Goal: Task Accomplishment & Management: Use online tool/utility

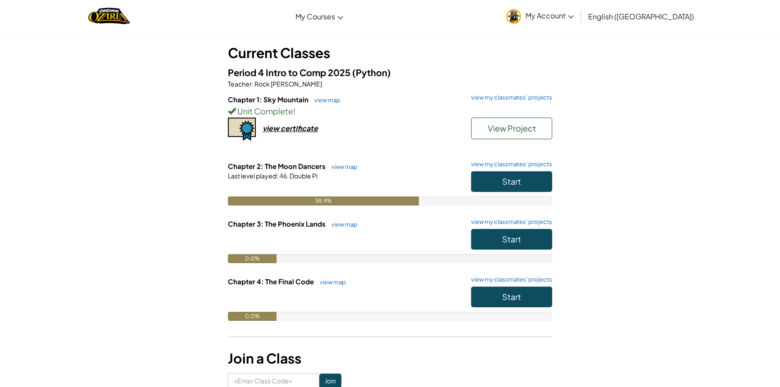
scroll to position [41, 0]
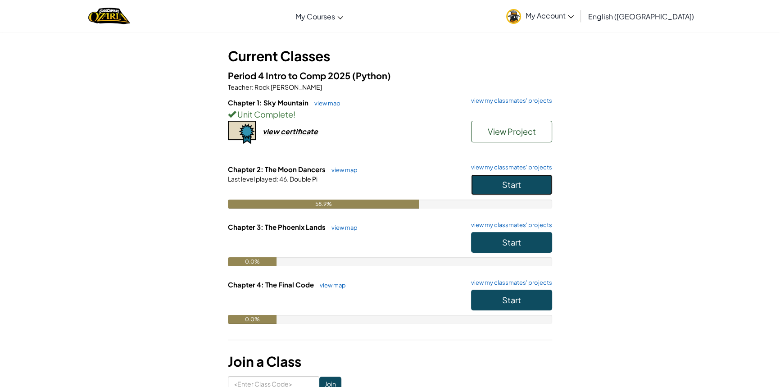
click at [504, 187] on span "Start" at bounding box center [511, 184] width 19 height 10
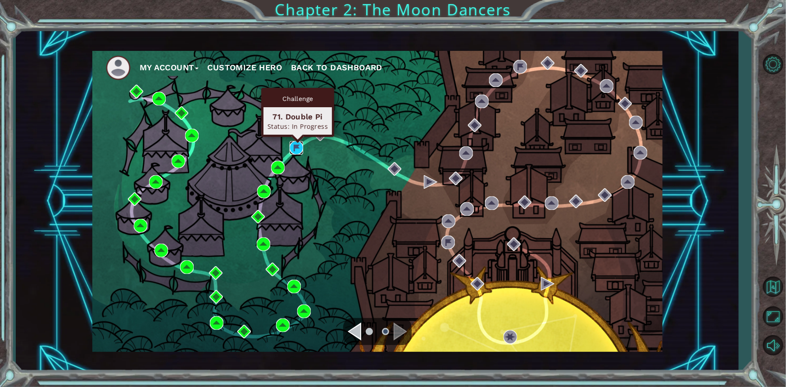
click at [298, 144] on img at bounding box center [296, 148] width 14 height 14
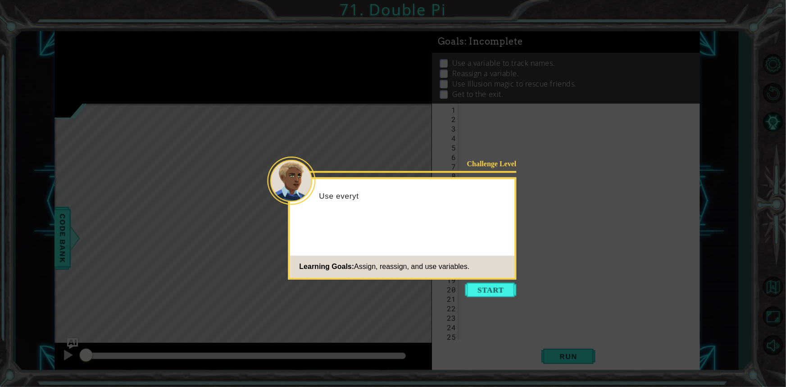
scroll to position [6410, 0]
click at [514, 288] on button "Start" at bounding box center [490, 290] width 51 height 14
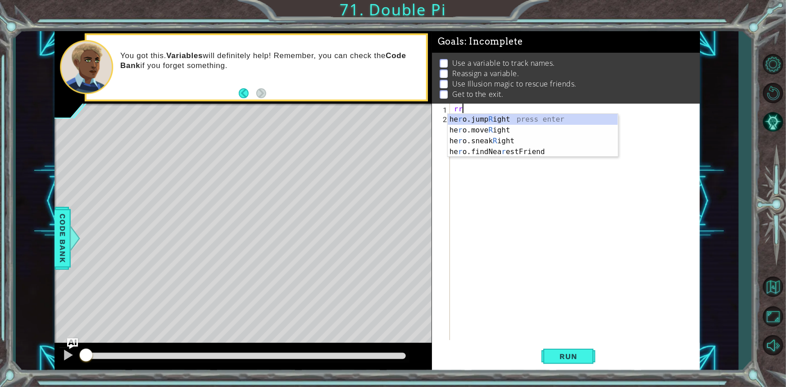
scroll to position [0, 0]
type textarea "r"
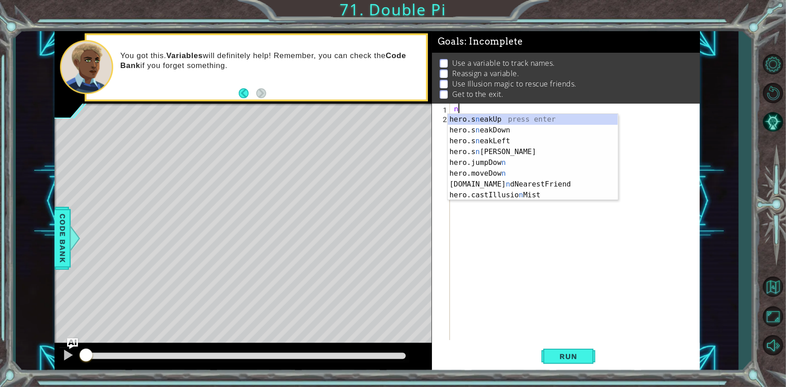
type textarea "n"
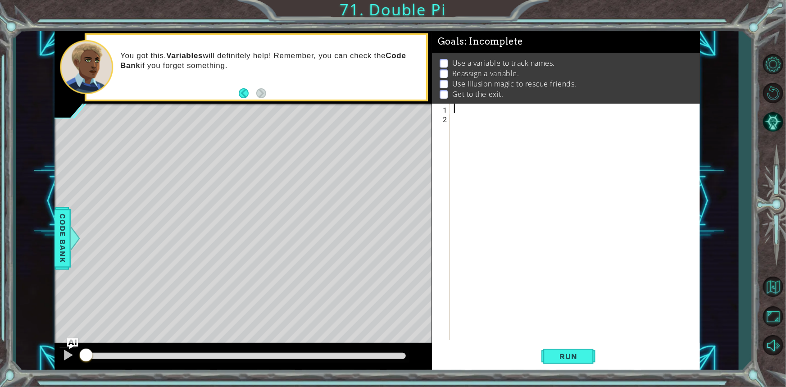
type textarea "n"
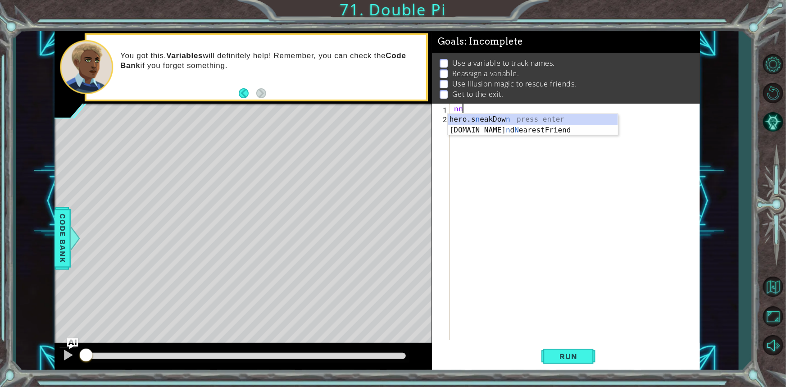
type textarea "n"
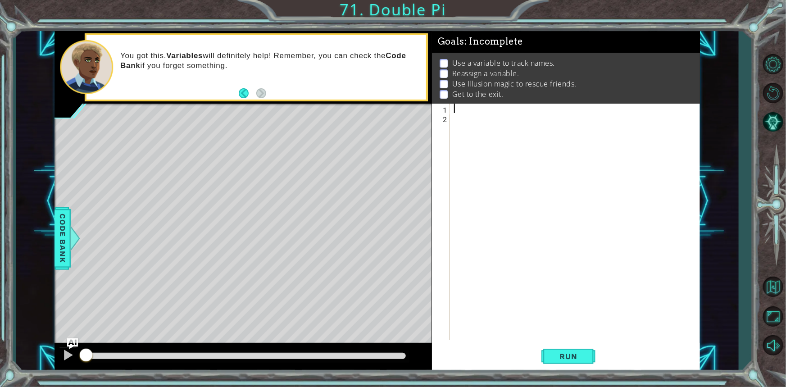
type textarea "n"
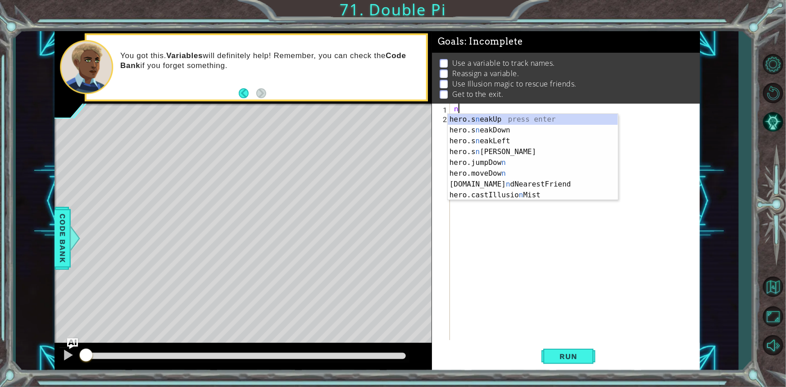
type textarea "n"
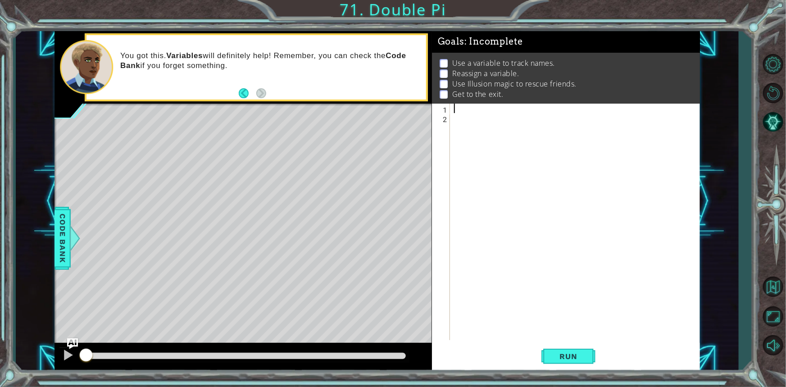
type textarea "n"
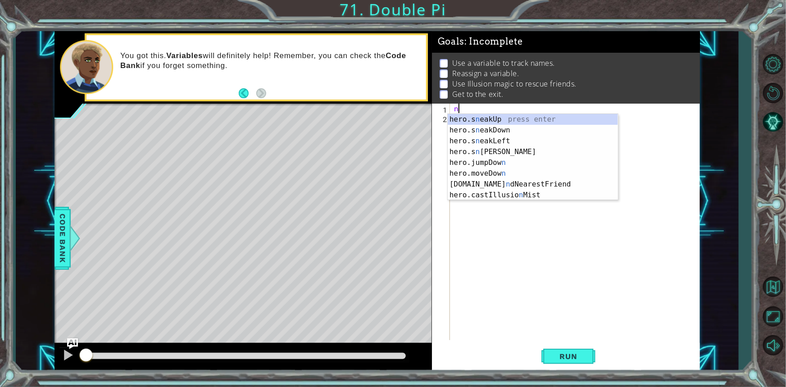
type textarea "n"
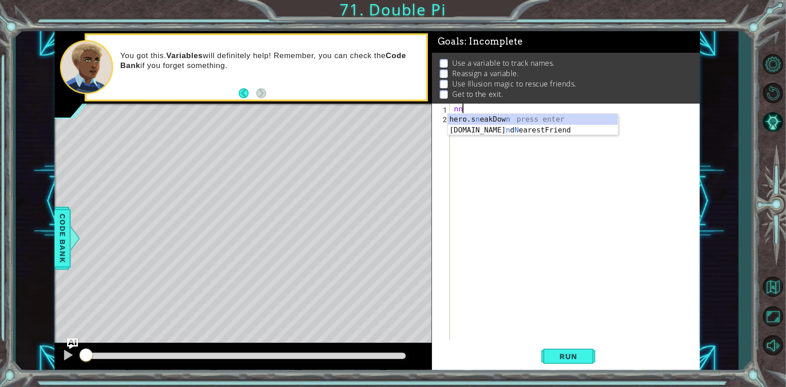
type textarea "n"
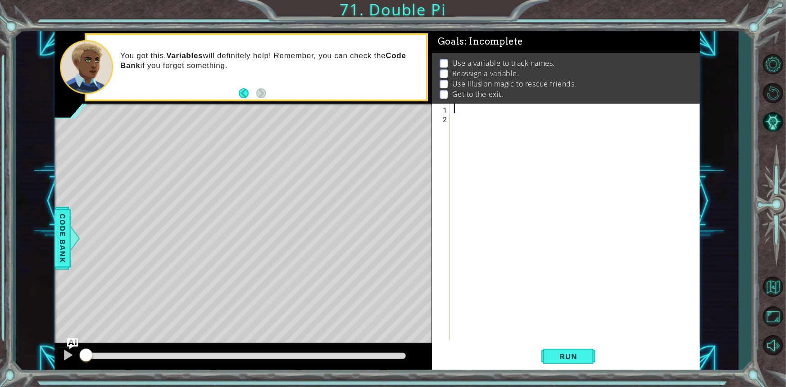
type textarea "n"
type textarea "j"
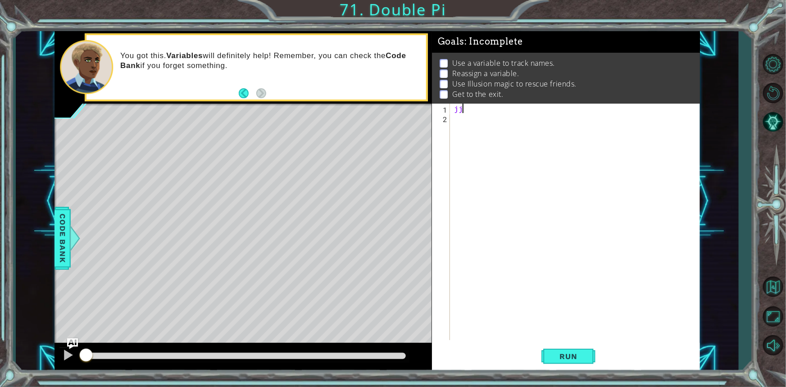
type textarea "j"
type textarea "n"
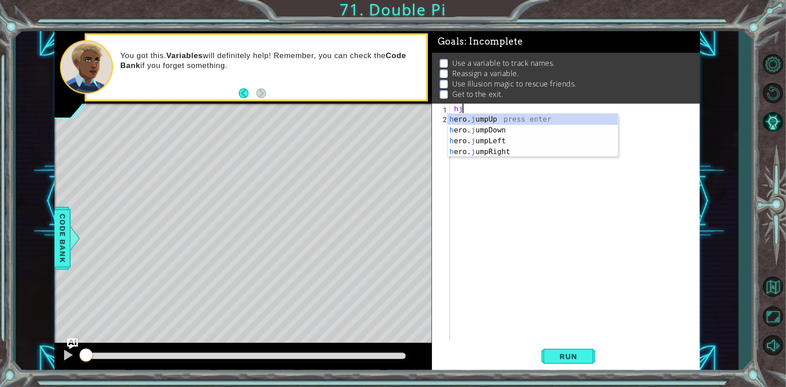
type textarea "h"
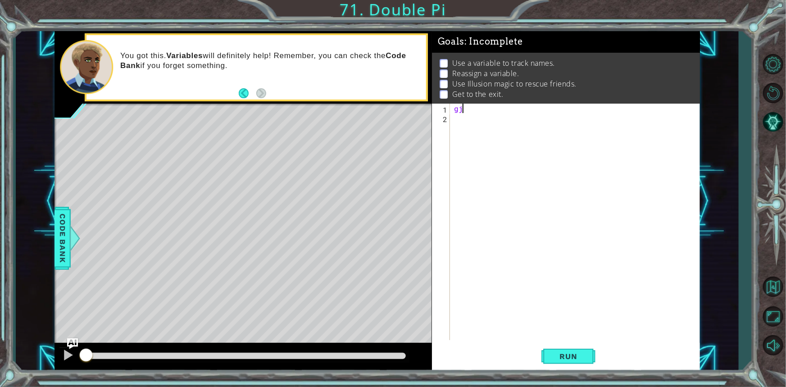
type textarea "g"
type textarea "f"
type textarea "d"
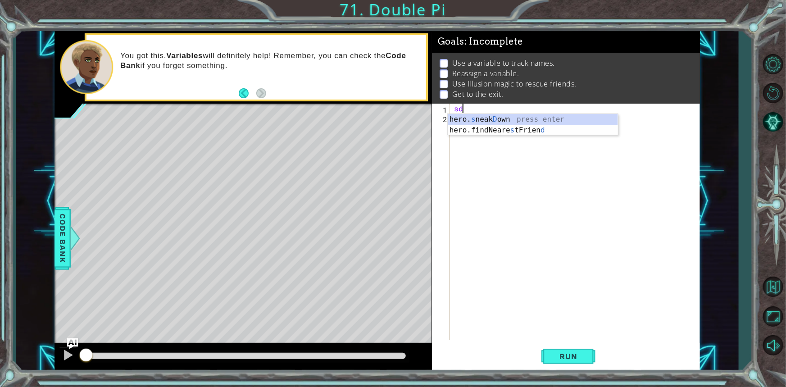
type textarea "s"
type textarea "a"
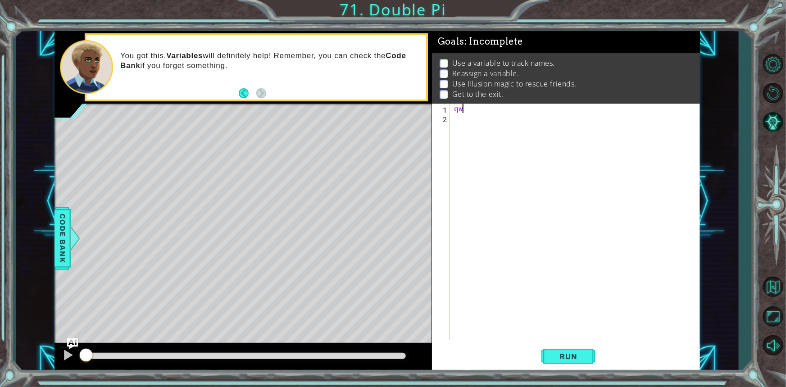
type textarea "q"
type textarea "w"
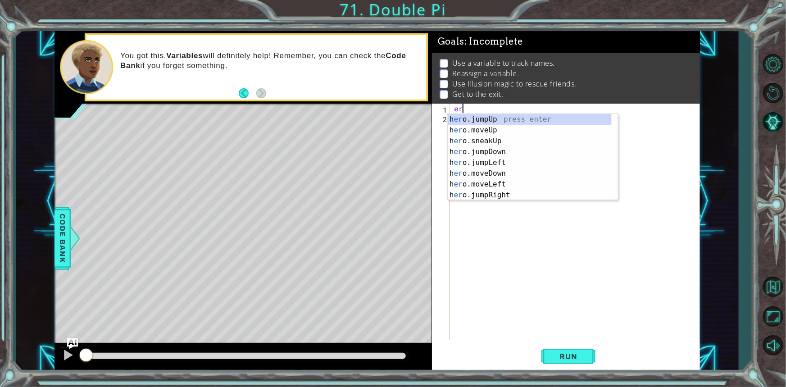
type textarea "e"
type textarea "r"
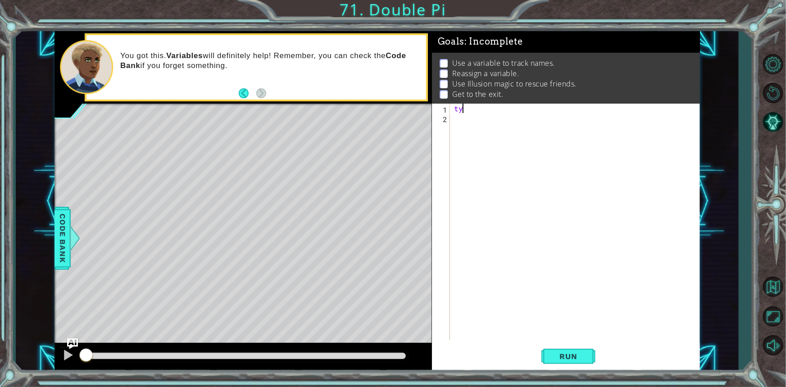
type textarea "t"
type textarea "y"
type textarea "we"
click at [464, 122] on div "we" at bounding box center [576, 231] width 249 height 255
click at [486, 113] on div "we" at bounding box center [576, 231] width 249 height 255
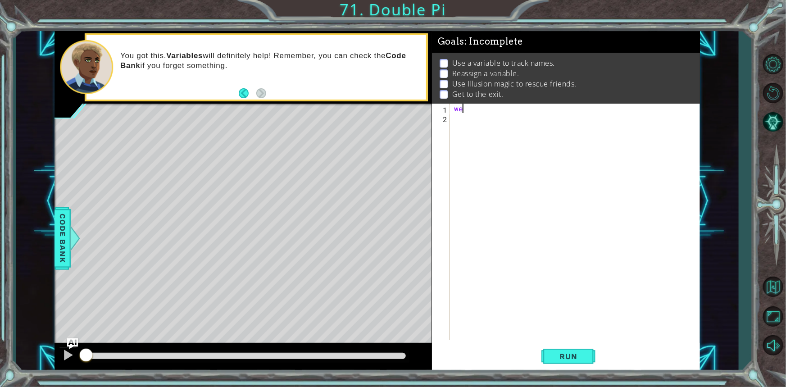
type textarea "w"
type textarea "hero.moveUp(2)"
click at [452, 112] on div "hero . moveUp ( 2 )" at bounding box center [576, 231] width 249 height 255
click at [503, 104] on div "hero . moveUp ( 2 )" at bounding box center [576, 231] width 249 height 255
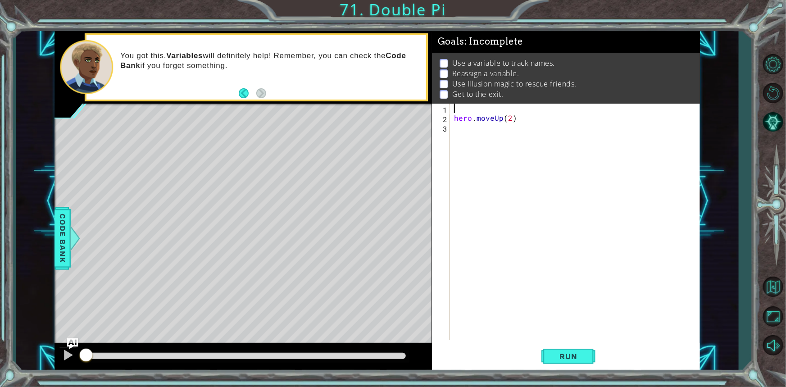
scroll to position [0, 0]
type textarea "s"
click at [470, 104] on div "Step = 2 hero . moveUp ( 2 )" at bounding box center [576, 231] width 249 height 255
click at [500, 115] on div "Steps = 2 hero . moveUp ( 2 )" at bounding box center [576, 231] width 249 height 255
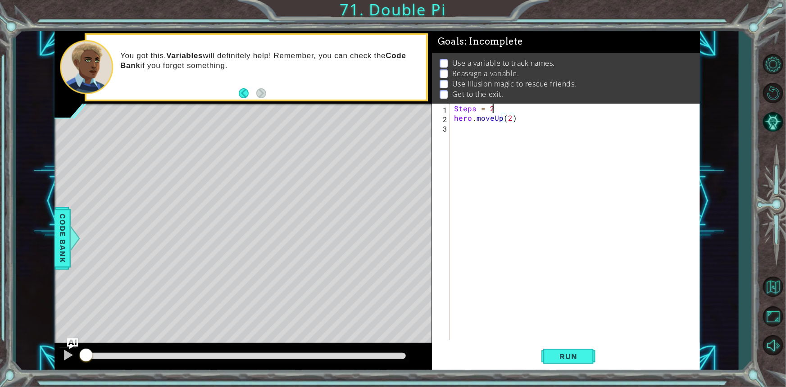
click at [503, 107] on div "Steps = 2 hero . moveUp ( 2 )" at bounding box center [576, 231] width 249 height 255
type textarea "Steps = 2"
click at [522, 123] on div "Steps = 2 hero . moveUp ( 2 )" at bounding box center [576, 231] width 249 height 255
click at [508, 131] on div "Steps = 2 hero . moveUp ( 2 )" at bounding box center [576, 231] width 249 height 255
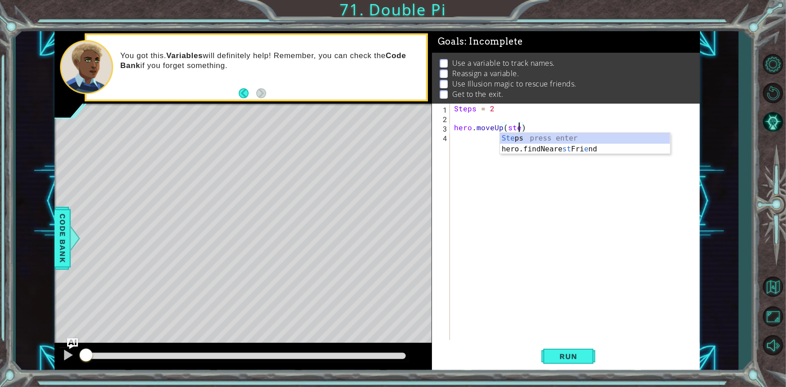
scroll to position [0, 5]
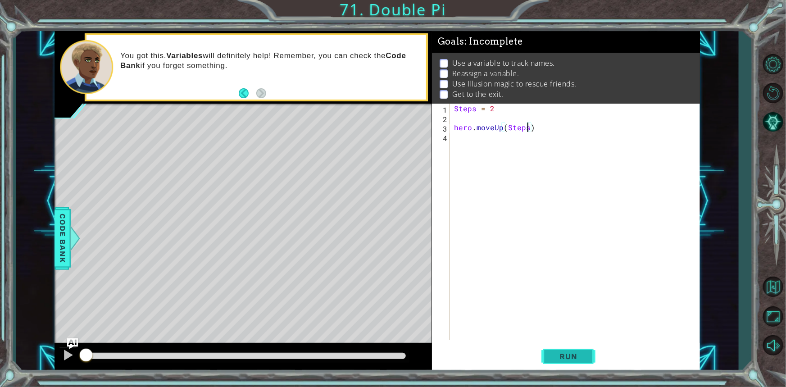
type textarea "hero.moveUp(Steps)"
click at [542, 347] on button "Run" at bounding box center [568, 356] width 54 height 27
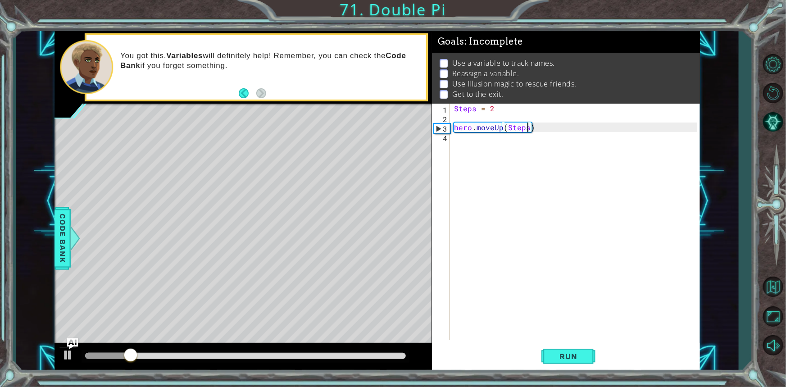
click at [494, 146] on div "Steps = 2 hero . moveUp ( Steps )" at bounding box center [576, 231] width 249 height 255
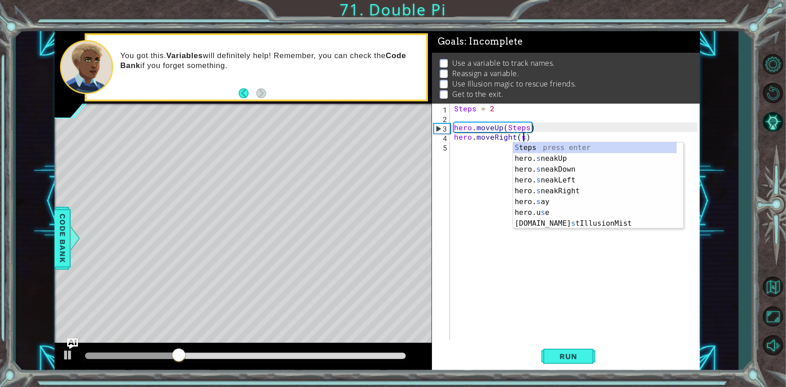
scroll to position [0, 0]
type textarea "hero.moveRight(Steps)"
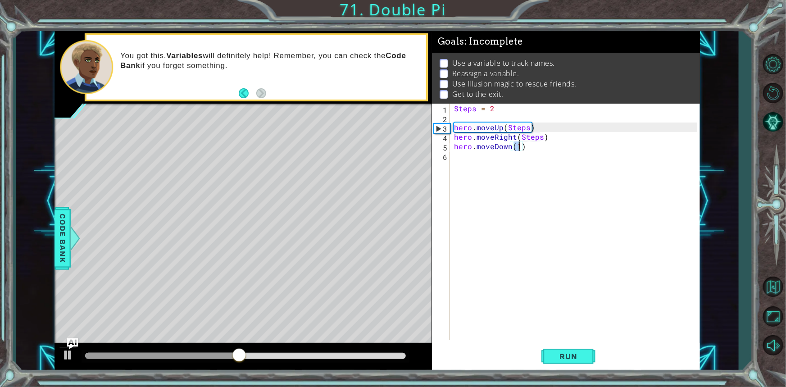
scroll to position [0, 4]
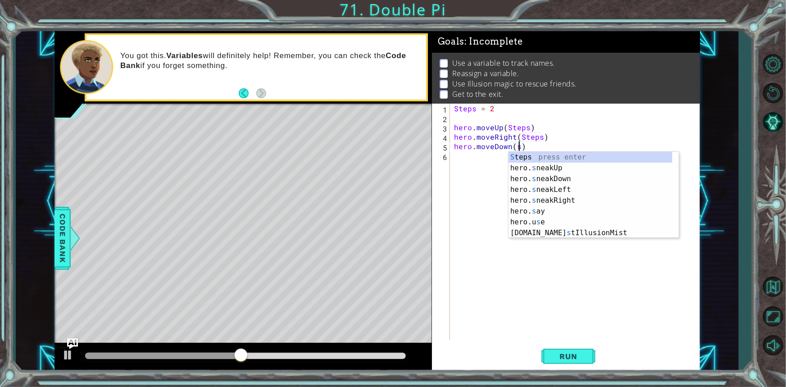
type textarea "hero.moveDown(Steps)"
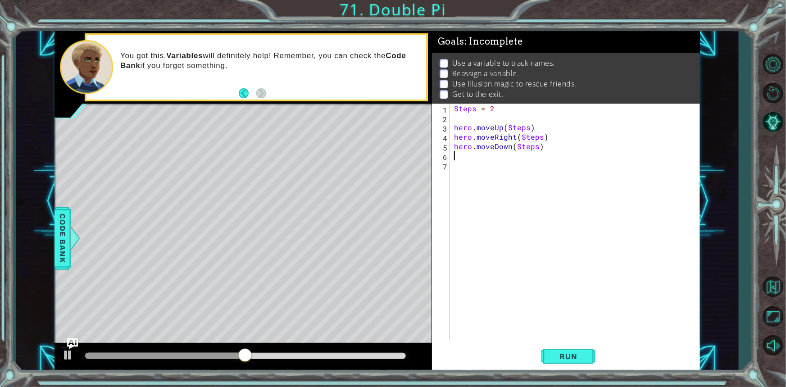
scroll to position [0, 0]
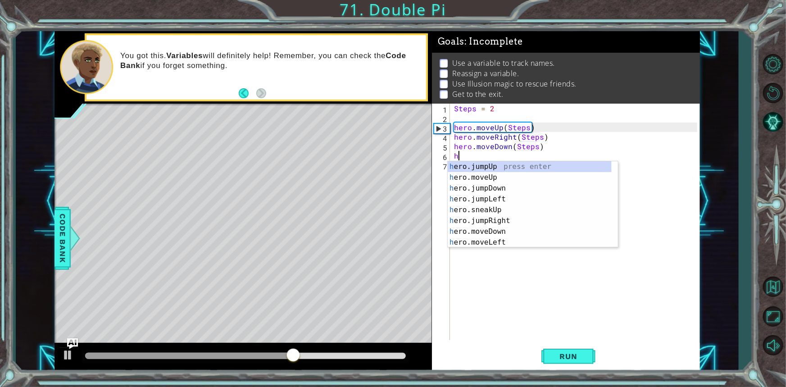
type textarea "h"
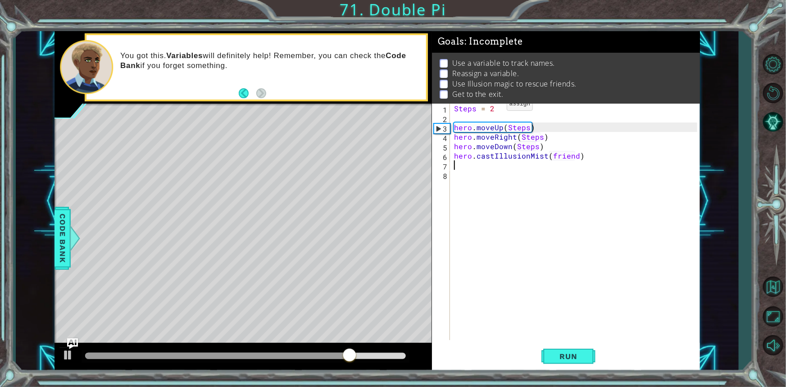
click at [485, 113] on div "Steps = 2 hero . moveUp ( Steps ) hero . moveRight ( Steps ) hero . moveDown ( …" at bounding box center [576, 231] width 249 height 255
type textarea "Steps = 2"
click at [482, 118] on div "Steps = 2 hero . moveUp ( Steps ) hero . moveRight ( Steps ) hero . moveDown ( …" at bounding box center [574, 222] width 245 height 236
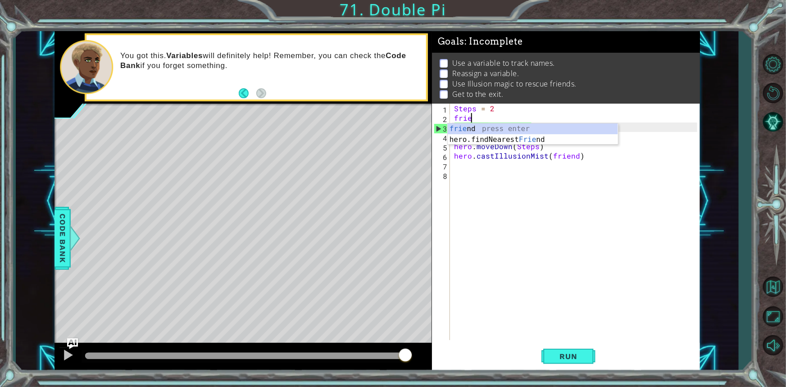
type textarea "frie"
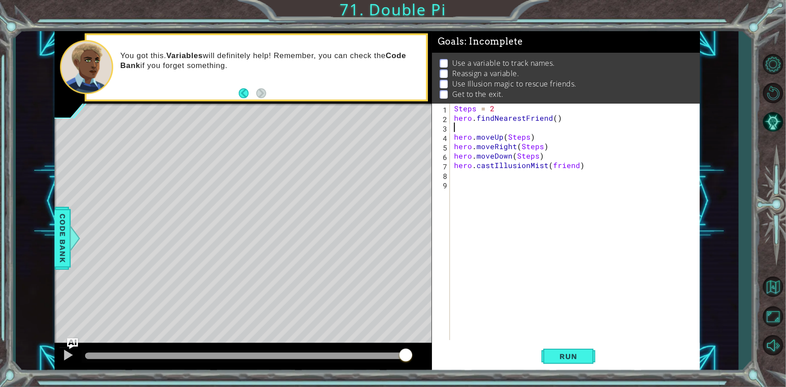
click at [452, 117] on div "Steps = 2 hero . findNearestFriend ( ) hero . moveUp ( Steps ) hero . moveRight…" at bounding box center [576, 231] width 249 height 255
type textarea "friend = hero.findNearestFriend()"
click at [554, 172] on div "Steps = 2 friend = hero . findNearestFriend ( ) hero . moveUp ( Steps ) hero . …" at bounding box center [576, 231] width 249 height 255
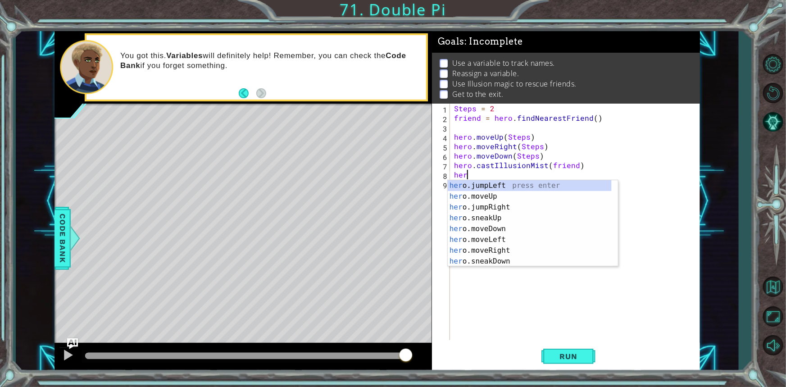
scroll to position [22, 0]
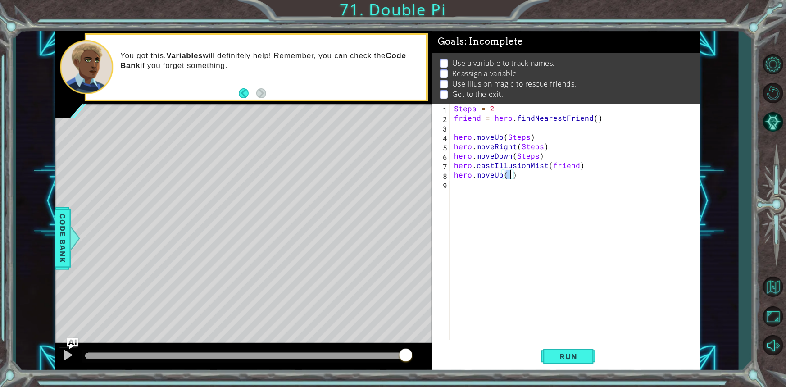
type textarea "hero.moveUp(4)"
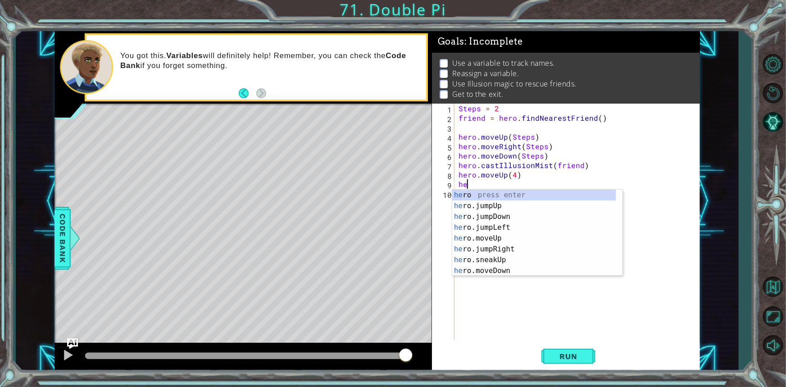
scroll to position [0, 0]
click at [558, 346] on button "Run" at bounding box center [568, 356] width 54 height 27
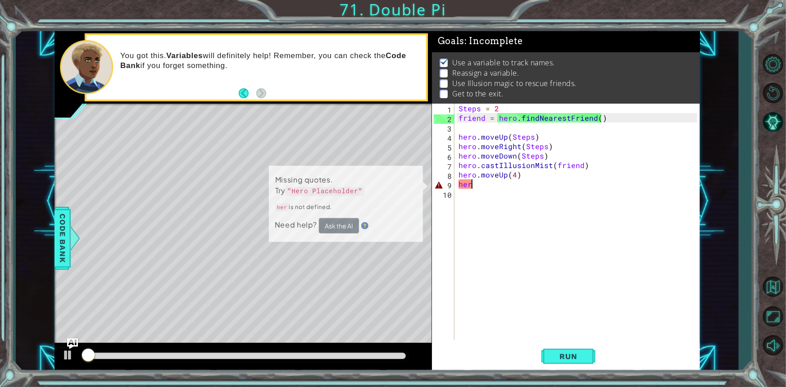
scroll to position [5, 0]
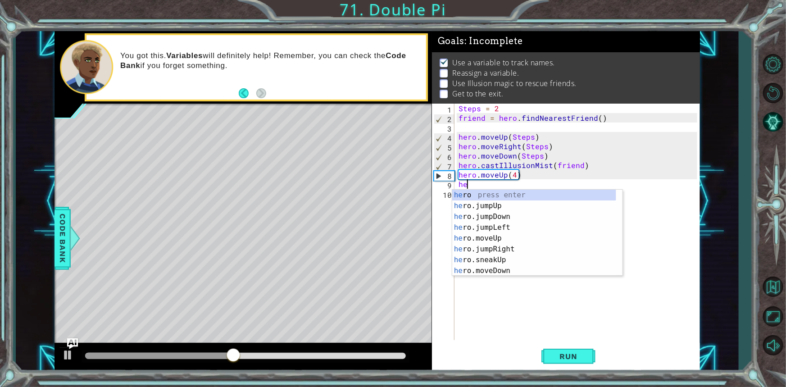
type textarea "h"
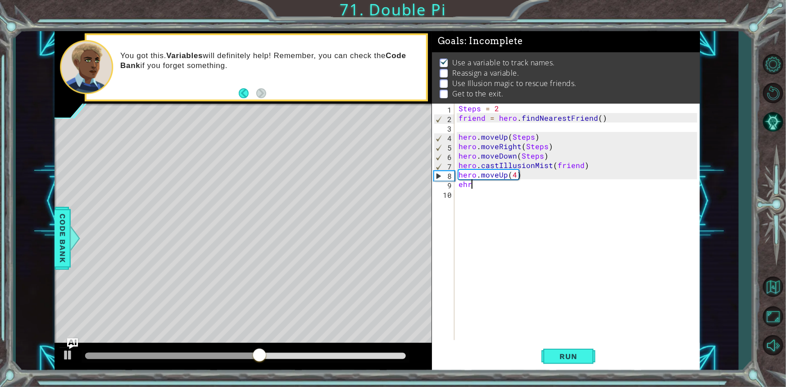
scroll to position [0, 0]
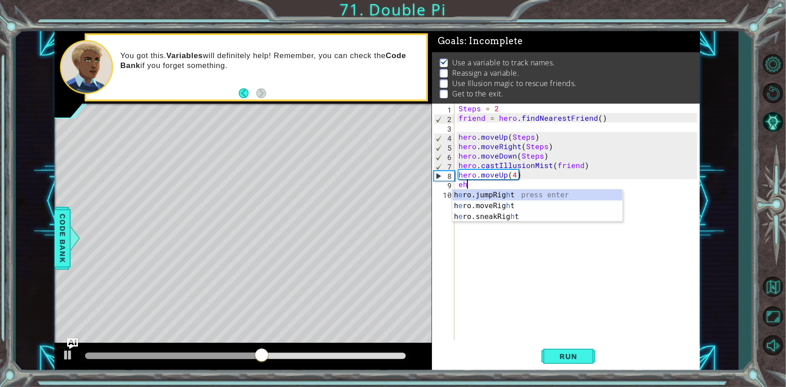
type textarea "e"
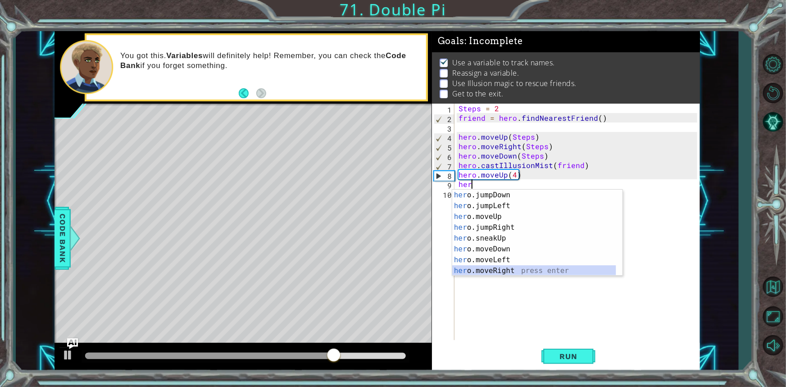
scroll to position [22, 0]
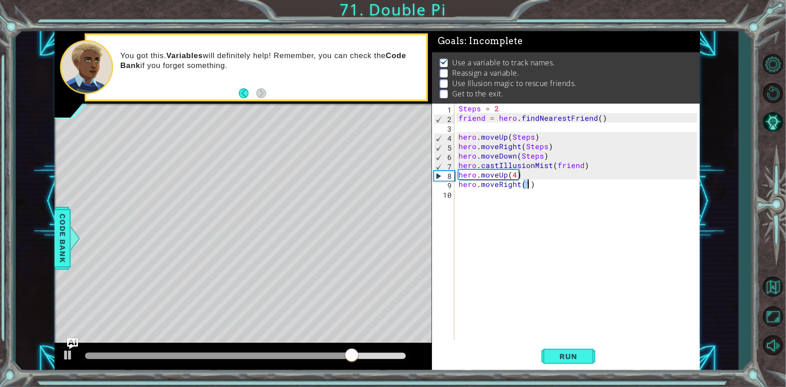
type textarea "hero.moveRight(3)"
click at [549, 174] on div "Steps = 2 friend = hero . findNearestFriend ( ) hero . moveUp ( Steps ) hero . …" at bounding box center [579, 231] width 245 height 255
type textarea "hero.moveUp(4)"
click at [525, 174] on div "Steps = 2 friend = hero . findNearestFriend ( ) hero . moveUp ( Steps ) hero . …" at bounding box center [579, 231] width 245 height 255
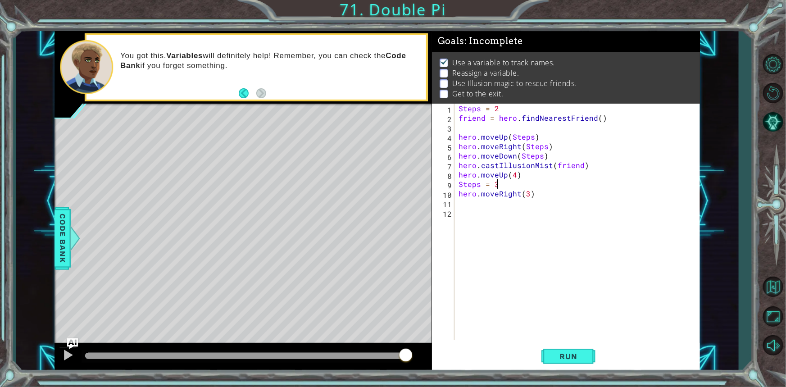
scroll to position [0, 2]
click at [525, 194] on div "Steps = 2 friend = hero . findNearestFriend ( ) hero . moveUp ( Steps ) hero . …" at bounding box center [579, 231] width 245 height 255
click at [527, 194] on div "Steps = 2 friend = hero . findNearestFriend ( ) hero . moveUp ( Steps ) hero . …" at bounding box center [579, 231] width 245 height 255
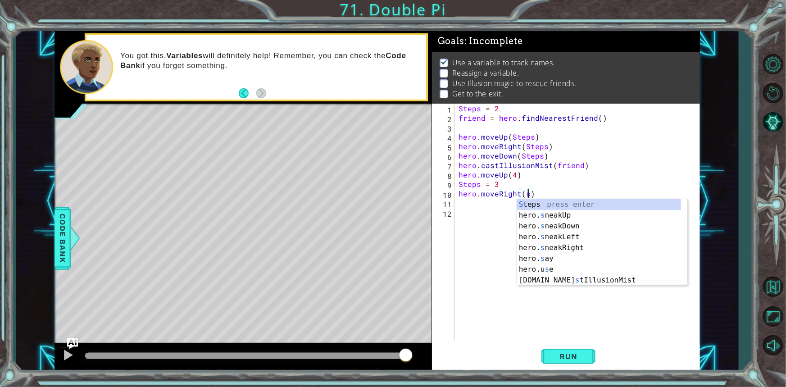
type textarea "hero.moveRight(Steps)"
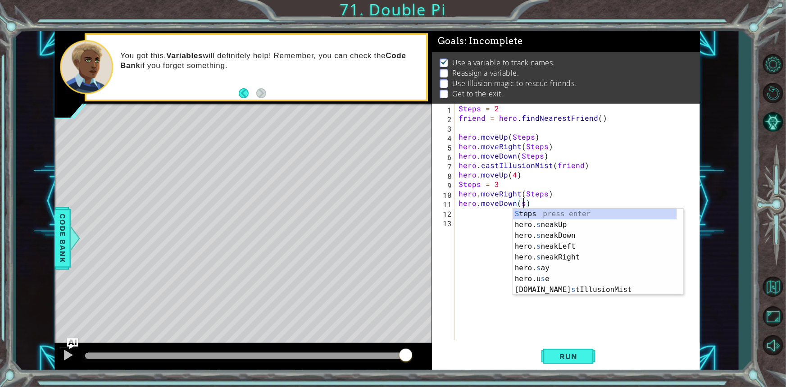
scroll to position [0, 0]
type textarea "hero.moveDown(Steps)"
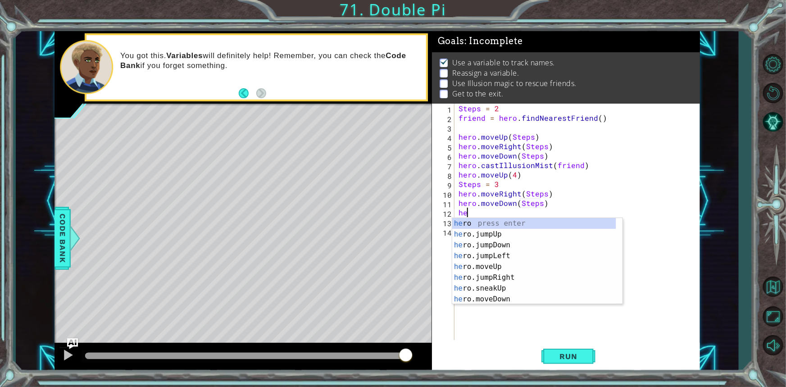
type textarea "h"
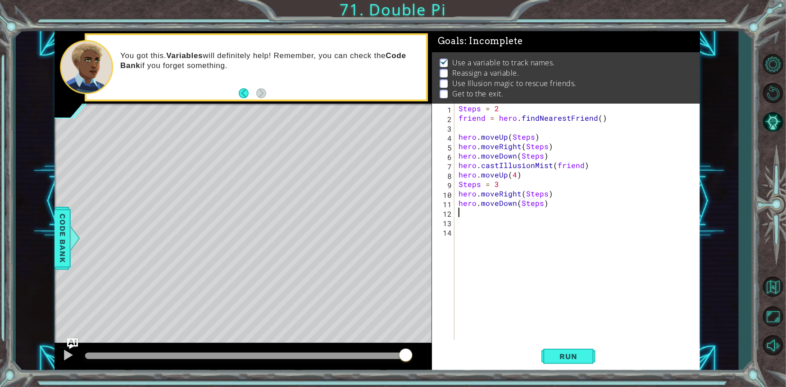
type textarea "hero.moveDown(Steps)"
click at [510, 185] on div "Steps = 2 friend = hero . findNearestFriend ( ) hero . moveUp ( Steps ) hero . …" at bounding box center [579, 231] width 245 height 255
type textarea "Steps = 3"
type textarea "ally = f"
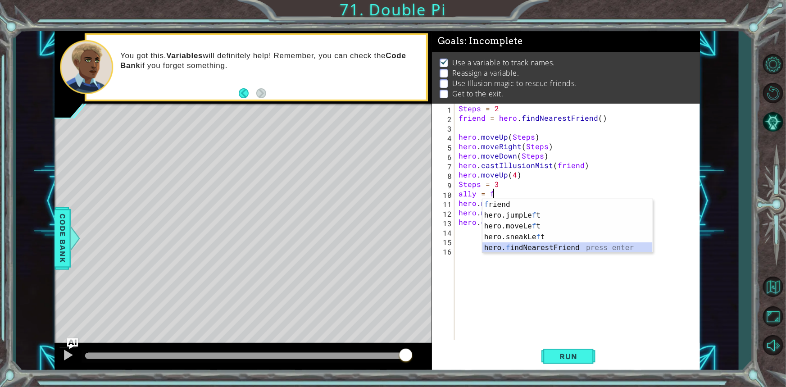
scroll to position [0, 0]
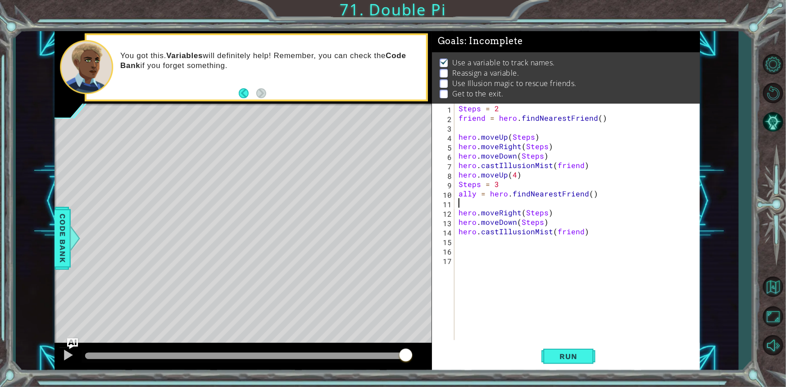
click at [579, 231] on div "Steps = 2 friend = hero . findNearestFriend ( ) hero . moveUp ( Steps ) hero . …" at bounding box center [579, 231] width 245 height 255
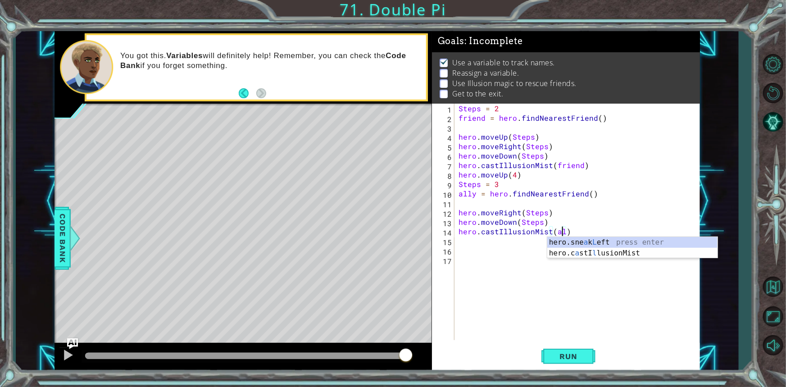
scroll to position [0, 6]
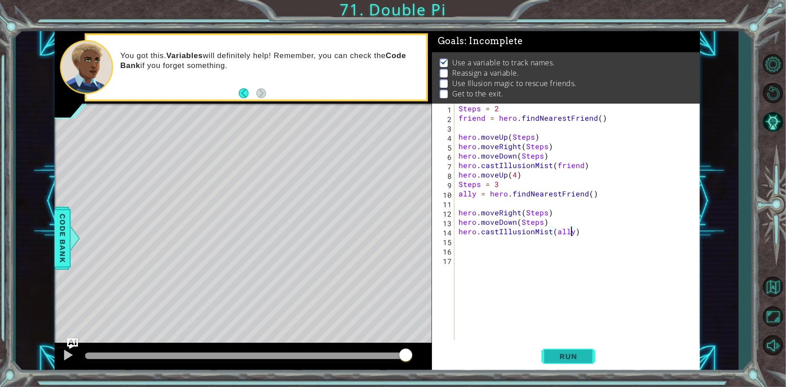
type textarea "hero.castIllusionMist(ally)"
click at [575, 364] on button "Run" at bounding box center [568, 356] width 54 height 27
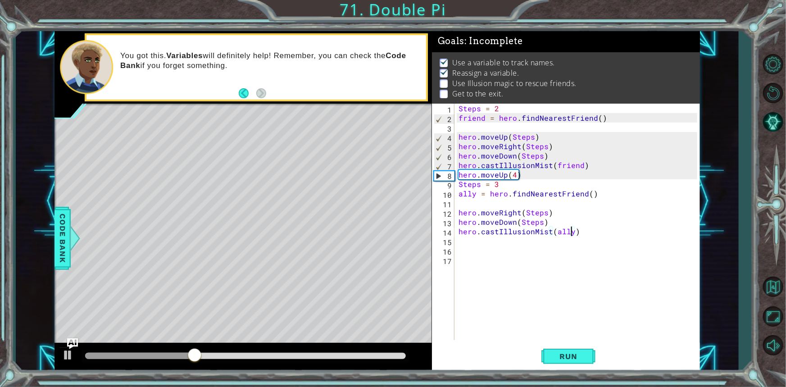
click at [479, 244] on div "Steps = 2 friend = hero . findNearestFriend ( ) hero . moveUp ( Steps ) hero . …" at bounding box center [579, 231] width 245 height 255
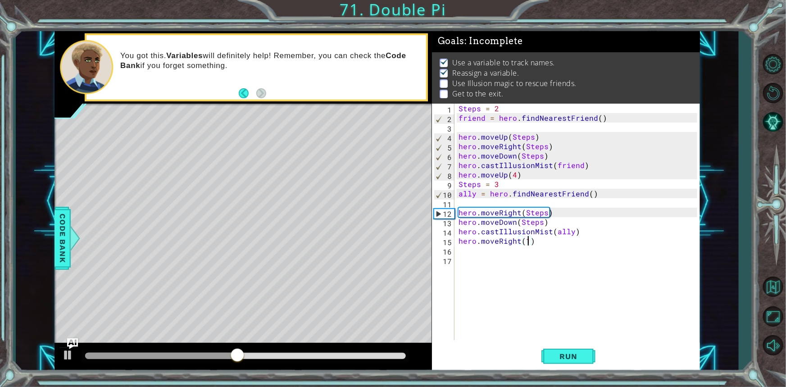
scroll to position [0, 4]
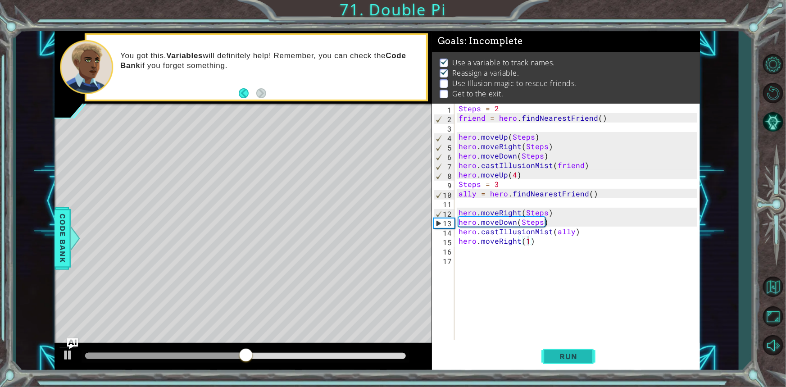
click at [575, 358] on span "Run" at bounding box center [569, 356] width 36 height 9
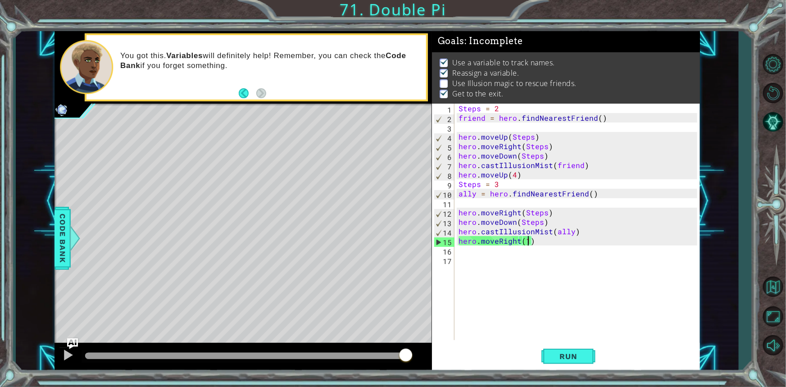
click at [550, 223] on div "Steps = 2 friend = hero . findNearestFriend ( ) hero . moveUp ( Steps ) hero . …" at bounding box center [579, 231] width 245 height 255
click at [555, 353] on span "Run" at bounding box center [569, 356] width 36 height 9
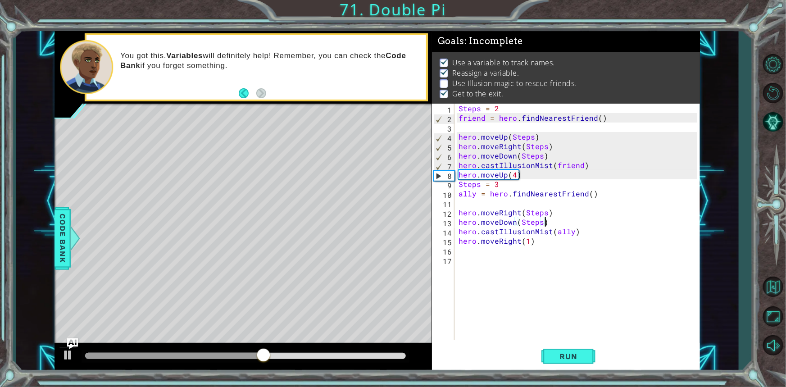
click at [474, 195] on div "Steps = 2 friend = hero . findNearestFriend ( ) hero . moveUp ( Steps ) hero . …" at bounding box center [579, 231] width 245 height 255
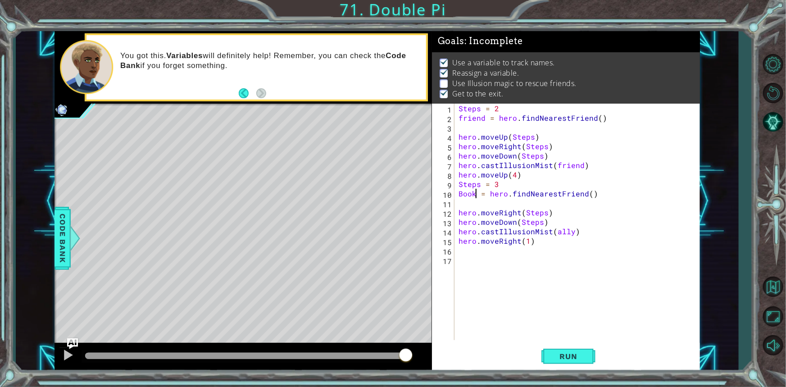
scroll to position [0, 1]
click at [569, 235] on div "Steps = 2 friend = hero . findNearestFriend ( ) hero . moveUp ( Steps ) hero . …" at bounding box center [579, 231] width 245 height 255
click at [578, 358] on span "Run" at bounding box center [569, 356] width 36 height 9
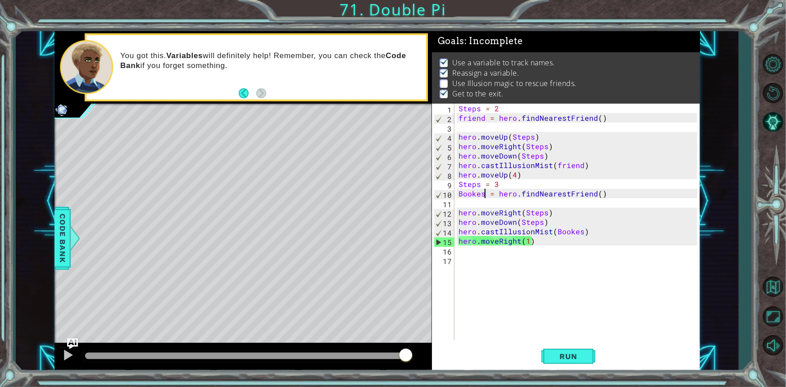
click at [484, 189] on div "Steps = 2 friend = hero . findNearestFriend ( ) hero . moveUp ( Steps ) hero . …" at bounding box center [579, 231] width 245 height 255
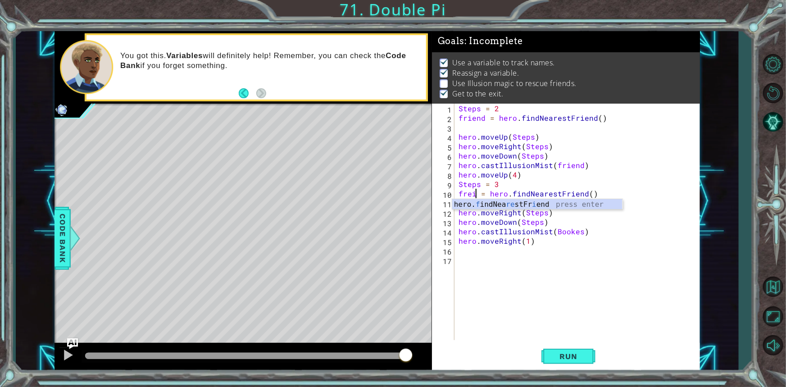
scroll to position [0, 1]
click at [580, 232] on div "Steps = 2 friend = hero . findNearestFriend ( ) hero . moveUp ( Steps ) hero . …" at bounding box center [579, 231] width 245 height 255
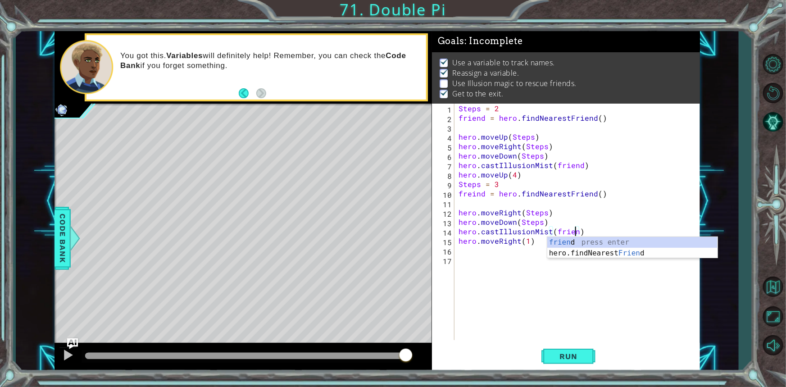
scroll to position [0, 7]
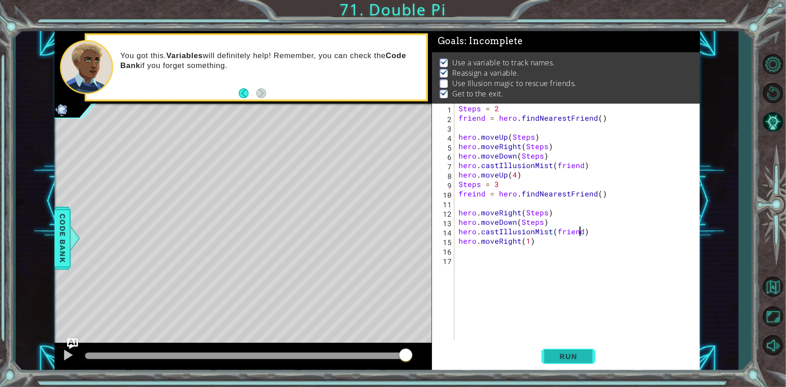
click at [581, 357] on span "Run" at bounding box center [569, 356] width 36 height 9
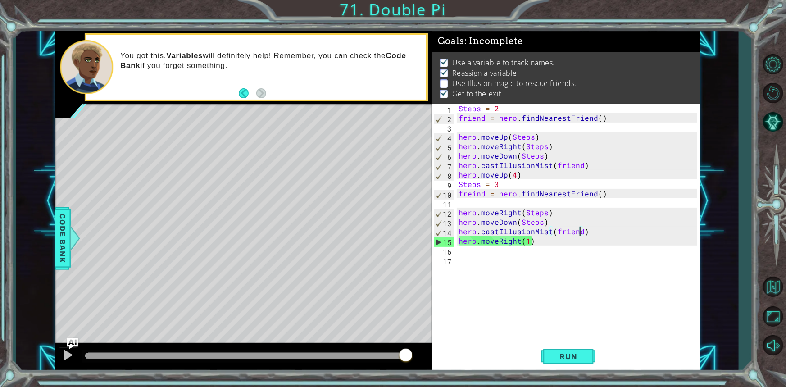
click at [626, 185] on div "Steps = 2 friend = hero . findNearestFriend ( ) hero . moveUp ( Steps ) hero . …" at bounding box center [579, 231] width 245 height 255
click at [624, 191] on div "Steps = 2 friend = hero . findNearestFriend ( ) hero . moveUp ( Steps ) hero . …" at bounding box center [579, 231] width 245 height 255
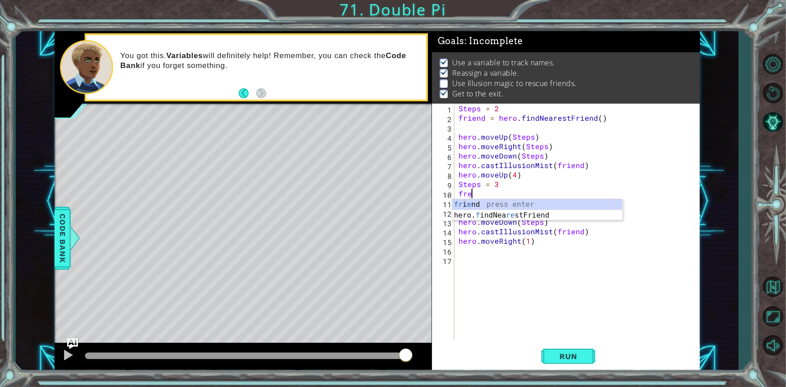
scroll to position [0, 0]
type textarea "f"
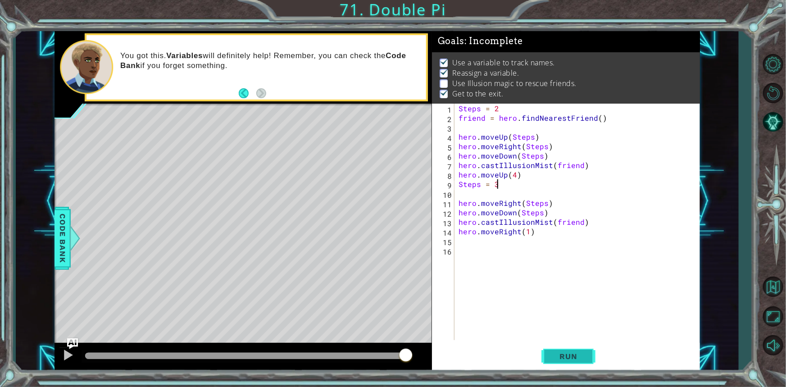
click at [563, 360] on span "Run" at bounding box center [569, 356] width 36 height 9
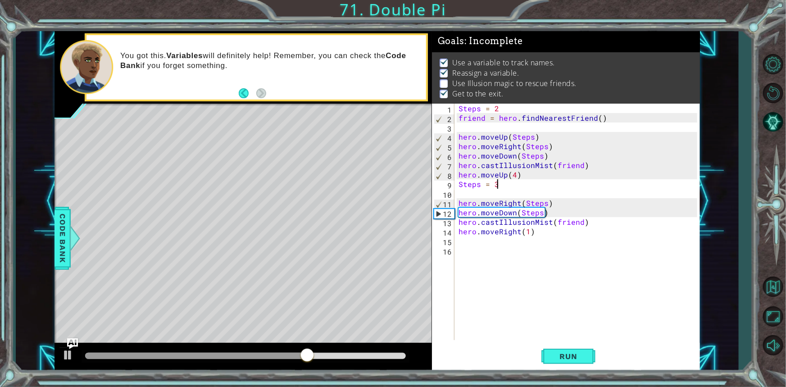
click at [457, 203] on div "Steps = 2 friend = hero . findNearestFriend ( ) hero . moveUp ( Steps ) hero . …" at bounding box center [577, 222] width 240 height 236
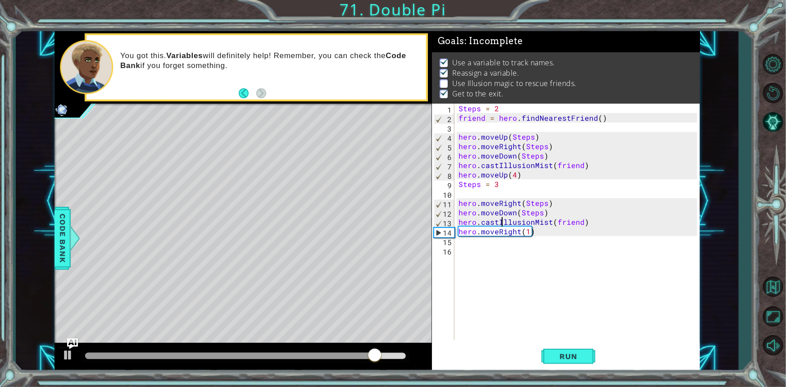
click at [502, 217] on div "Steps = 2 friend = hero . findNearestFriend ( ) hero . moveUp ( Steps ) hero . …" at bounding box center [579, 231] width 245 height 255
type textarea "hero.castIllusionMist(friend) hero.moveRight(1)"
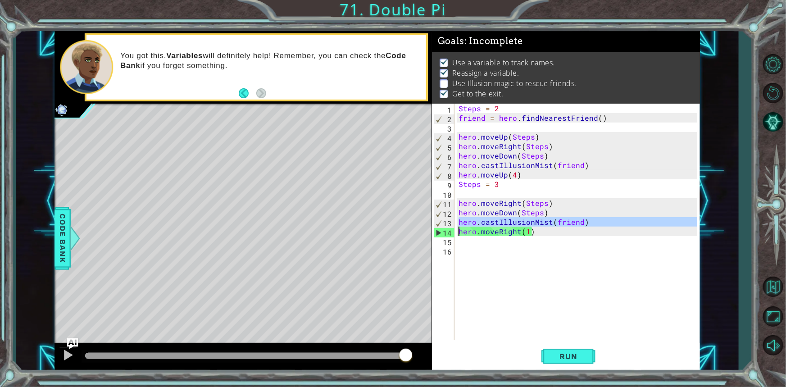
click at [491, 238] on div "Steps = 2 friend = hero . findNearestFriend ( ) hero . moveUp ( Steps ) hero . …" at bounding box center [579, 231] width 245 height 255
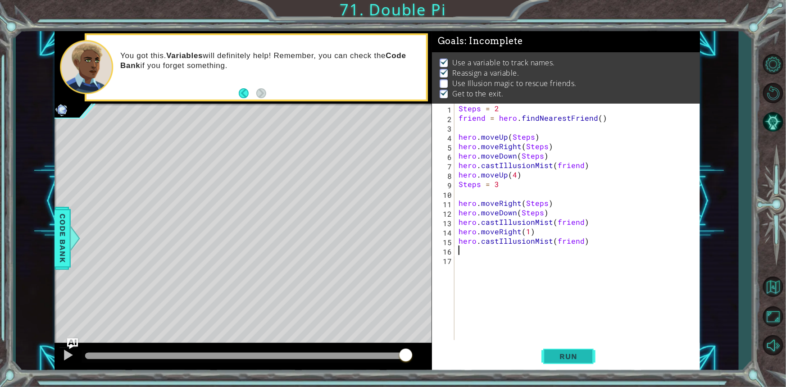
click at [572, 356] on span "Run" at bounding box center [569, 356] width 36 height 9
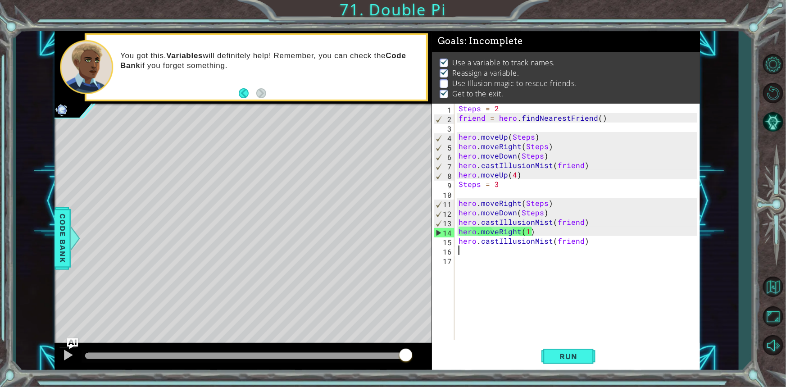
click at [538, 231] on div "Steps = 2 friend = hero . findNearestFriend ( ) hero . moveUp ( Steps ) hero . …" at bounding box center [579, 231] width 245 height 255
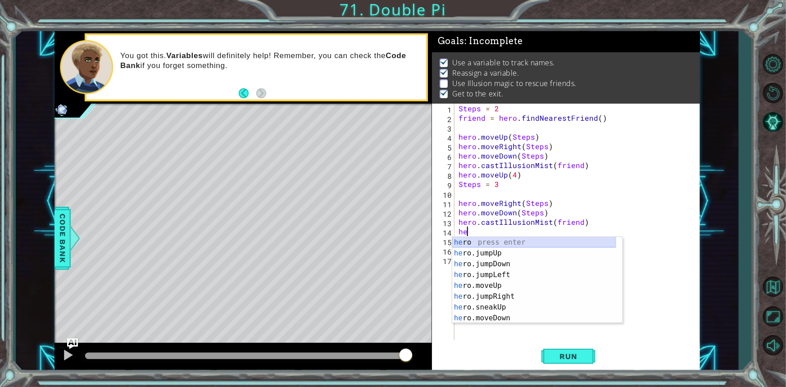
type textarea "h"
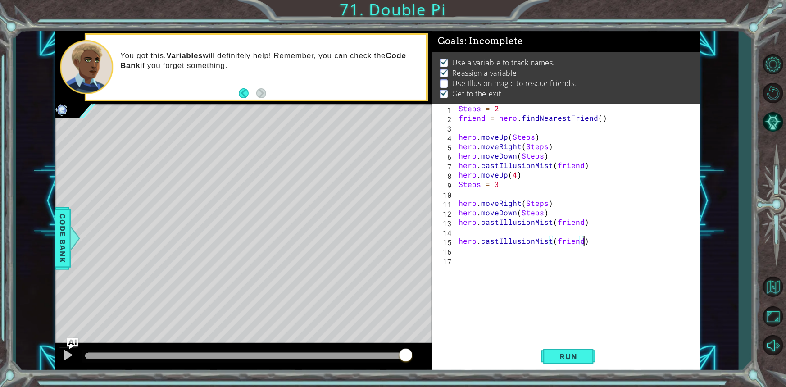
click at [592, 243] on div "Steps = 2 friend = hero . findNearestFriend ( ) hero . moveUp ( Steps ) hero . …" at bounding box center [579, 231] width 245 height 255
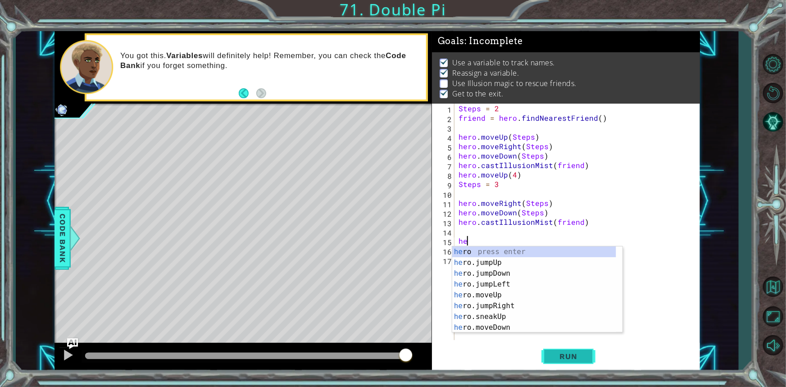
type textarea "h"
click at [565, 353] on span "Run" at bounding box center [569, 356] width 36 height 9
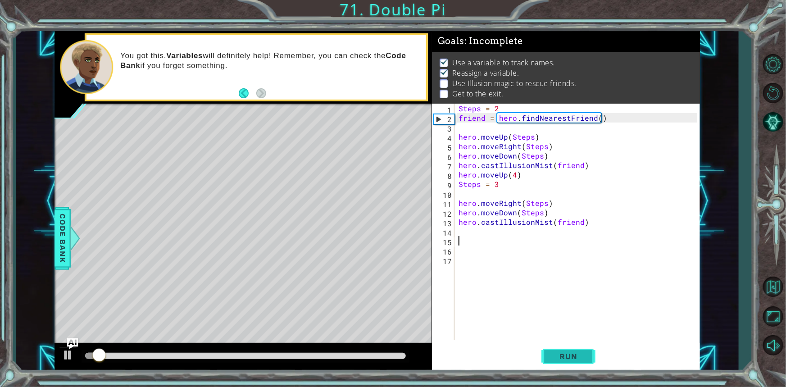
click at [560, 355] on span "Run" at bounding box center [569, 356] width 36 height 9
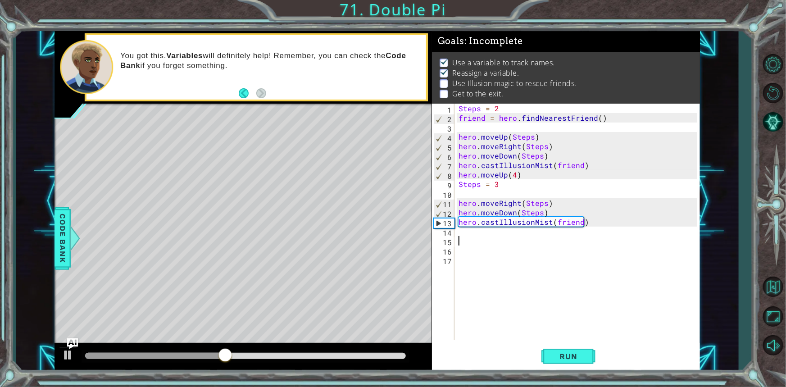
click at [524, 171] on div "Steps = 2 friend = hero . findNearestFriend ( ) hero . moveUp ( Steps ) hero . …" at bounding box center [579, 231] width 245 height 255
type textarea "hero.moveUp(4)"
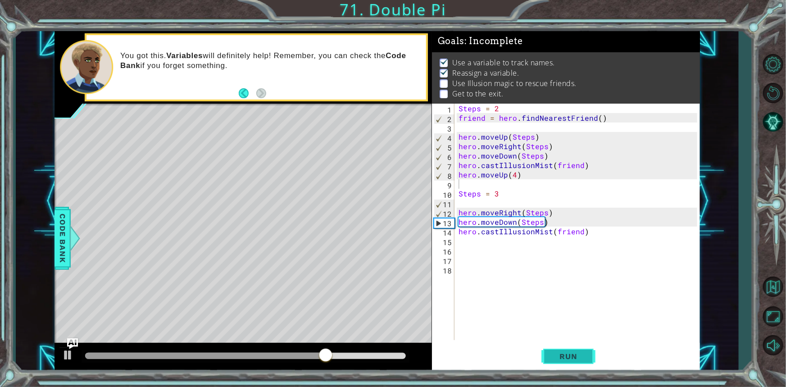
click at [585, 360] on span "Run" at bounding box center [569, 356] width 36 height 9
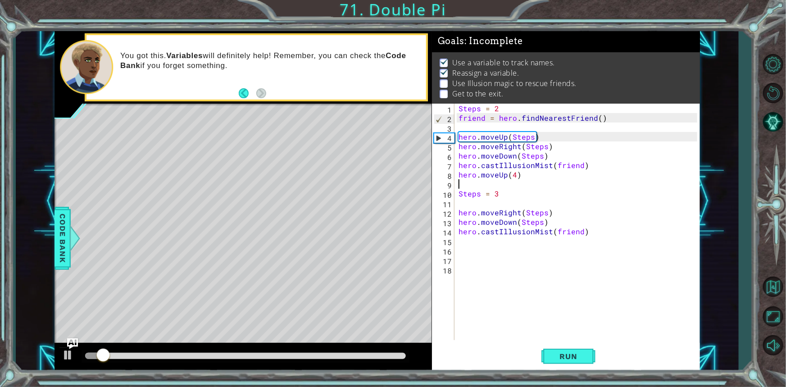
click at [509, 196] on div "Steps = 2 friend = hero . findNearestFriend ( ) hero . moveUp ( Steps ) hero . …" at bounding box center [579, 231] width 245 height 255
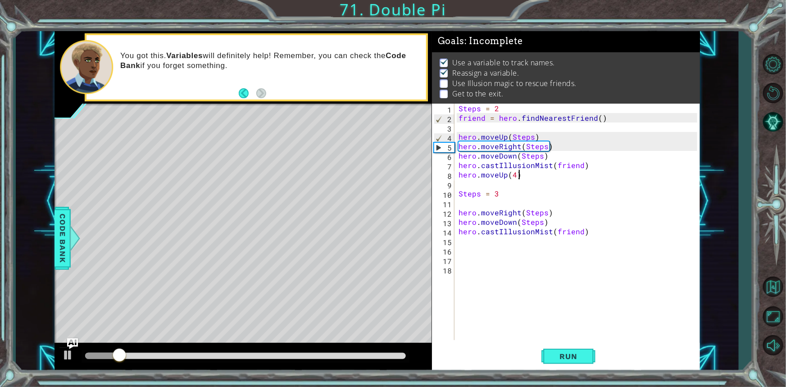
click at [531, 179] on div "Steps = 2 friend = hero . findNearestFriend ( ) hero . moveUp ( Steps ) hero . …" at bounding box center [579, 231] width 245 height 255
type textarea "hero.moveUp(4)"
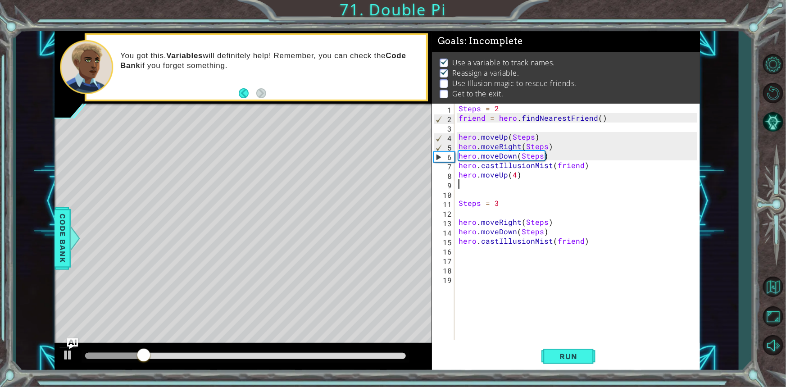
type textarea "\"
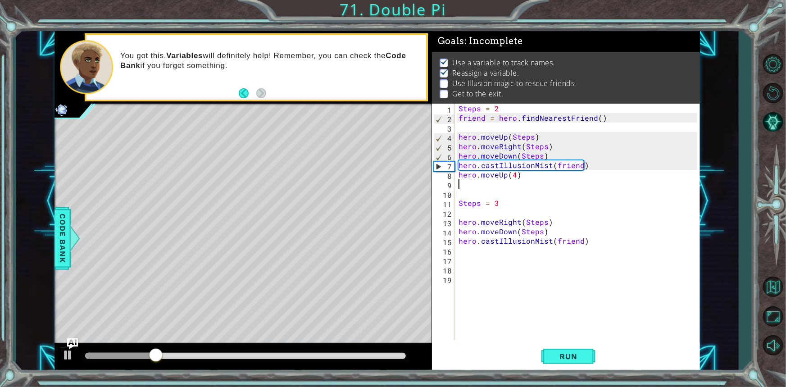
type textarea "hero.moveUp(4)"
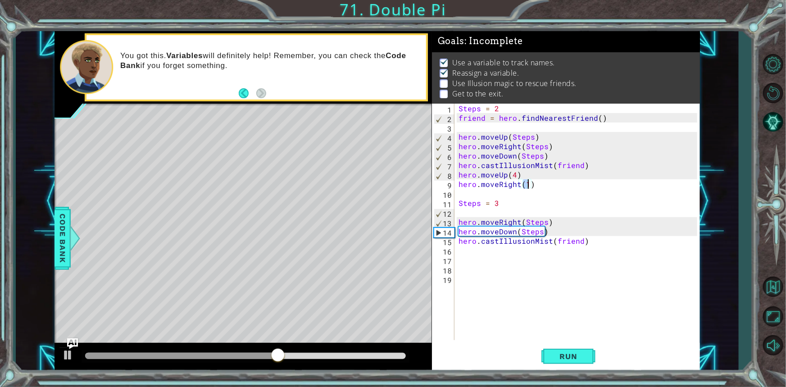
scroll to position [0, 4]
click at [561, 220] on div "Steps = 2 friend = hero . findNearestFriend ( ) hero . moveUp ( Steps ) hero . …" at bounding box center [579, 231] width 245 height 255
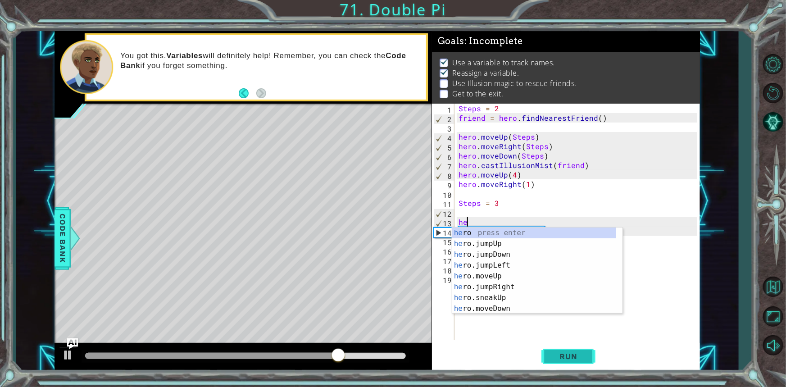
scroll to position [0, 0]
type textarea "h"
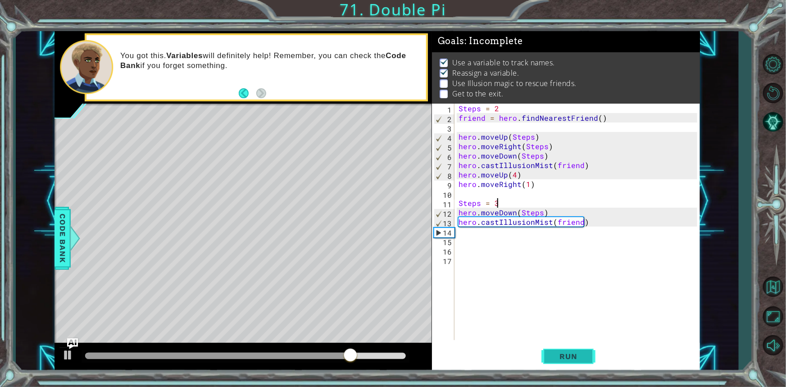
type textarea "Steps = 3"
click at [461, 201] on div "Steps = 2 friend = hero . findNearestFriend ( ) hero . moveUp ( Steps ) hero . …" at bounding box center [579, 231] width 245 height 255
click at [459, 201] on div "Steps = 2 friend = hero . findNearestFriend ( ) hero . moveUp ( Steps ) hero . …" at bounding box center [579, 231] width 245 height 255
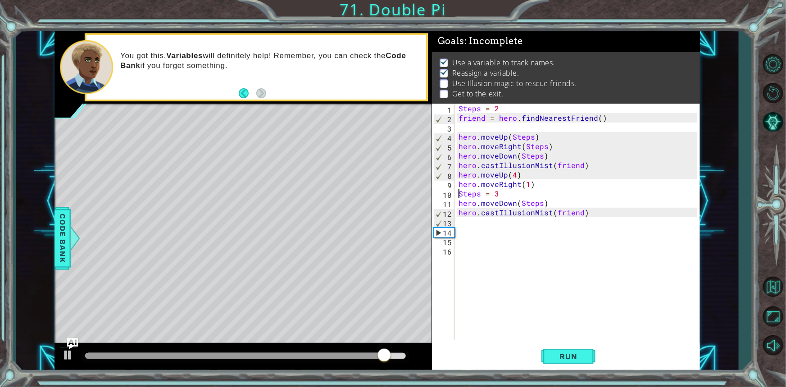
click at [509, 193] on div "Steps = 2 friend = hero . findNearestFriend ( ) hero . moveUp ( Steps ) hero . …" at bounding box center [579, 231] width 245 height 255
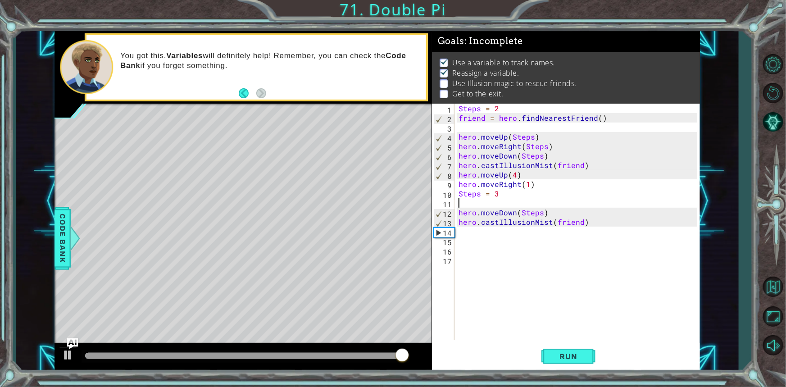
click at [533, 185] on div "Steps = 2 friend = hero . findNearestFriend ( ) hero . moveUp ( Steps ) hero . …" at bounding box center [579, 231] width 245 height 255
type textarea "hero.moveRight(1)"
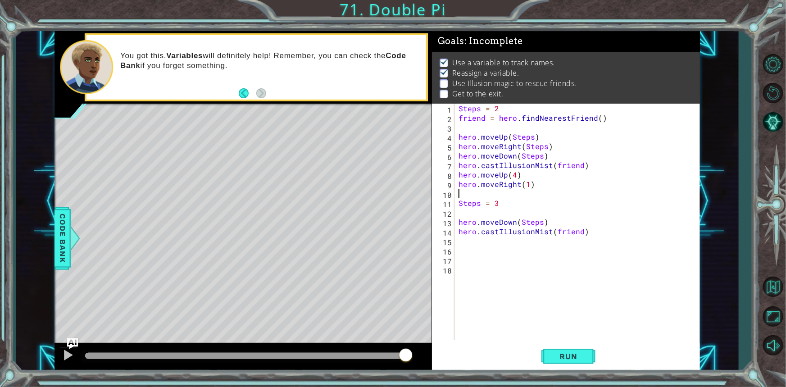
click at [536, 341] on div "1 2 3 4 5 6 7 8 9 10 11 12 13 14 15 16 17 18 Steps = 2 friend = hero . findNear…" at bounding box center [566, 238] width 268 height 268
click at [559, 365] on button "Run" at bounding box center [568, 356] width 54 height 27
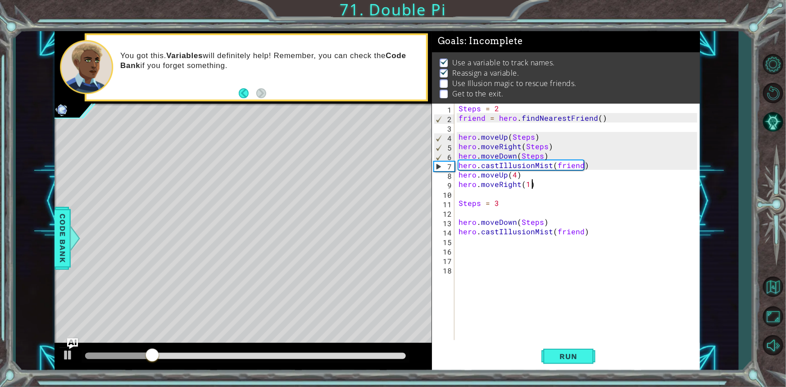
click at [535, 185] on div "Steps = 2 friend = hero . findNearestFriend ( ) hero . moveUp ( Steps ) hero . …" at bounding box center [579, 231] width 245 height 255
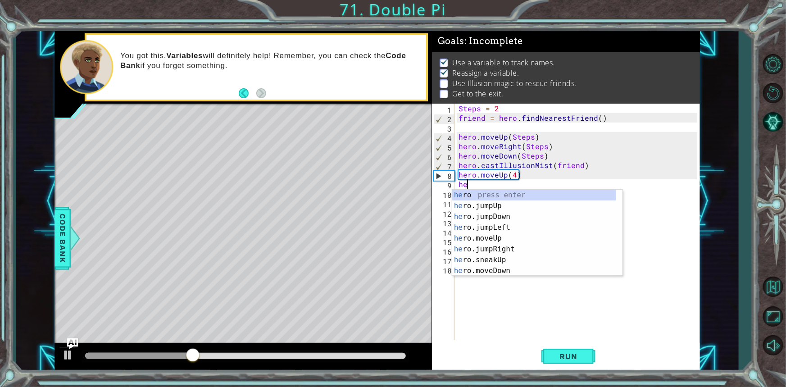
type textarea "h"
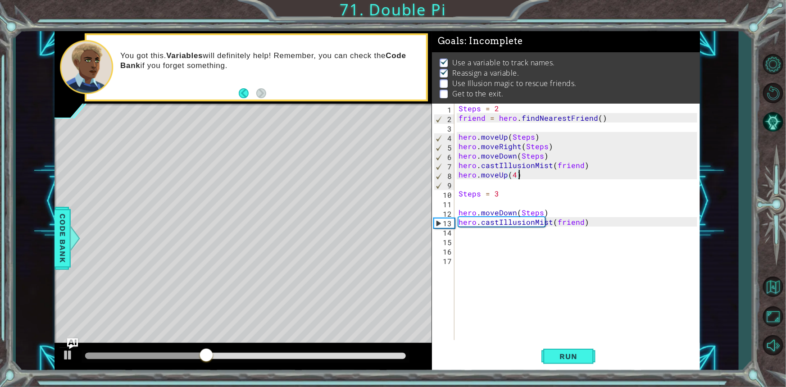
click at [532, 210] on div "Steps = 2 friend = hero . findNearestFriend ( ) hero . moveUp ( Steps ) hero . …" at bounding box center [579, 231] width 245 height 255
click at [512, 190] on div "Steps = 2 friend = hero . findNearestFriend ( ) hero . moveUp ( Steps ) hero . …" at bounding box center [579, 231] width 245 height 255
type textarea "Steps = 3"
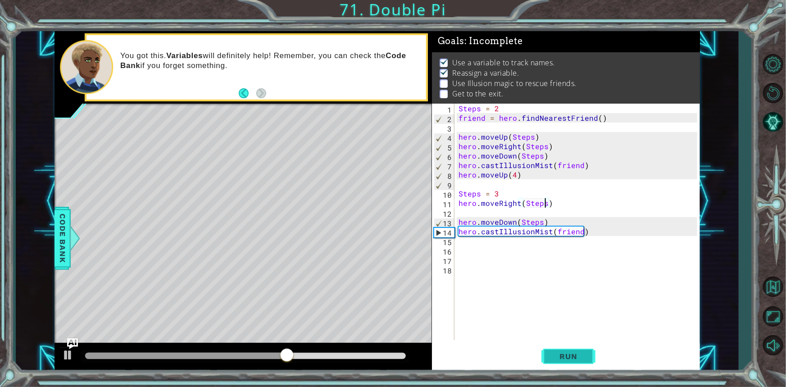
click at [567, 360] on span "Run" at bounding box center [569, 356] width 36 height 9
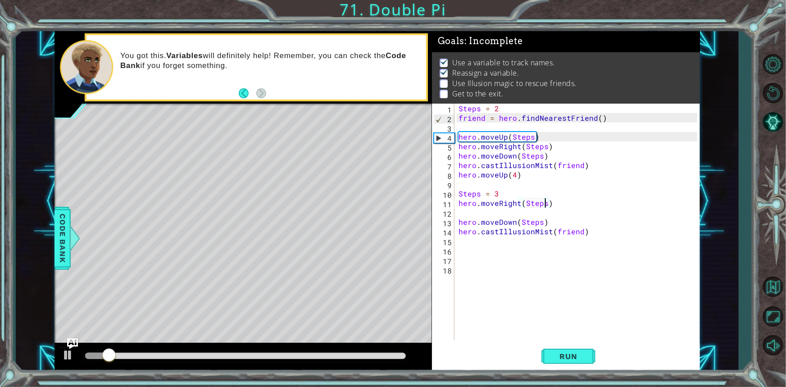
click at [458, 221] on div "Steps = 2 friend = hero . findNearestFriend ( ) hero . moveUp ( Steps ) hero . …" at bounding box center [579, 231] width 245 height 255
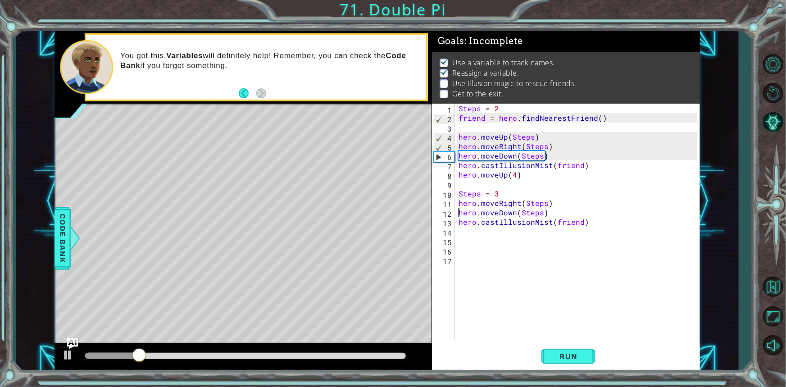
click at [497, 191] on div "Steps = 2 friend = hero . findNearestFriend ( ) hero . moveUp ( Steps ) hero . …" at bounding box center [579, 231] width 245 height 255
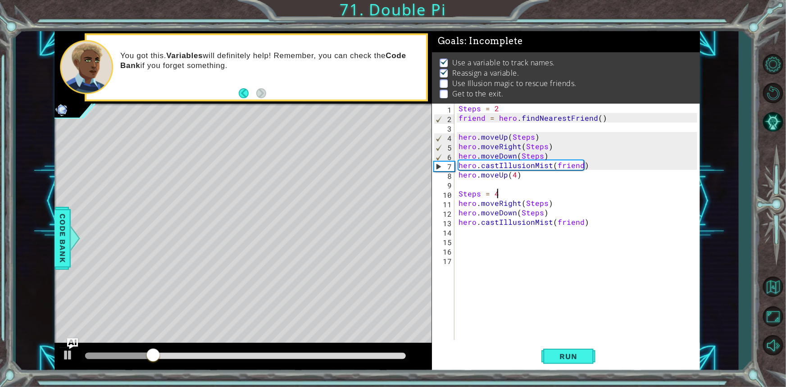
scroll to position [0, 2]
click at [551, 353] on span "Run" at bounding box center [569, 356] width 36 height 9
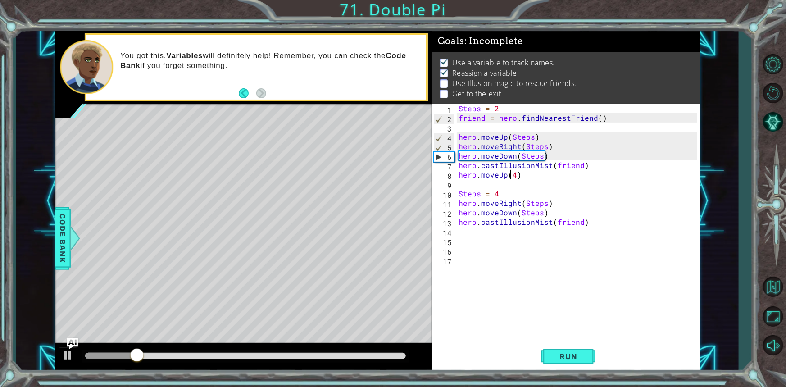
click at [512, 170] on div "Steps = 2 friend = hero . findNearestFriend ( ) hero . moveUp ( Steps ) hero . …" at bounding box center [579, 231] width 245 height 255
click at [519, 176] on div "Steps = 2 friend = hero . findNearestFriend ( ) hero . moveUp ( Steps ) hero . …" at bounding box center [579, 231] width 245 height 255
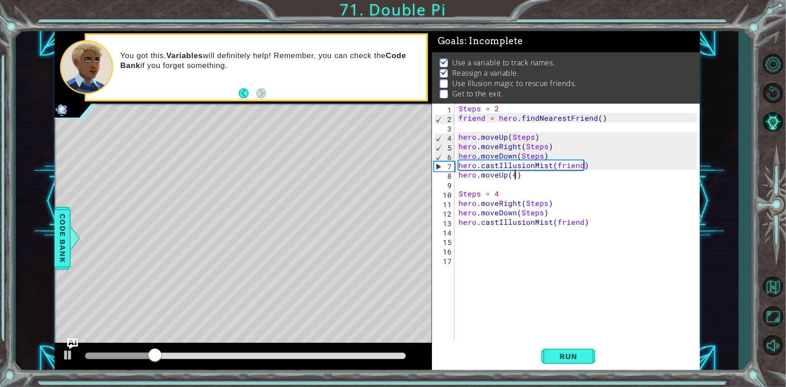
click at [516, 176] on div "Steps = 2 friend = hero . findNearestFriend ( ) hero . moveUp ( Steps ) hero . …" at bounding box center [579, 231] width 245 height 255
click at [557, 360] on span "Run" at bounding box center [569, 356] width 36 height 9
click at [500, 191] on div "Steps = 2 friend = hero . findNearestFriend ( ) hero . moveUp ( Steps ) hero . …" at bounding box center [579, 231] width 245 height 255
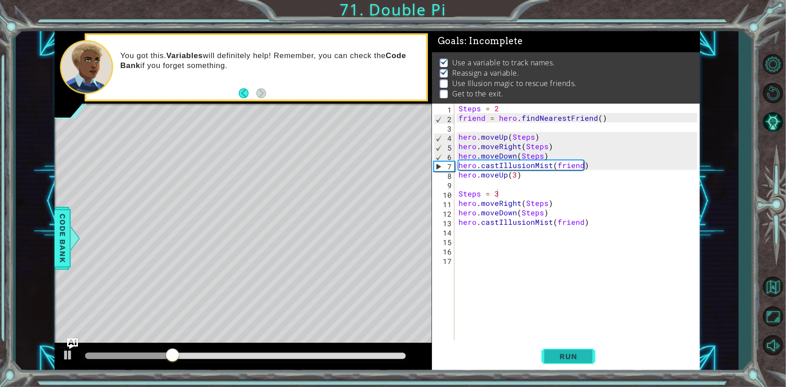
drag, startPoint x: 551, startPoint y: 342, endPoint x: 573, endPoint y: 358, distance: 27.3
click at [556, 347] on div "Steps = 3 1 2 3 4 5 6 7 8 9 10 11 12 13 14 15 16 17 Steps = 2 friend = hero . f…" at bounding box center [566, 238] width 268 height 268
click at [573, 358] on span "Run" at bounding box center [569, 356] width 36 height 9
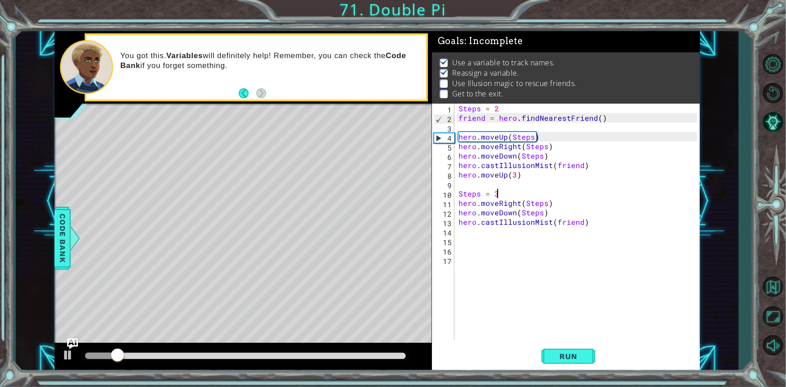
click at [551, 213] on div "Steps = 2 friend = hero . findNearestFriend ( ) hero . moveUp ( Steps ) hero . …" at bounding box center [579, 231] width 245 height 255
type textarea "hero.moveDown(Steps)"
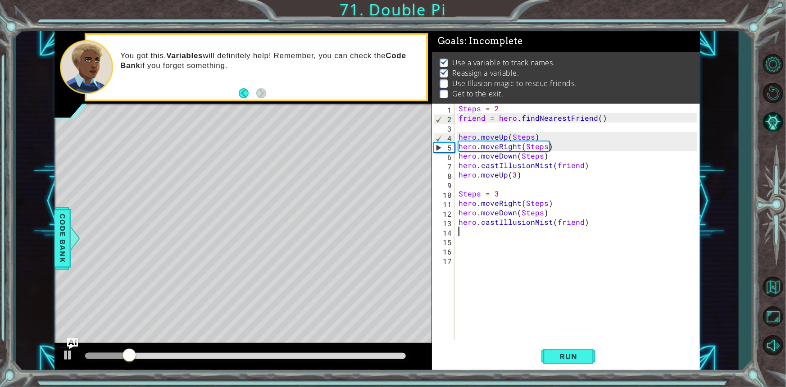
click at [477, 230] on div "Steps = 2 friend = hero . findNearestFriend ( ) hero . moveUp ( Steps ) hero . …" at bounding box center [579, 231] width 245 height 255
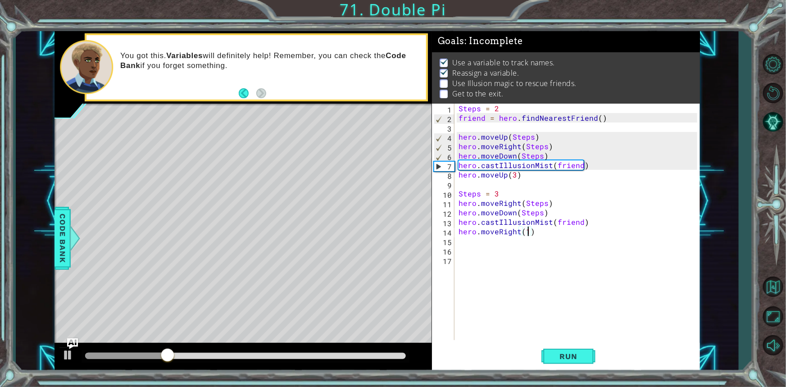
scroll to position [0, 4]
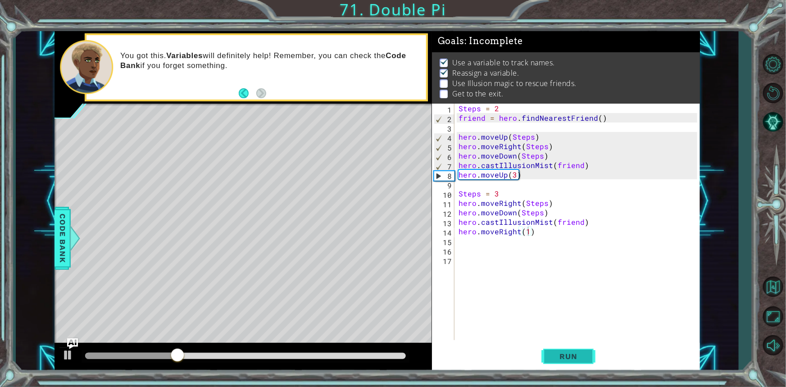
click at [566, 353] on span "Run" at bounding box center [569, 356] width 36 height 9
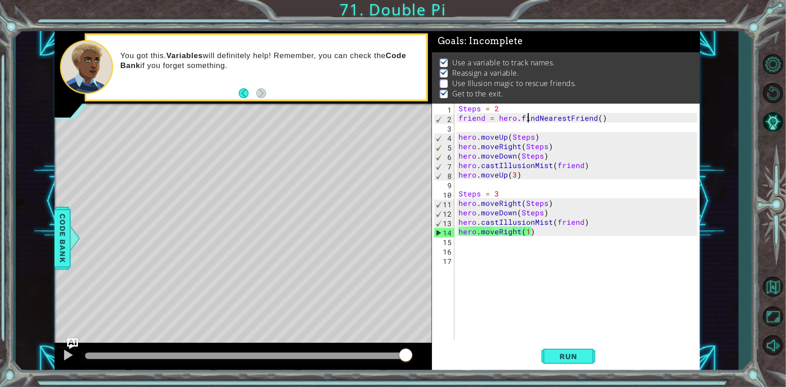
click at [527, 118] on div "Steps = 2 friend = hero . findNearestFriend ( ) hero . moveUp ( Steps ) hero . …" at bounding box center [579, 231] width 245 height 255
click at [513, 196] on div "Steps = 2 friend = hero . findNearestFriend ( ) hero . moveUp ( Steps ) hero . …" at bounding box center [579, 231] width 245 height 255
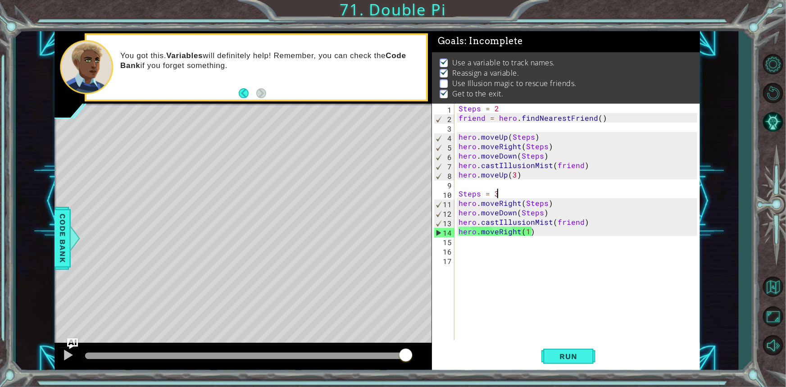
click at [569, 211] on div "Steps = 2 friend = hero . findNearestFriend ( ) hero . moveUp ( Steps ) hero . …" at bounding box center [579, 231] width 245 height 255
type textarea "hero.moveDown(Steps)"
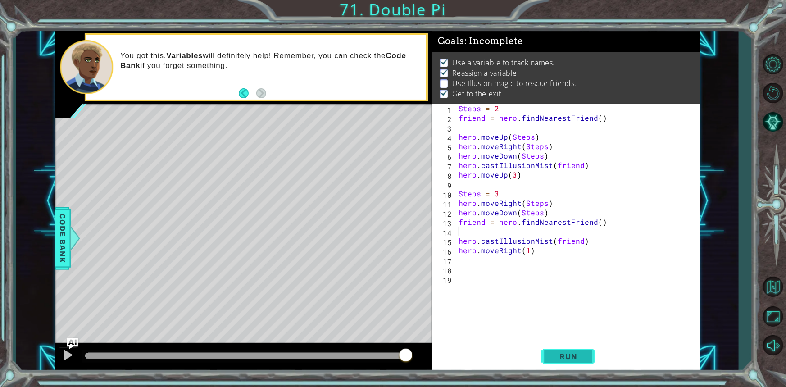
click at [544, 351] on button "Run" at bounding box center [568, 356] width 54 height 27
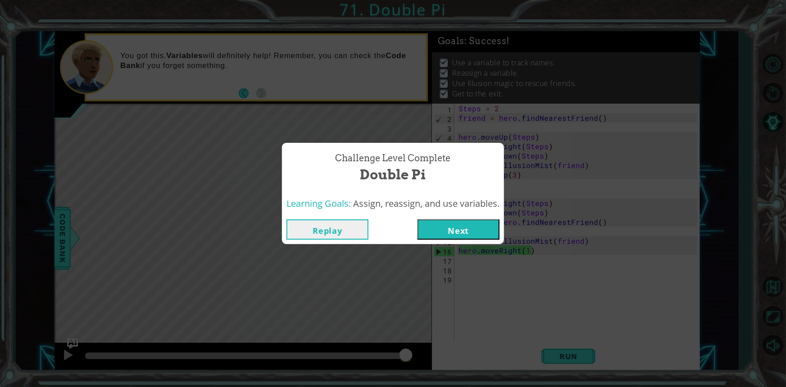
click at [470, 228] on button "Next" at bounding box center [458, 229] width 82 height 20
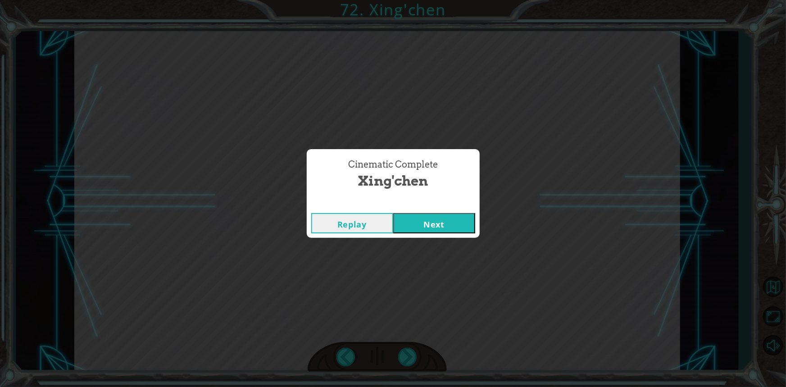
click button "Next" at bounding box center [434, 223] width 82 height 20
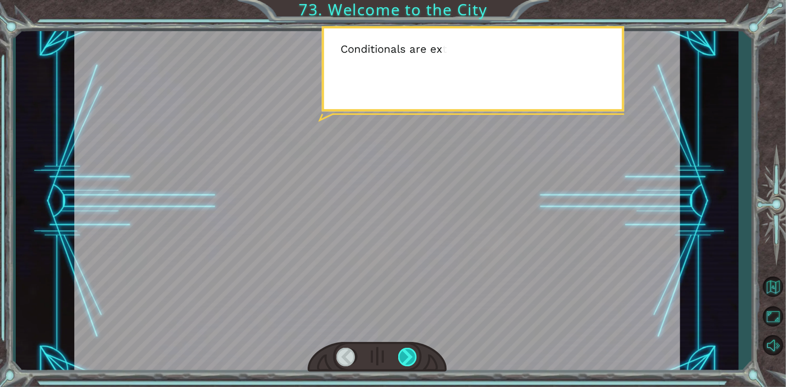
click at [401, 354] on div at bounding box center [408, 357] width 20 height 18
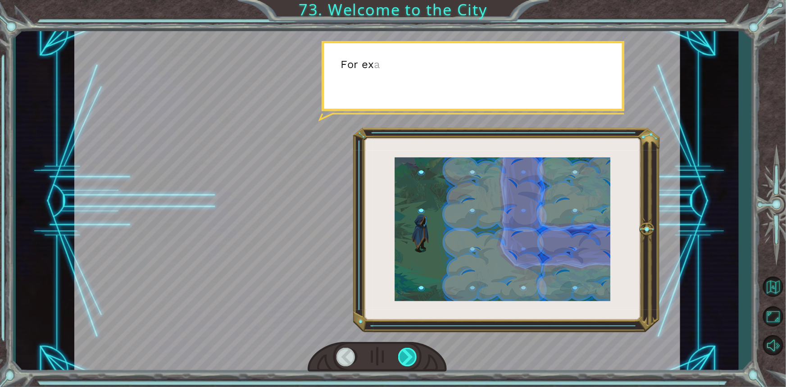
click at [401, 354] on div at bounding box center [408, 357] width 20 height 18
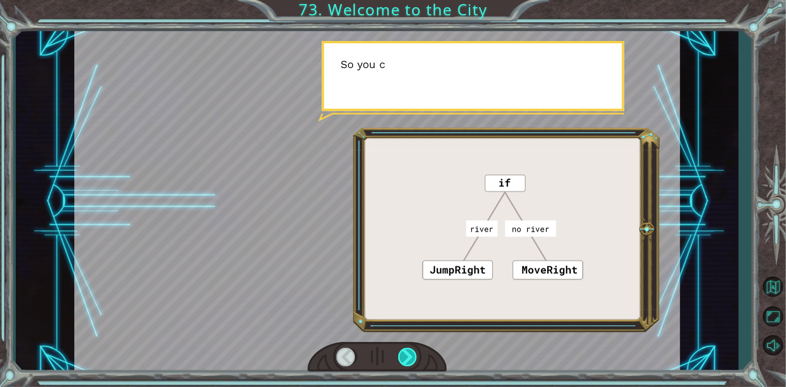
click at [401, 354] on div at bounding box center [408, 357] width 20 height 18
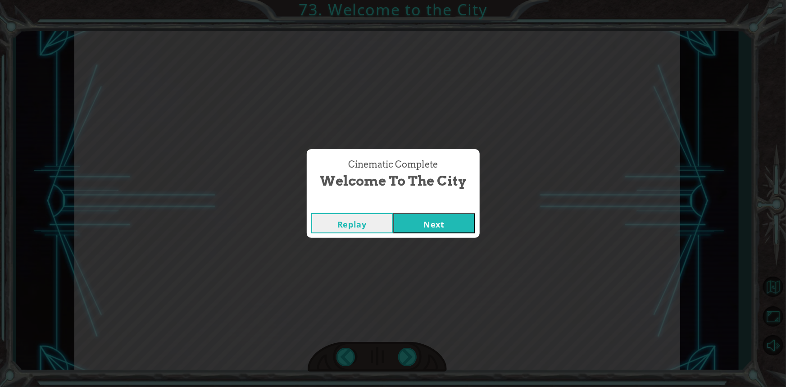
click at [427, 219] on button "Next" at bounding box center [434, 223] width 82 height 20
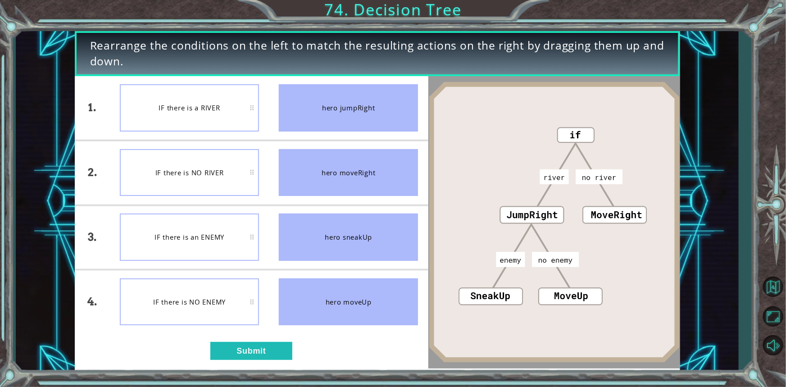
click at [199, 116] on div "IF there is a RIVER" at bounding box center [189, 107] width 139 height 47
click at [258, 349] on button "Submit" at bounding box center [251, 351] width 82 height 18
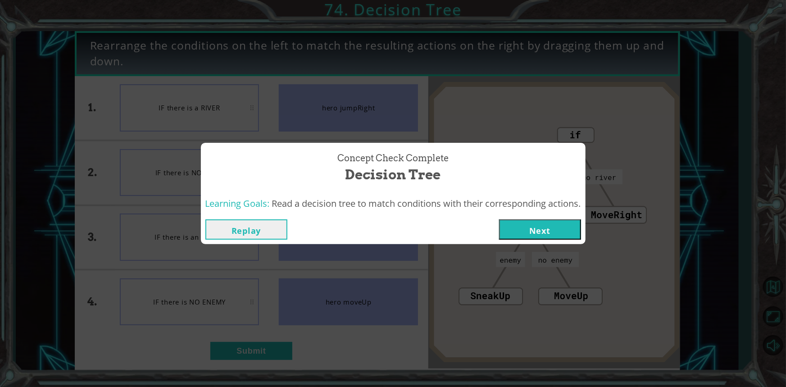
click at [529, 231] on button "Next" at bounding box center [540, 229] width 82 height 20
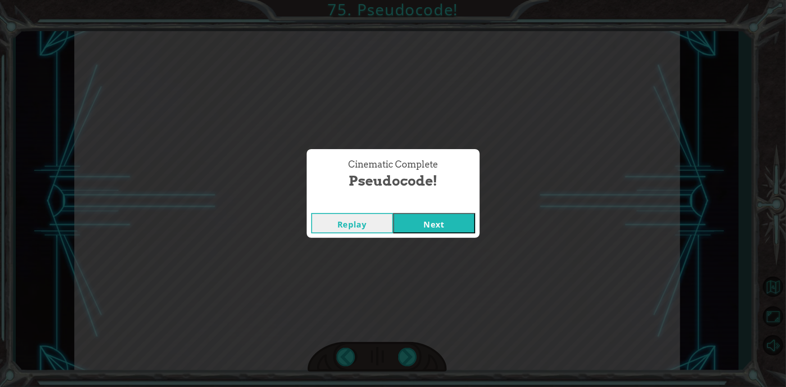
click at [449, 226] on button "Next" at bounding box center [434, 223] width 82 height 20
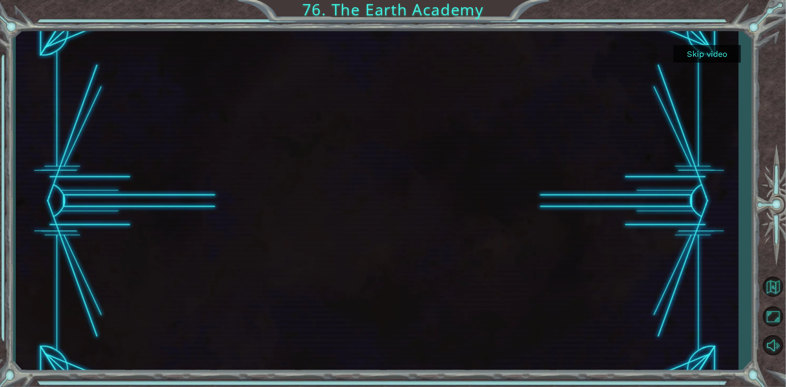
click at [694, 55] on button "Skip video" at bounding box center [707, 54] width 68 height 18
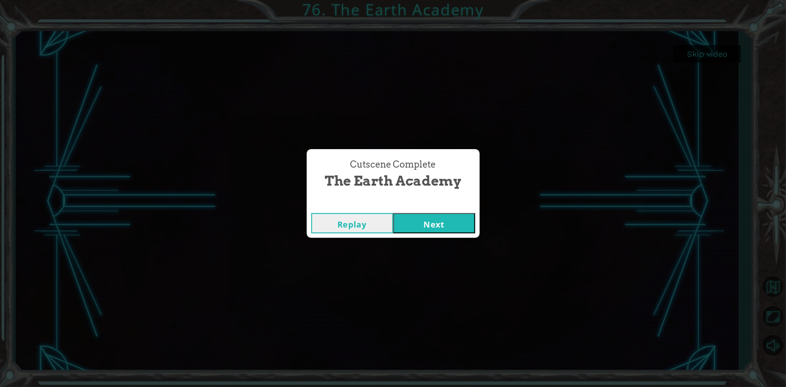
click at [445, 223] on button "Next" at bounding box center [434, 223] width 82 height 20
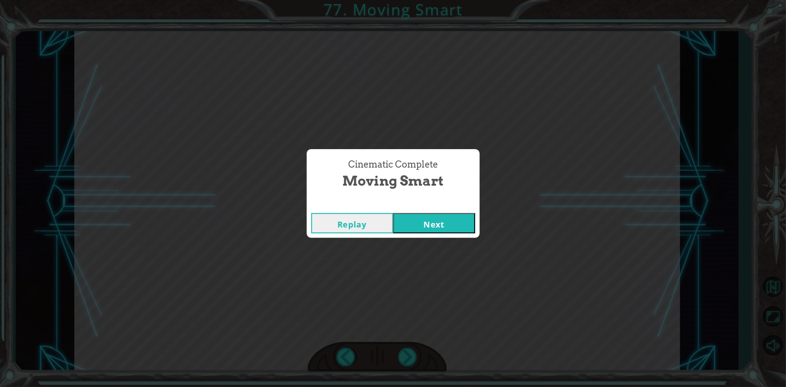
click at [445, 223] on button "Next" at bounding box center [434, 223] width 82 height 20
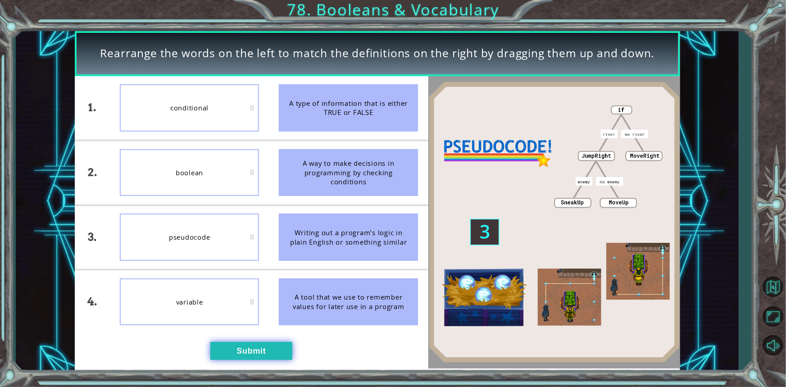
click at [259, 349] on button "Submit" at bounding box center [251, 351] width 82 height 18
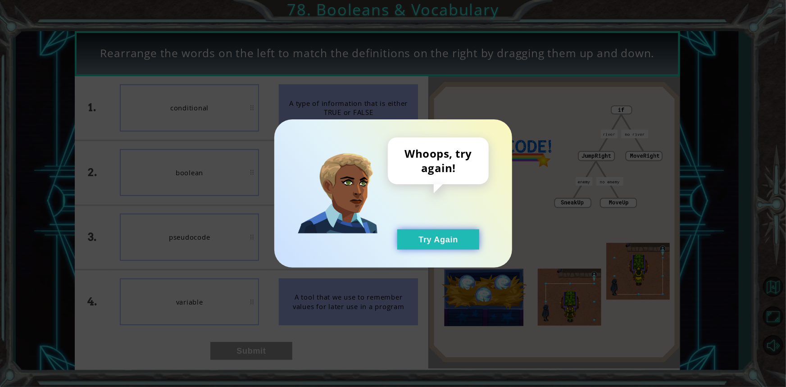
click at [438, 247] on button "Try Again" at bounding box center [438, 239] width 82 height 20
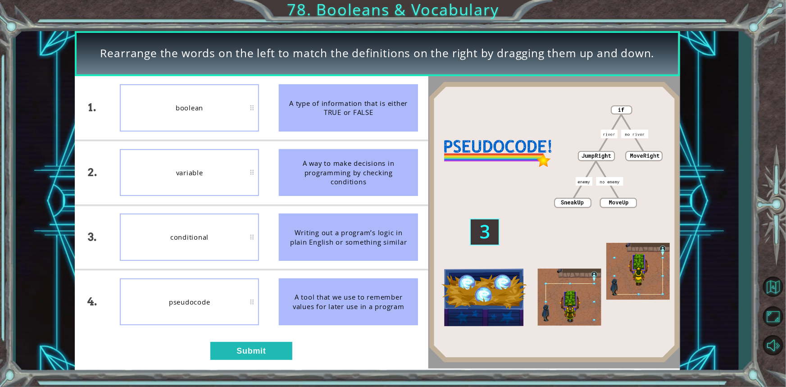
drag, startPoint x: 185, startPoint y: 204, endPoint x: 187, endPoint y: 193, distance: 11.5
click at [187, 193] on ul "boolean variable conditional pseudocode" at bounding box center [189, 205] width 159 height 258
click at [247, 346] on button "Submit" at bounding box center [251, 351] width 82 height 18
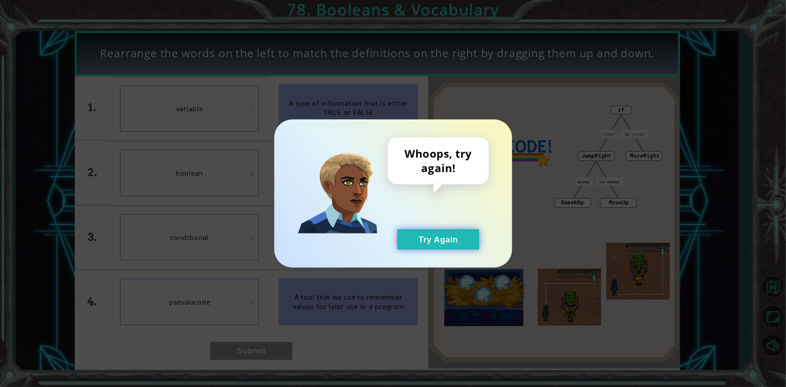
click at [420, 236] on button "Try Again" at bounding box center [438, 239] width 82 height 20
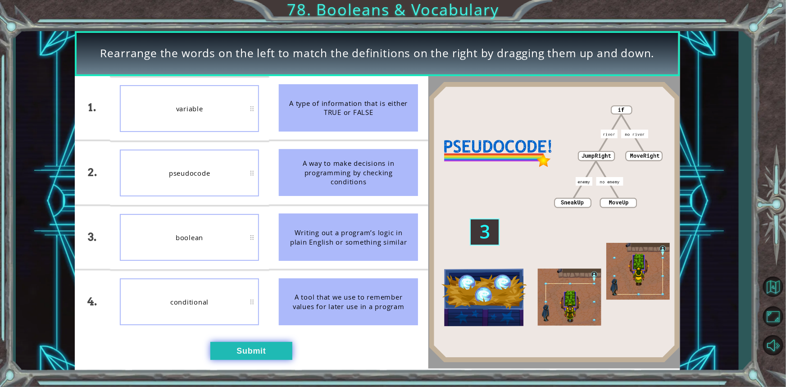
click at [273, 343] on button "Submit" at bounding box center [251, 351] width 82 height 18
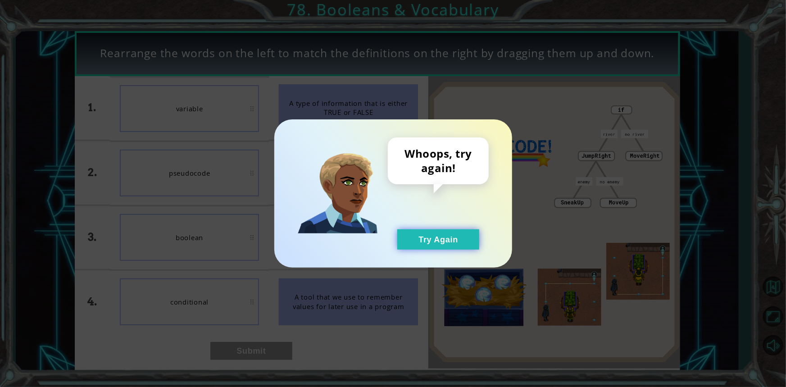
click at [397, 235] on button "Try Again" at bounding box center [438, 239] width 82 height 20
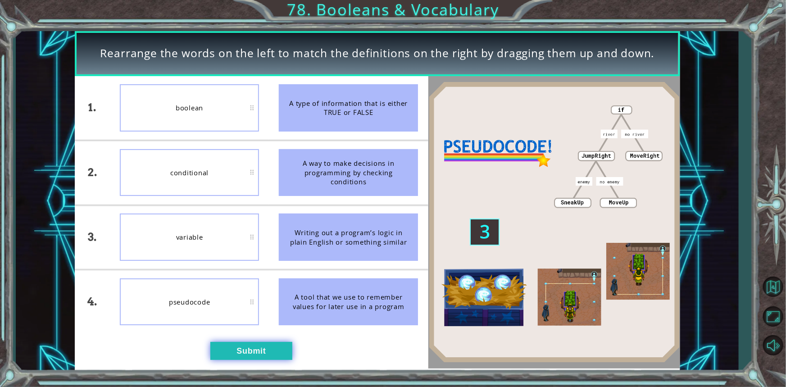
click at [249, 356] on button "Submit" at bounding box center [251, 351] width 82 height 18
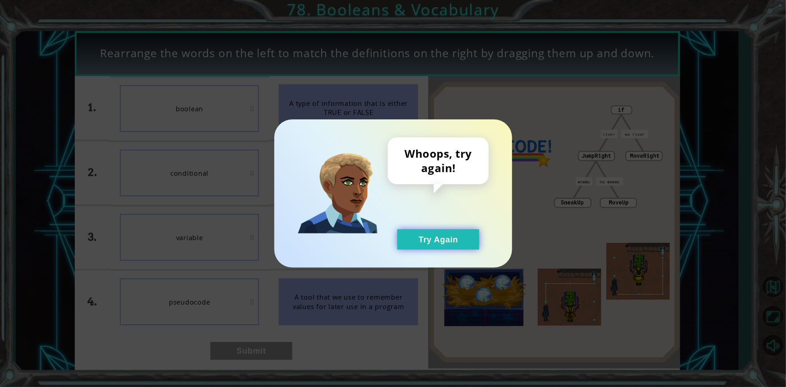
click at [468, 234] on button "Try Again" at bounding box center [438, 239] width 82 height 20
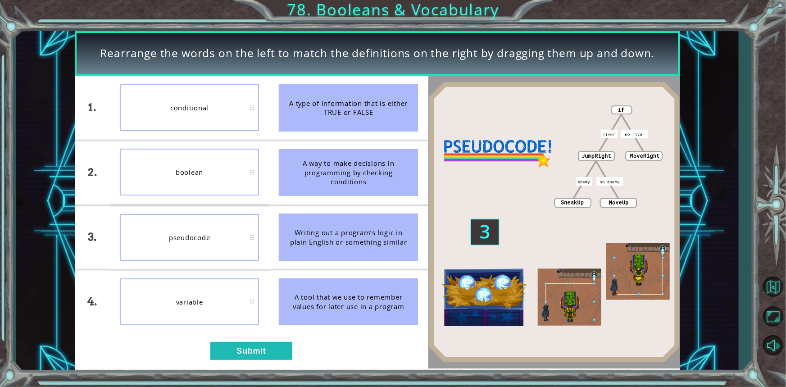
click at [222, 106] on div "conditional" at bounding box center [189, 107] width 139 height 47
drag, startPoint x: 203, startPoint y: 206, endPoint x: 230, endPoint y: 196, distance: 27.9
drag, startPoint x: 230, startPoint y: 196, endPoint x: 96, endPoint y: 212, distance: 134.3
click at [96, 212] on div "3." at bounding box center [92, 237] width 35 height 64
click at [256, 352] on button "Submit" at bounding box center [251, 351] width 82 height 18
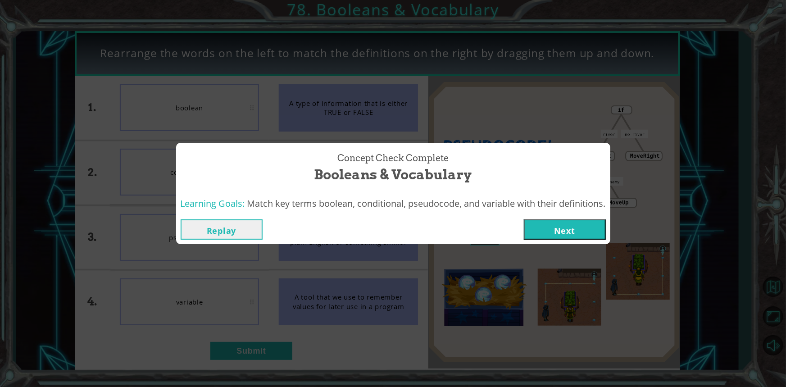
click at [576, 222] on button "Next" at bounding box center [565, 229] width 82 height 20
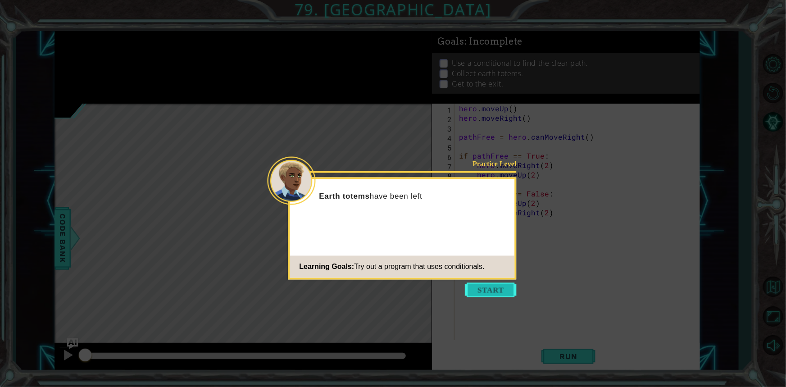
click at [481, 286] on button "Start" at bounding box center [490, 290] width 51 height 14
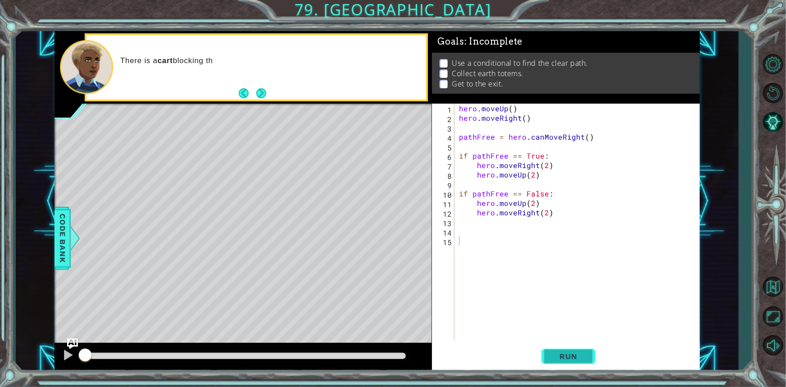
click at [576, 356] on span "Run" at bounding box center [569, 356] width 36 height 9
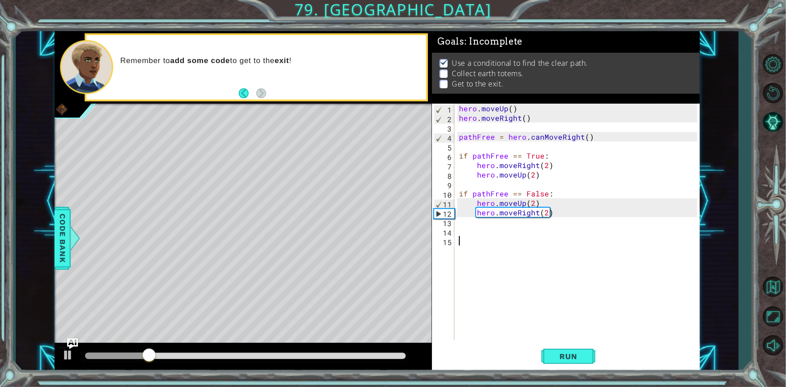
click at [527, 238] on div "hero . moveUp ( ) hero . moveRight ( ) pathFree = hero . canMoveRight ( ) if pa…" at bounding box center [579, 231] width 244 height 255
click at [472, 220] on div "hero . moveUp ( ) hero . moveRight ( ) pathFree = hero . canMoveRight ( ) if pa…" at bounding box center [579, 231] width 244 height 255
type textarea "her"
click at [523, 220] on div "hero . moveUp ( ) hero . moveRight ( ) pathFree = hero . canMoveRight ( ) if pa…" at bounding box center [579, 231] width 244 height 255
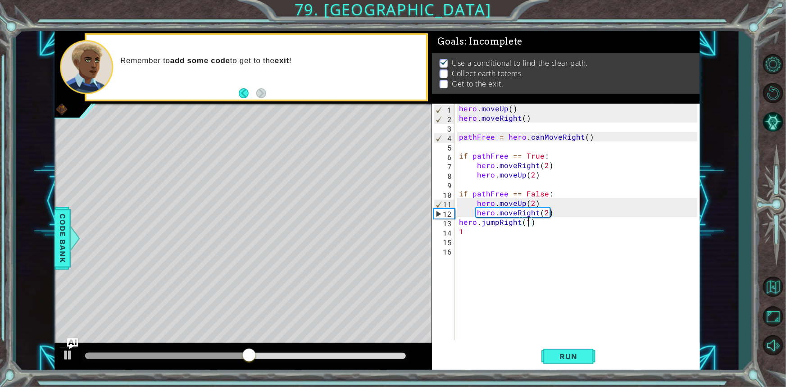
click at [465, 229] on div "hero . moveUp ( ) hero . moveRight ( ) pathFree = hero . canMoveRight ( ) if pa…" at bounding box center [579, 231] width 244 height 255
type textarea "1"
click at [527, 224] on div "hero . moveUp ( ) hero . moveRight ( ) pathFree = hero . canMoveRight ( ) if pa…" at bounding box center [579, 231] width 244 height 255
type textarea "hero.jumpRight(1)"
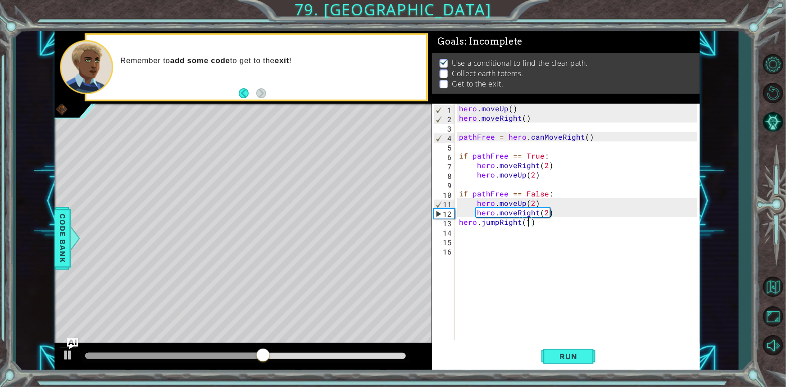
click at [551, 220] on div "hero . moveUp ( ) hero . moveRight ( ) pathFree = hero . canMoveRight ( ) if pa…" at bounding box center [579, 231] width 244 height 255
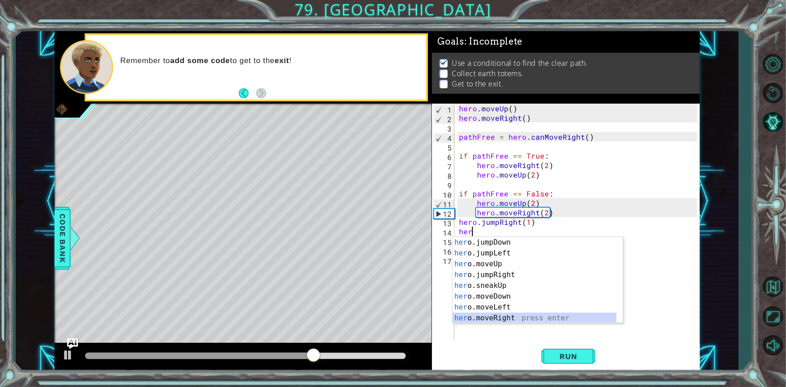
scroll to position [22, 0]
type textarea "hero.moveRight(1)"
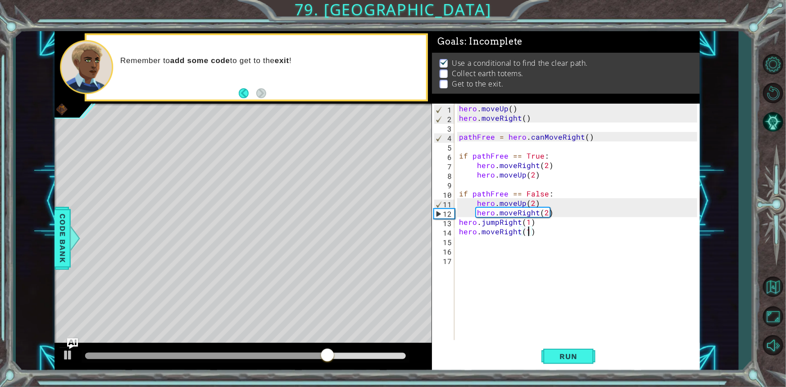
scroll to position [0, 0]
type textarea "her"
click at [518, 243] on div "hero . moveUp ( ) hero . moveRight ( ) pathFree = hero . canMoveRight ( ) if pa…" at bounding box center [579, 231] width 244 height 255
type textarea "hero.jumpDown(2)"
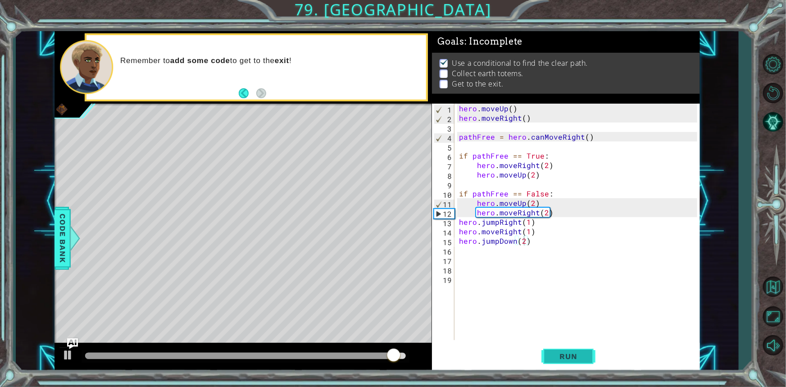
click at [561, 348] on button "Run" at bounding box center [568, 356] width 54 height 27
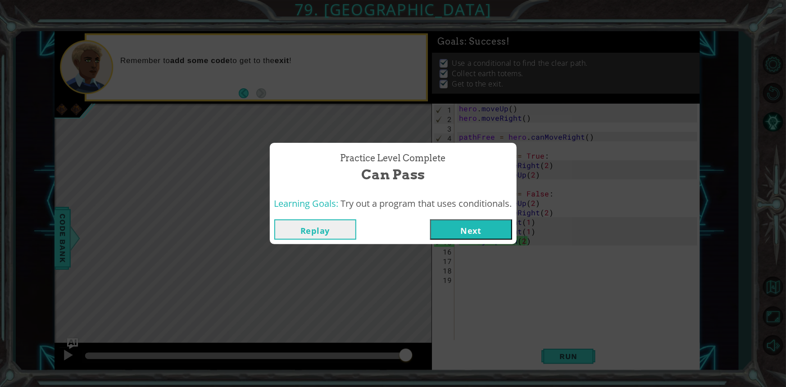
click at [452, 233] on button "Next" at bounding box center [471, 229] width 82 height 20
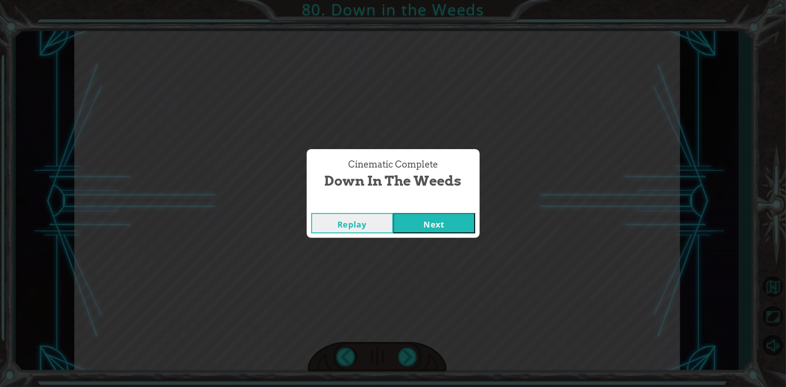
click at [452, 220] on button "Next" at bounding box center [434, 223] width 82 height 20
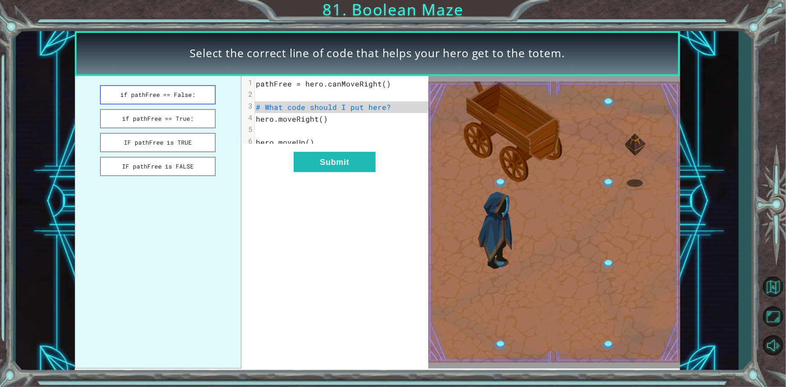
click at [154, 99] on button "if pathFree == False:" at bounding box center [158, 94] width 116 height 19
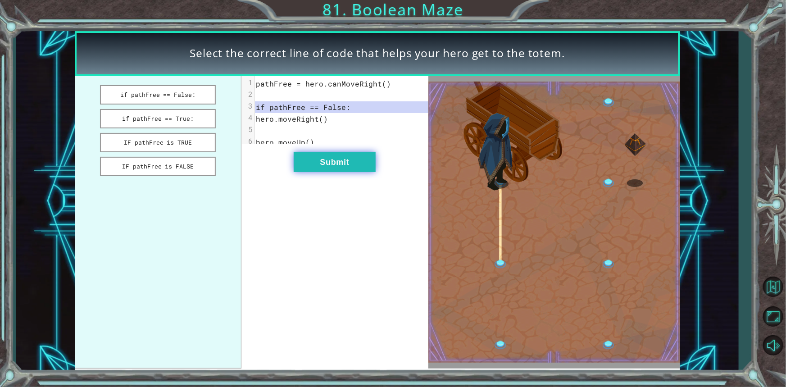
click at [312, 161] on button "Submit" at bounding box center [335, 162] width 82 height 20
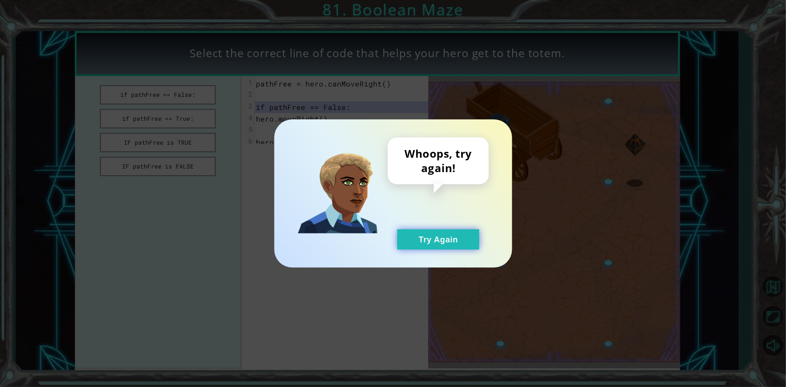
click at [445, 235] on button "Try Again" at bounding box center [438, 239] width 82 height 20
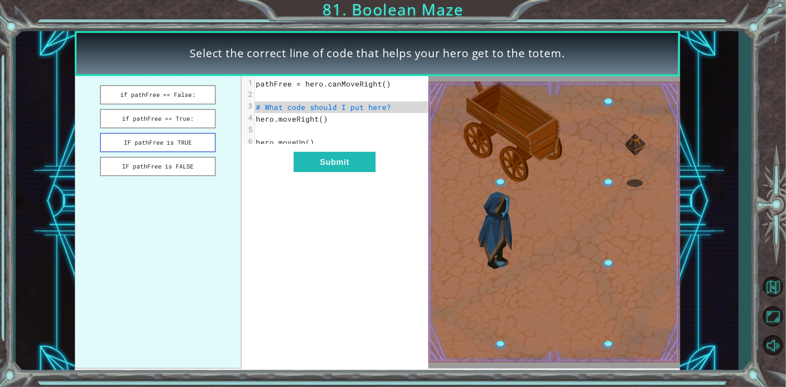
click at [144, 140] on button "IF pathFree is TRUE" at bounding box center [158, 142] width 116 height 19
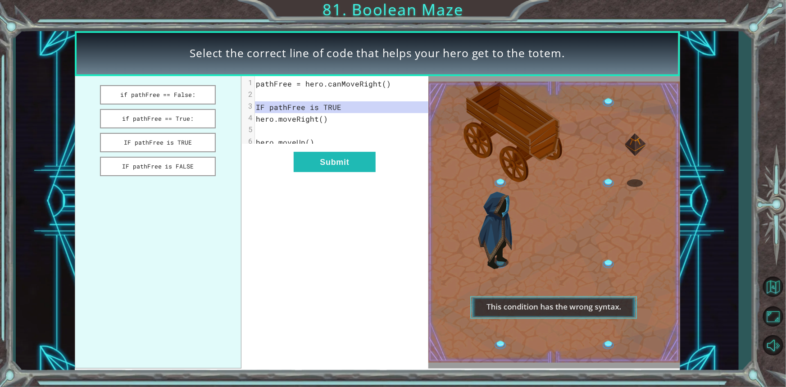
click at [159, 176] on ul "if pathFree == False: if pathFree == True: IF pathFree is TRUE IF pathFree is F…" at bounding box center [158, 222] width 167 height 292
click at [155, 167] on button "IF pathFree is FALSE" at bounding box center [158, 166] width 116 height 19
click at [157, 136] on button "IF pathFree is TRUE" at bounding box center [158, 142] width 116 height 19
click at [158, 108] on ul "if pathFree == False: if pathFree == True: IF pathFree is TRUE IF pathFree is F…" at bounding box center [158, 222] width 167 height 292
click at [162, 118] on button "if pathFree == True:" at bounding box center [158, 118] width 116 height 19
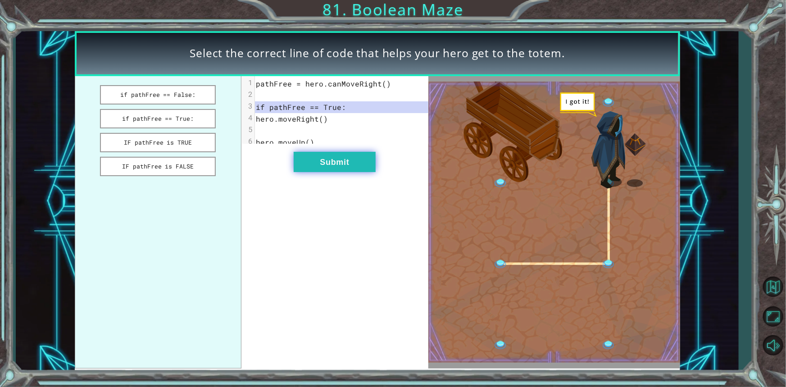
click at [323, 160] on button "Submit" at bounding box center [335, 162] width 82 height 20
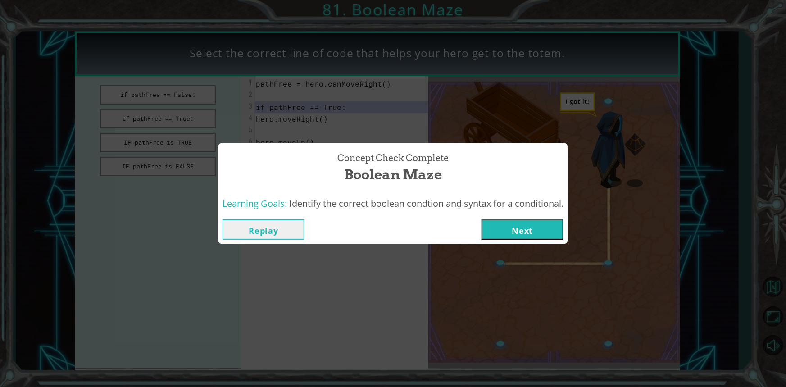
click at [505, 231] on button "Next" at bounding box center [522, 229] width 82 height 20
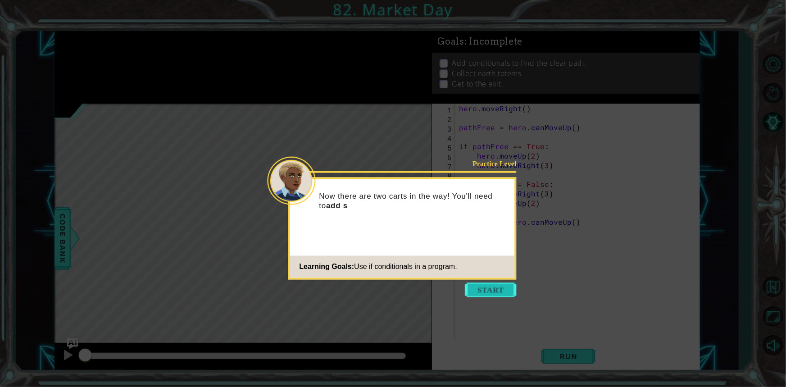
click at [490, 288] on button "Start" at bounding box center [490, 290] width 51 height 14
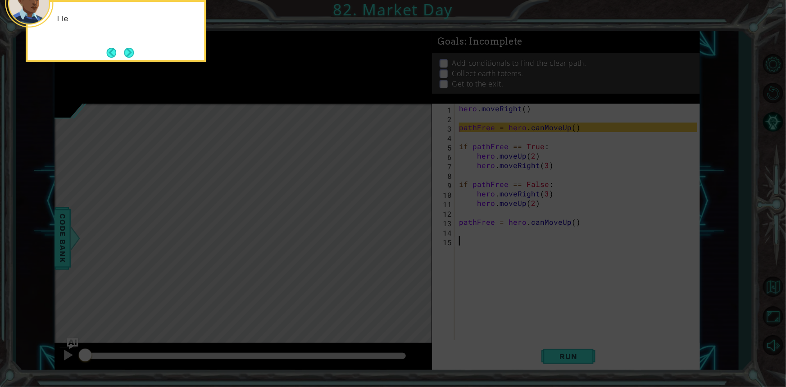
click at [583, 365] on icon at bounding box center [393, 58] width 786 height 658
click at [583, 362] on icon at bounding box center [393, 58] width 786 height 658
click at [129, 53] on button "Next" at bounding box center [129, 53] width 10 height 10
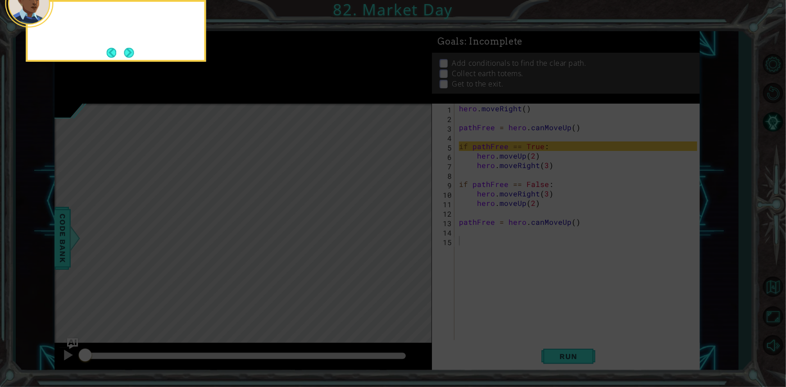
click at [129, 53] on button "Next" at bounding box center [129, 53] width 10 height 10
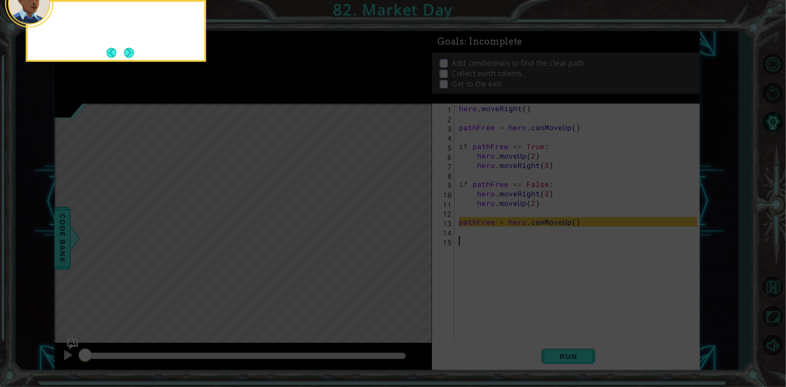
click at [129, 53] on button "Next" at bounding box center [129, 53] width 10 height 10
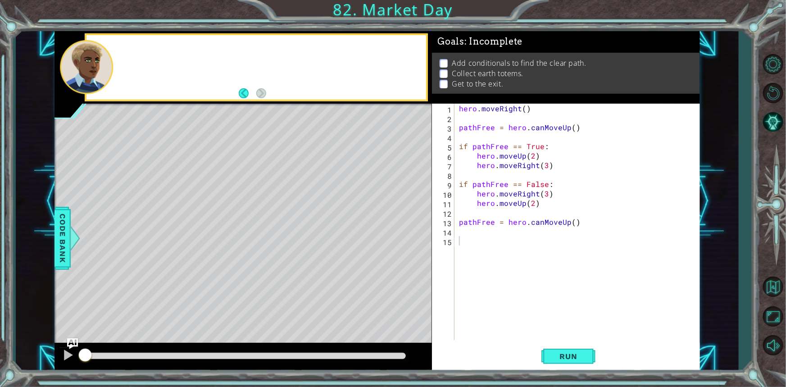
click at [129, 53] on div at bounding box center [255, 67] width 339 height 64
drag, startPoint x: 565, startPoint y: 366, endPoint x: 564, endPoint y: 361, distance: 5.9
click at [565, 366] on button "Run" at bounding box center [568, 356] width 54 height 27
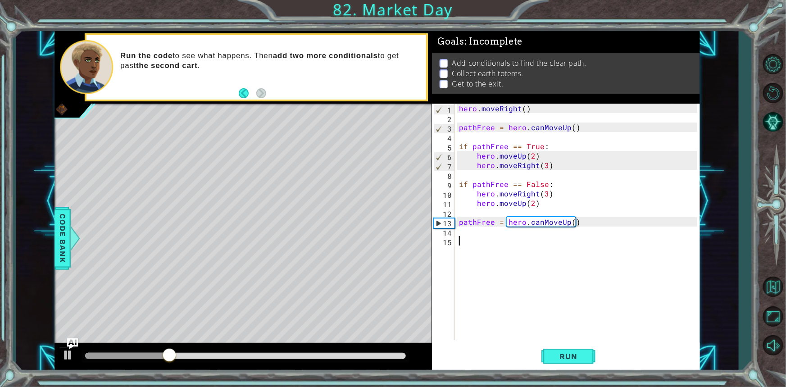
click at [477, 225] on div "hero . moveRight ( ) pathFree = hero . canMoveUp ( ) if pathFree == True : hero…" at bounding box center [579, 231] width 244 height 255
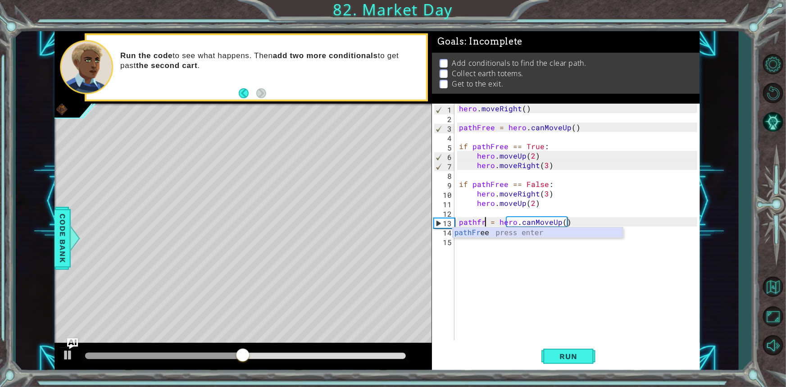
click at [489, 230] on div "pathFr ee press enter" at bounding box center [537, 243] width 170 height 32
type textarea "pathFree = hero.canMoveUp()"
click at [477, 229] on div "hero . moveRight ( ) pathFree = hero . canMoveUp ( ) if pathFree == True : hero…" at bounding box center [579, 231] width 244 height 255
type textarea "hero.moveUp(2)"
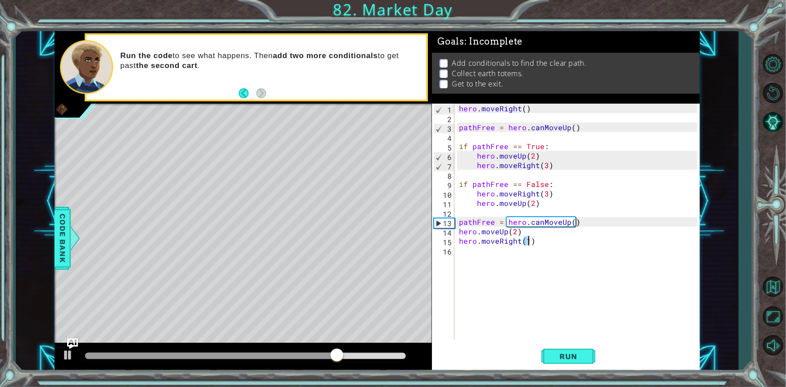
scroll to position [0, 4]
type textarea "hero.moveRight(3)"
click at [570, 353] on button "Run" at bounding box center [568, 356] width 54 height 27
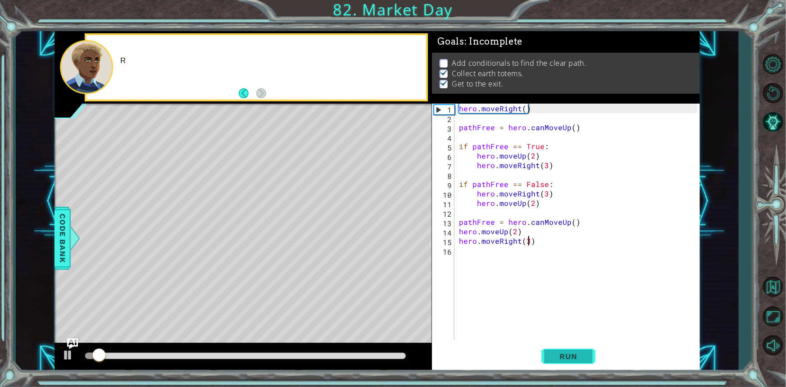
scroll to position [0, 0]
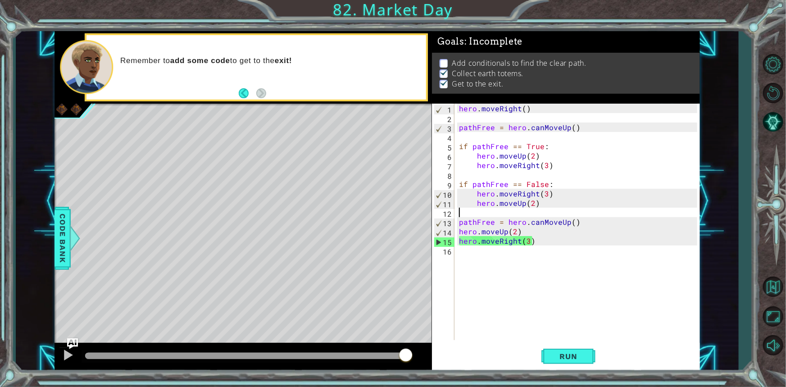
click at [563, 215] on div "hero . moveRight ( ) pathFree = hero . canMoveUp ( ) if pathFree == True : hero…" at bounding box center [579, 231] width 244 height 255
click at [566, 219] on div "hero . moveRight ( ) pathFree = hero . canMoveUp ( ) if pathFree == True : hero…" at bounding box center [579, 231] width 244 height 255
type textarea "pathFree = hero.canMoveUp()"
click at [580, 221] on div "hero . moveRight ( ) pathFree = hero . canMoveUp ( ) if pathFree == True : hero…" at bounding box center [579, 231] width 244 height 255
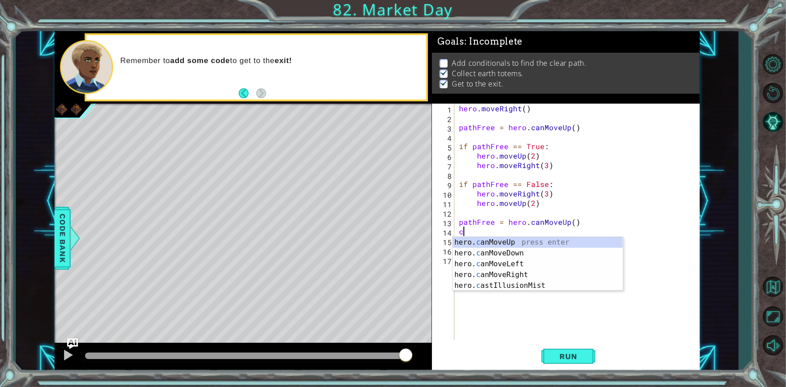
type textarea "cle"
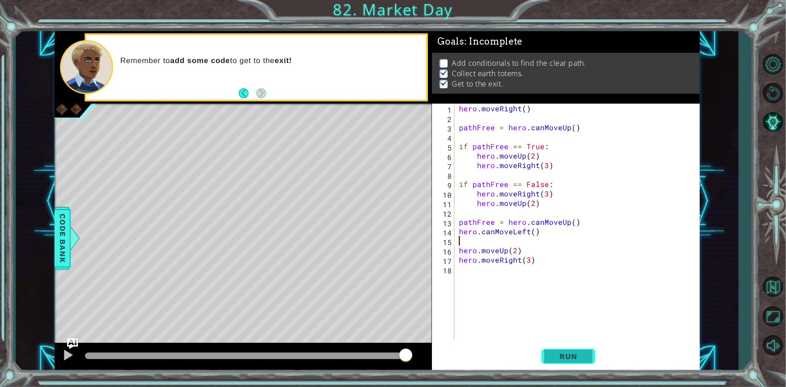
click at [550, 350] on button "Run" at bounding box center [568, 356] width 54 height 27
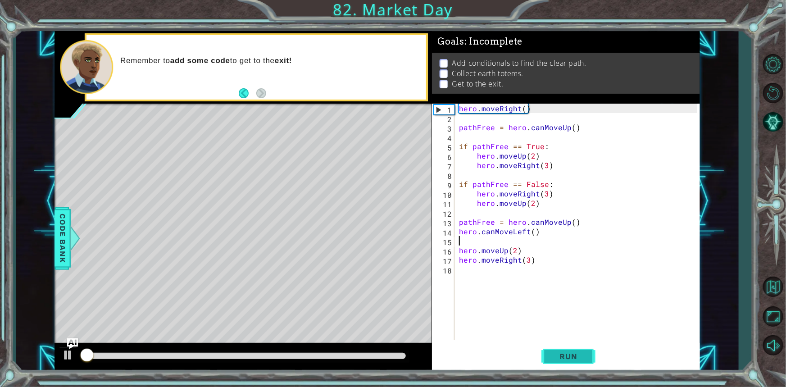
click at [560, 349] on button "Run" at bounding box center [568, 356] width 54 height 27
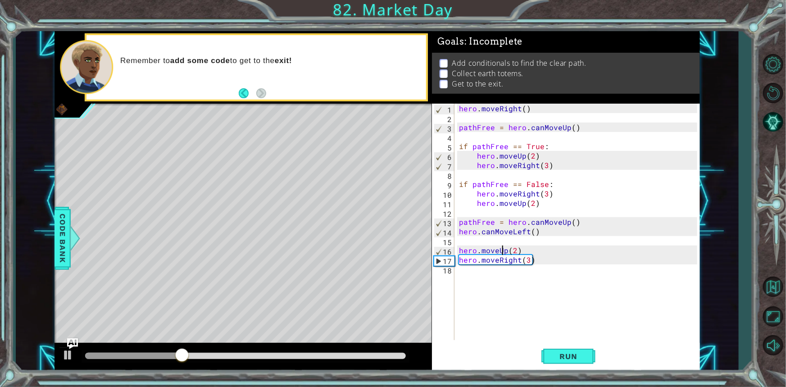
click at [502, 250] on div "hero . moveRight ( ) pathFree = hero . canMoveUp ( ) if pathFree == True : hero…" at bounding box center [579, 231] width 244 height 255
type textarea "hero.moveUp(2)"
click at [508, 237] on div "hero . moveRight ( ) pathFree = hero . canMoveUp ( ) if pathFree == True : hero…" at bounding box center [579, 231] width 244 height 255
click at [543, 348] on button "Run" at bounding box center [568, 356] width 54 height 27
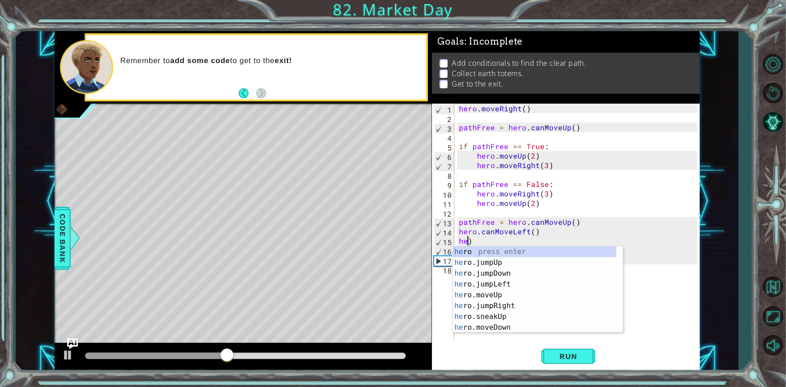
scroll to position [0, 0]
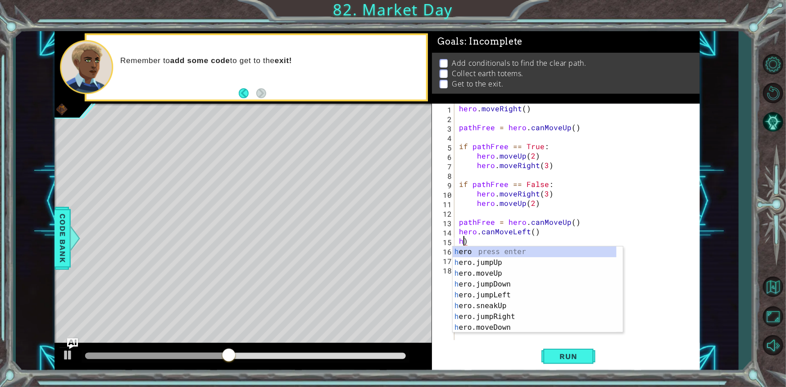
type textarea ")"
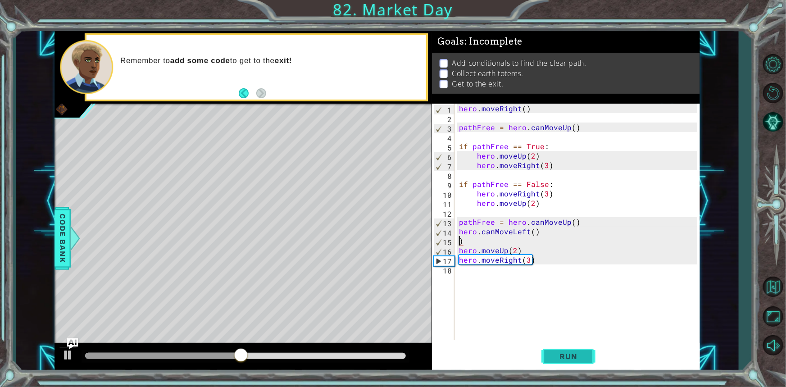
click at [575, 355] on span "Run" at bounding box center [569, 356] width 36 height 9
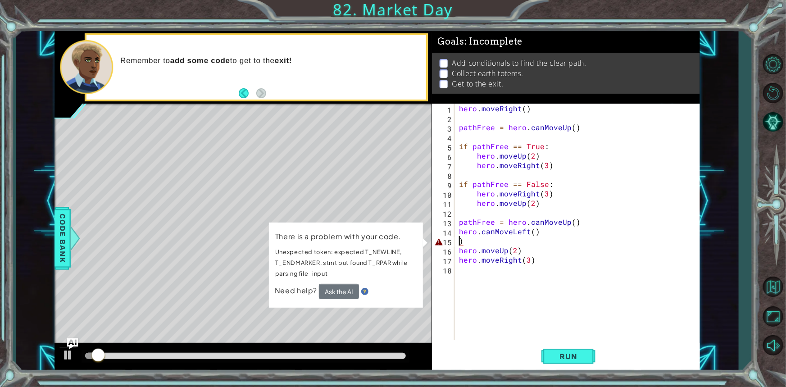
click at [463, 243] on div "hero . moveRight ( ) pathFree = hero . canMoveUp ( ) if pathFree == True : hero…" at bounding box center [579, 231] width 244 height 255
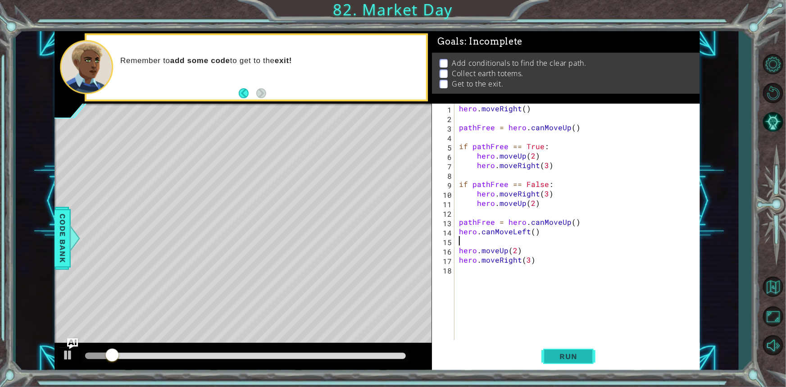
click at [574, 358] on span "Run" at bounding box center [569, 356] width 36 height 9
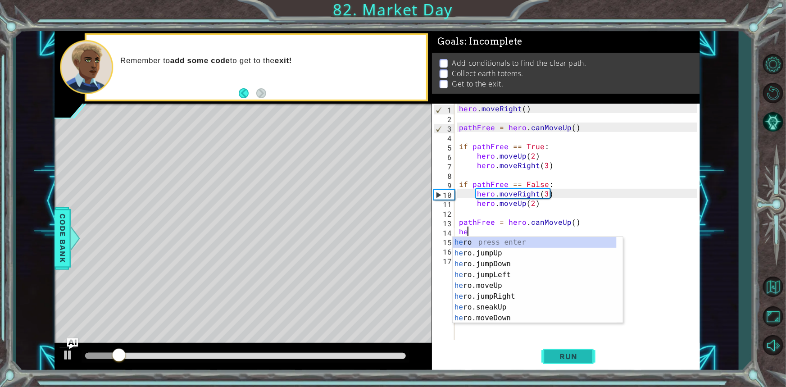
type textarea "h"
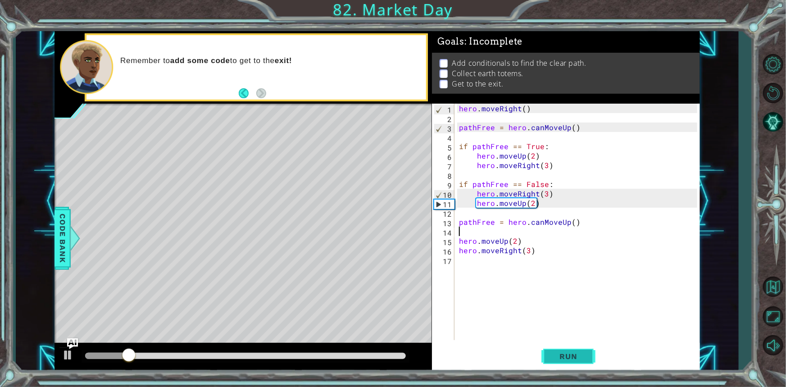
click at [562, 361] on button "Run" at bounding box center [568, 356] width 54 height 27
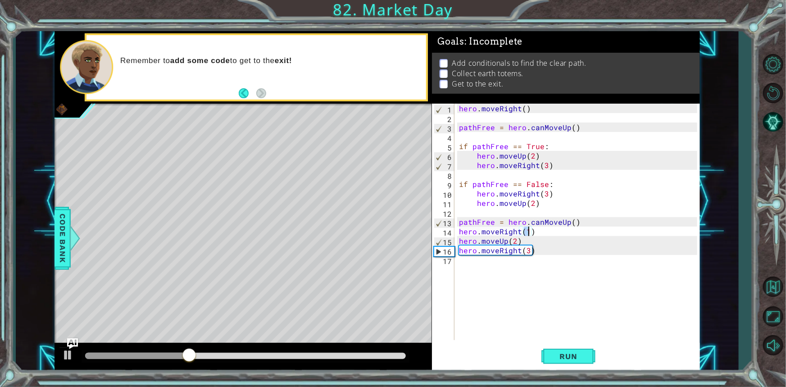
scroll to position [0, 4]
click at [572, 356] on span "Run" at bounding box center [569, 356] width 36 height 9
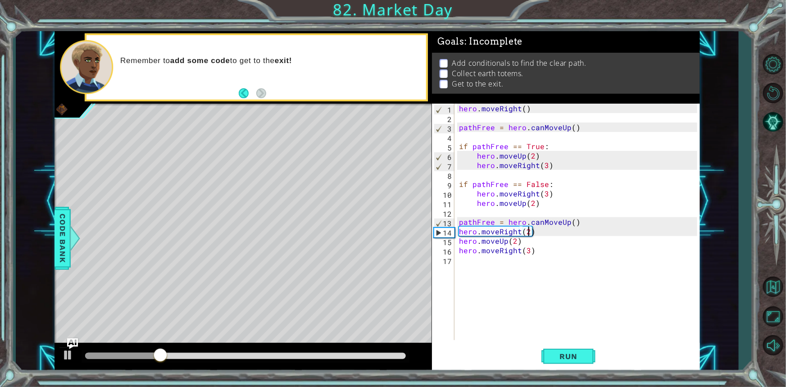
click at [537, 234] on div "hero . moveRight ( ) pathFree = hero . canMoveUp ( ) if pathFree == True : hero…" at bounding box center [579, 231] width 244 height 255
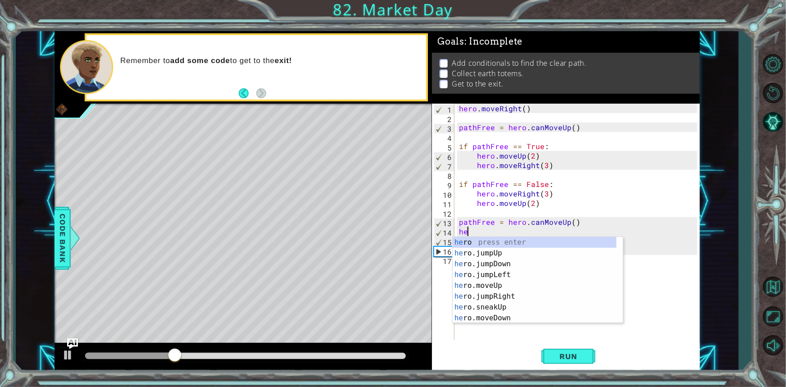
scroll to position [0, 0]
type textarea "h"
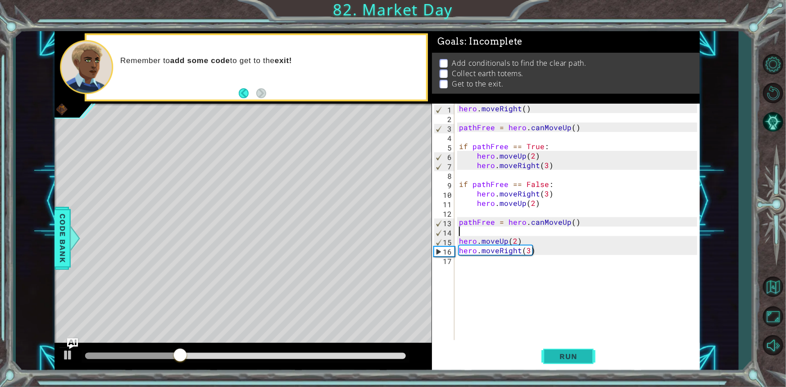
click at [554, 351] on button "Run" at bounding box center [568, 356] width 54 height 27
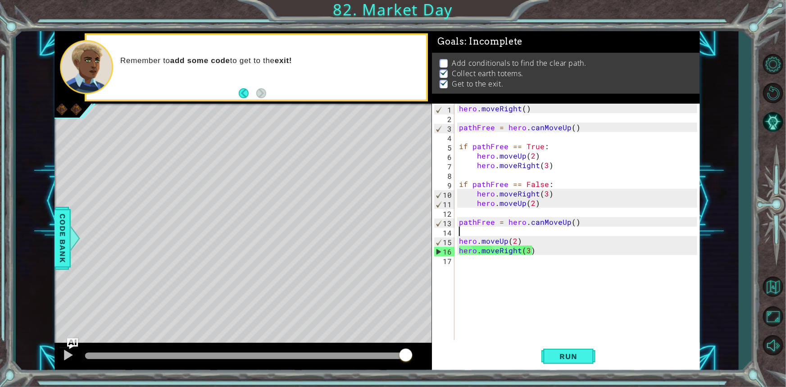
click at [537, 116] on div "hero . moveRight ( ) pathFree = hero . canMoveUp ( ) if pathFree == True : hero…" at bounding box center [579, 231] width 244 height 255
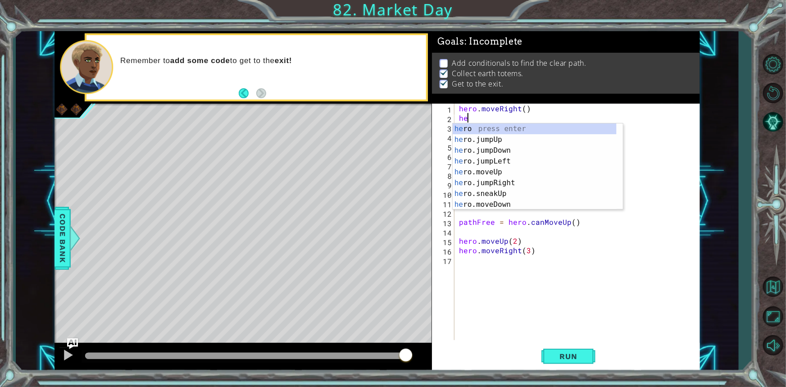
type textarea "h"
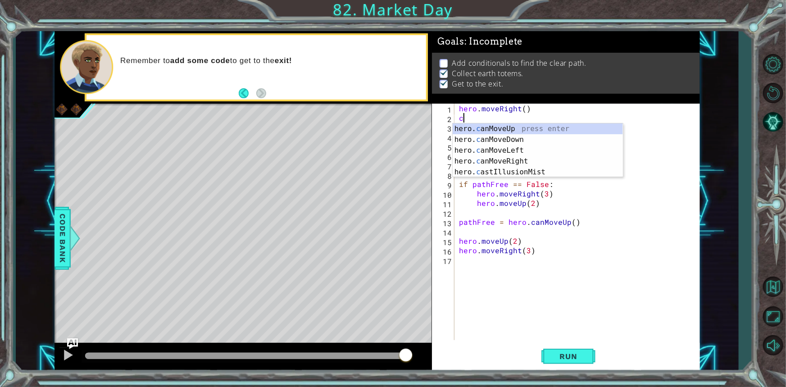
type textarea "cl"
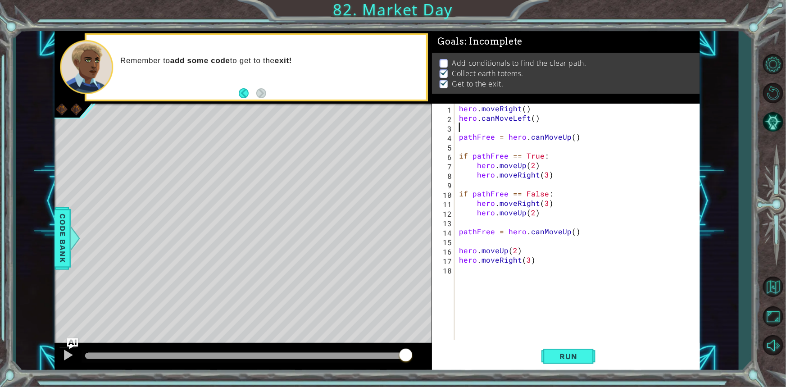
click at [527, 120] on div "hero . moveRight ( ) hero . canMoveLeft ( ) pathFree = hero . canMoveUp ( ) if …" at bounding box center [579, 231] width 244 height 255
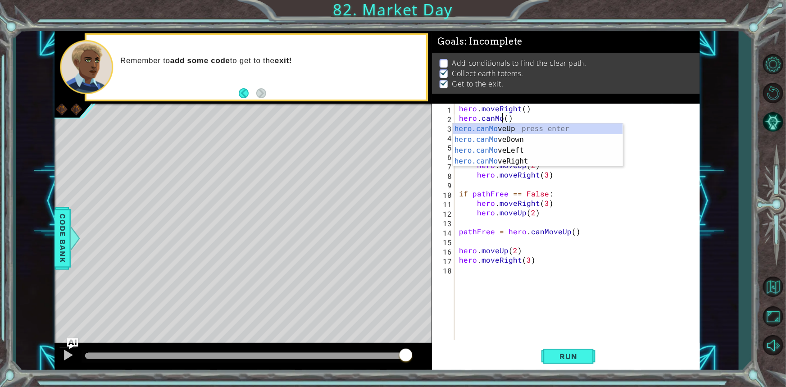
scroll to position [0, 3]
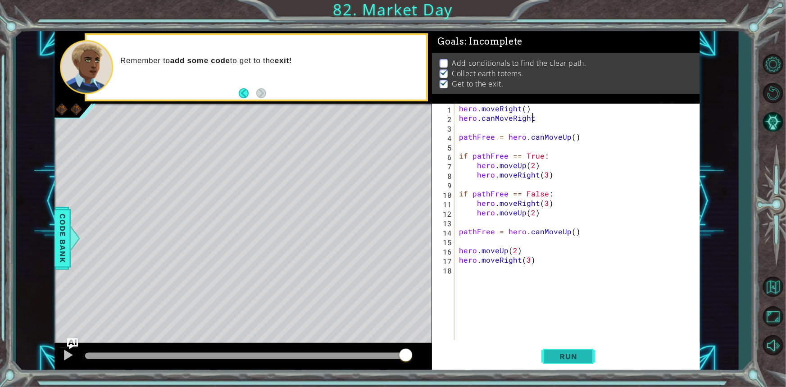
click at [570, 360] on span "Run" at bounding box center [569, 356] width 36 height 9
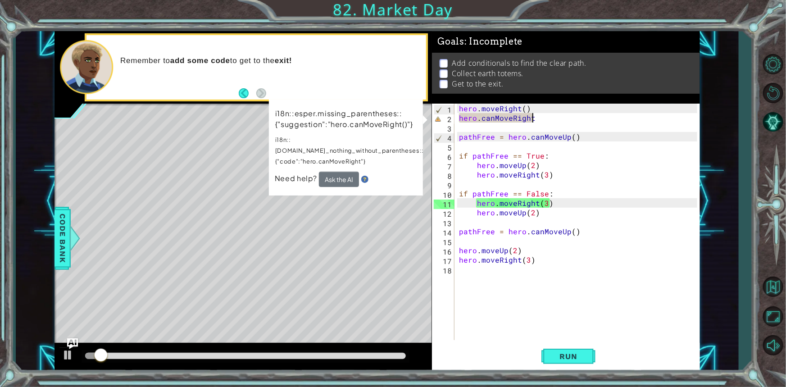
click at [544, 113] on div "hero . moveRight ( ) hero . canMoveRight pathFree = hero . canMoveUp ( ) if pat…" at bounding box center [579, 231] width 244 height 255
click at [544, 120] on div "hero . moveRight ( ) hero . canMoveRight pathFree = hero . canMoveUp ( ) if pat…" at bounding box center [579, 231] width 244 height 255
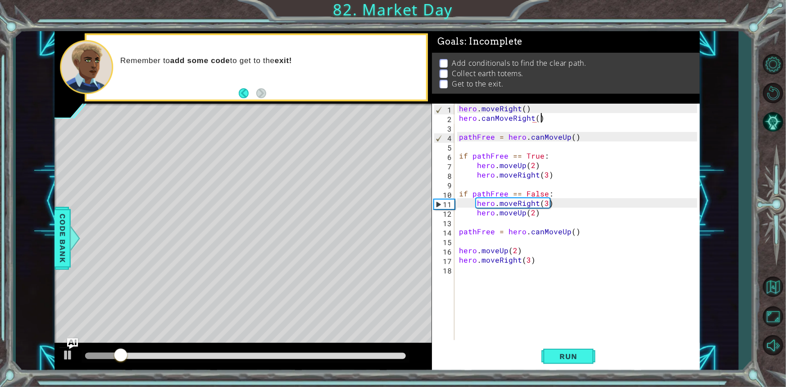
scroll to position [0, 5]
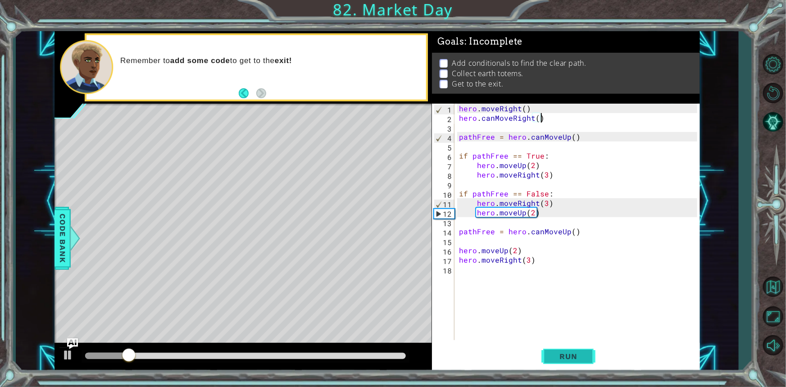
click at [551, 344] on button "Run" at bounding box center [568, 356] width 54 height 27
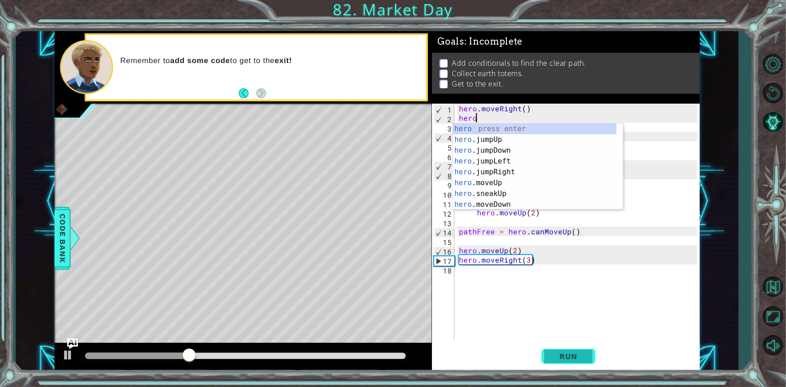
scroll to position [0, 0]
type textarea "h"
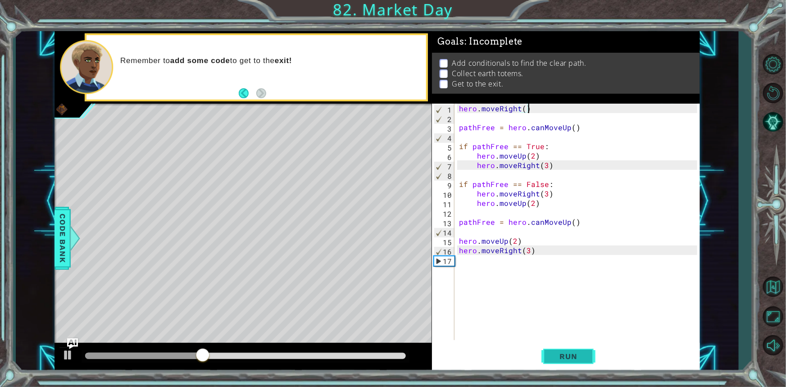
click at [580, 356] on span "Run" at bounding box center [569, 356] width 36 height 9
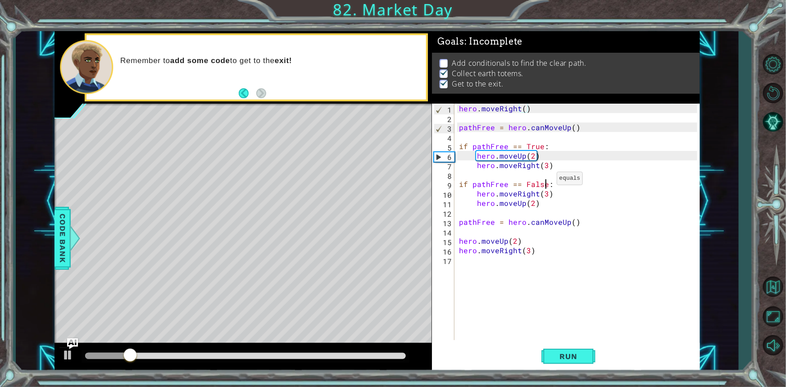
click at [545, 180] on div "hero . moveRight ( ) pathFree = hero . canMoveUp ( ) if pathFree == True : hero…" at bounding box center [579, 231] width 244 height 255
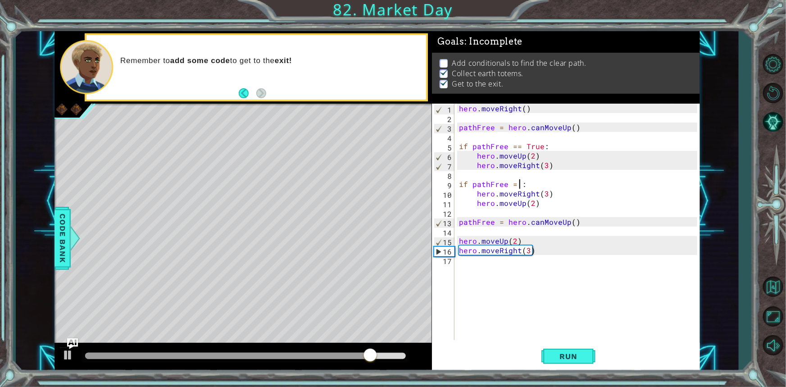
click at [529, 184] on div "hero . moveRight ( ) pathFree = hero . canMoveUp ( ) if pathFree == True : hero…" at bounding box center [579, 231] width 244 height 255
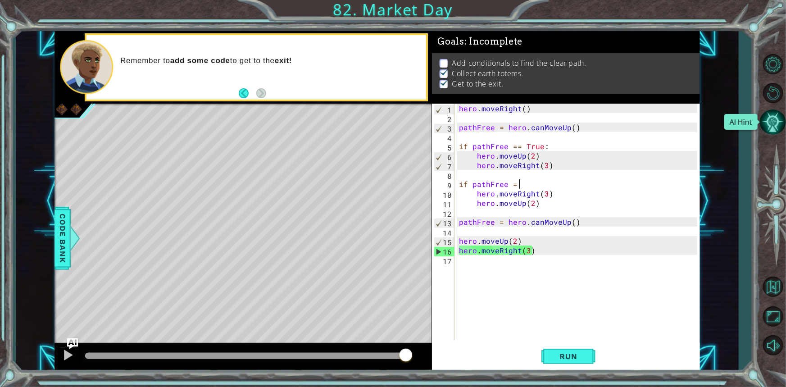
click at [773, 112] on button "AI Hint" at bounding box center [772, 122] width 26 height 26
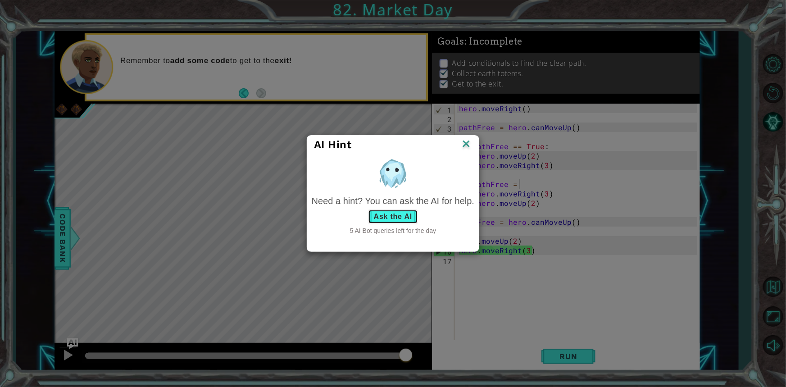
click at [415, 212] on button "Ask the AI" at bounding box center [393, 216] width 50 height 14
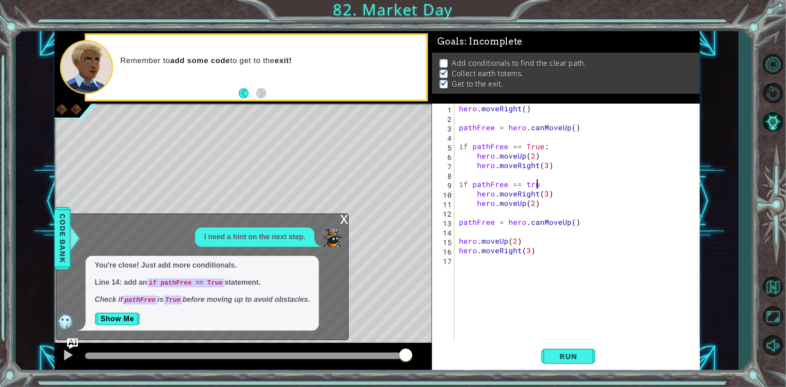
scroll to position [0, 5]
type textarea "if pathFree == true"
click at [546, 355] on button "Run" at bounding box center [568, 356] width 54 height 27
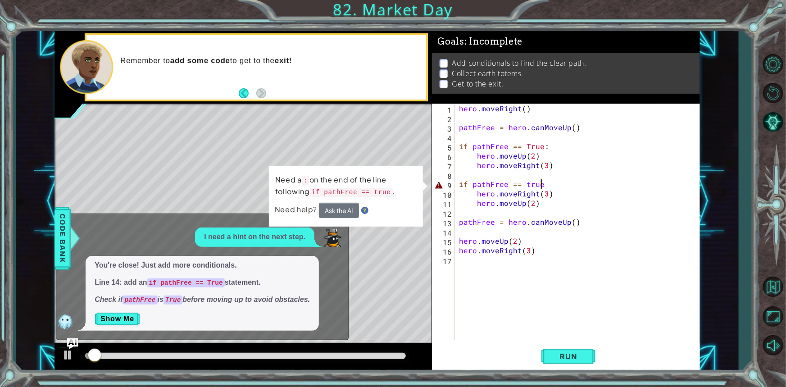
click at [526, 179] on div "hero . moveRight ( ) pathFree = hero . canMoveUp ( ) if pathFree == True : hero…" at bounding box center [579, 231] width 244 height 255
click at [528, 186] on div "hero . moveRight ( ) pathFree = hero . canMoveUp ( ) if pathFree == True : hero…" at bounding box center [579, 231] width 244 height 255
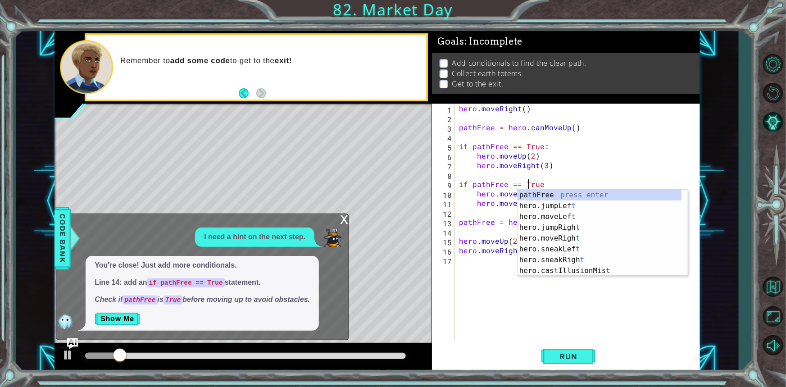
scroll to position [0, 5]
click at [561, 355] on span "Run" at bounding box center [569, 356] width 36 height 9
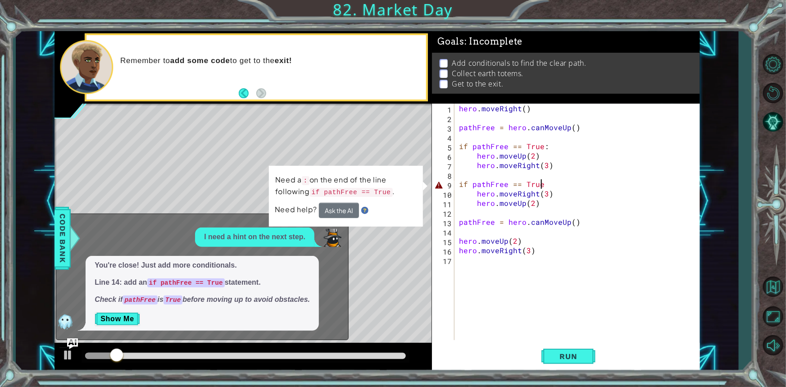
click at [539, 182] on div "hero . moveRight ( ) pathFree = hero . canMoveUp ( ) if pathFree == True : hero…" at bounding box center [579, 231] width 244 height 255
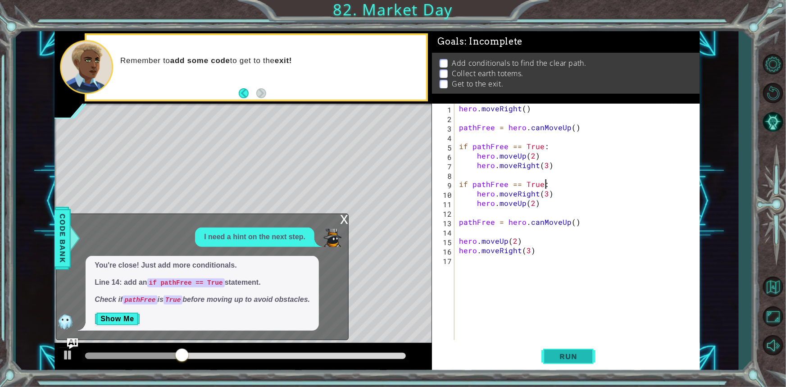
click at [545, 362] on button "Run" at bounding box center [568, 356] width 54 height 27
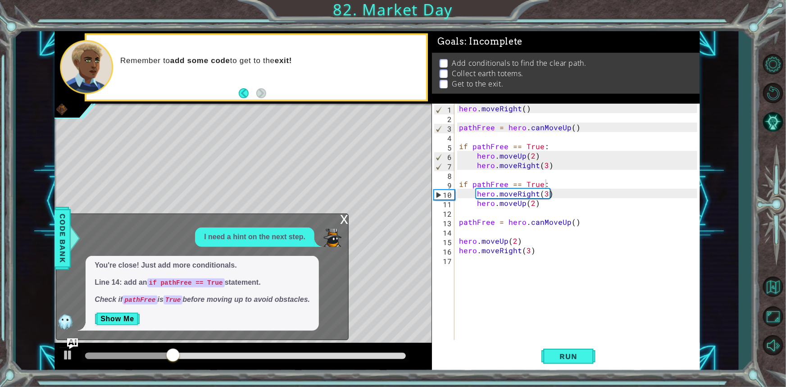
click at [294, 228] on div "I need a hint on the next step." at bounding box center [254, 236] width 119 height 19
click at [544, 196] on div "hero . moveRight ( ) pathFree = hero . canMoveUp ( ) if pathFree == True : hero…" at bounding box center [579, 231] width 244 height 255
type textarea "hero.moveRight(2)"
drag, startPoint x: 562, startPoint y: 341, endPoint x: 576, endPoint y: 363, distance: 26.3
click at [574, 360] on div "hero.moveRight(2) 1 2 3 4 5 6 7 8 9 10 11 12 13 14 15 16 17 hero . moveRight ( …" at bounding box center [566, 238] width 268 height 268
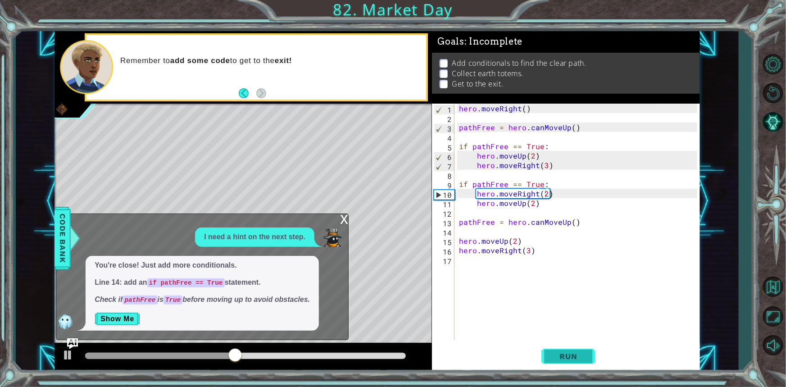
click at [576, 363] on button "Run" at bounding box center [568, 356] width 54 height 27
click at [124, 317] on button "Show Me" at bounding box center [117, 319] width 45 height 14
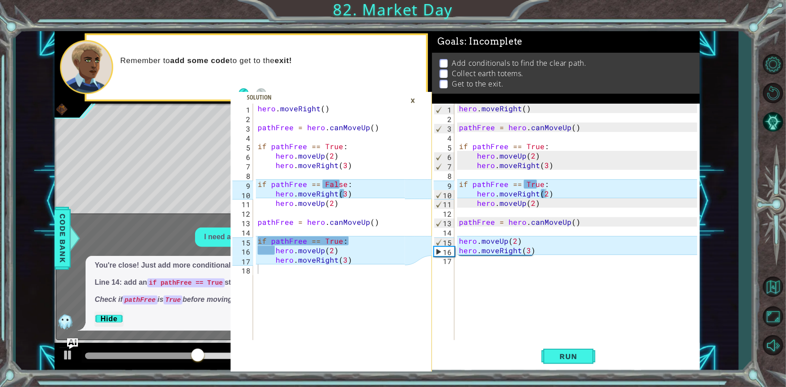
click at [544, 197] on div "hero . moveRight ( ) pathFree = hero . canMoveUp ( ) if pathFree == True : hero…" at bounding box center [579, 231] width 244 height 255
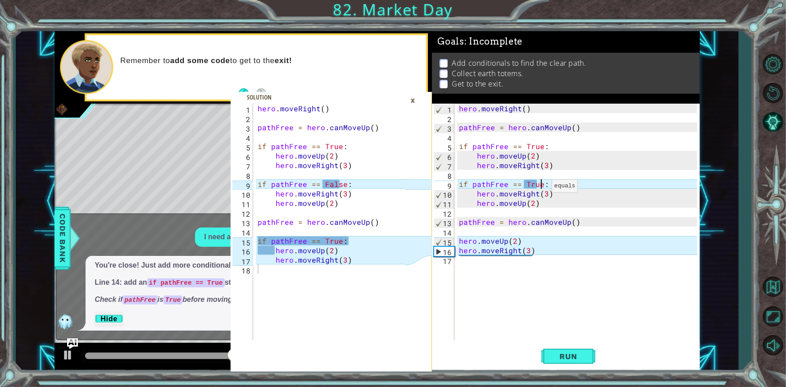
click at [540, 188] on div "hero . moveRight ( ) pathFree = hero . canMoveUp ( ) if pathFree == True : hero…" at bounding box center [579, 231] width 244 height 255
type textarea "if pathFree == False:"
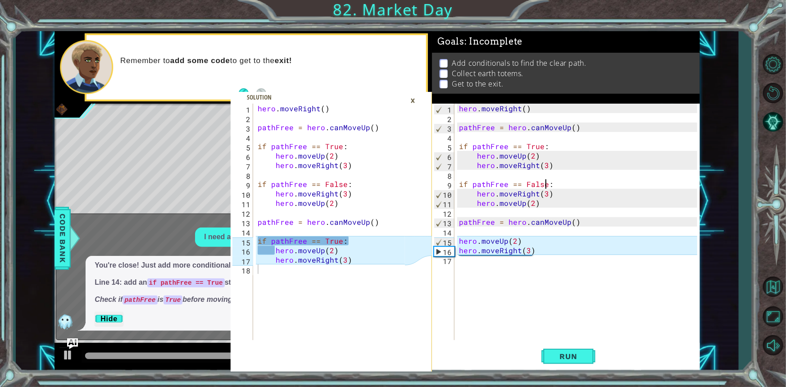
click at [483, 233] on div "hero . moveRight ( ) pathFree = hero . canMoveUp ( ) if pathFree == True : hero…" at bounding box center [579, 231] width 244 height 255
click at [460, 237] on div "hero . moveRight ( ) pathFree = hero . canMoveUp ( ) if pathFree == True : hero…" at bounding box center [579, 231] width 244 height 255
click at [457, 250] on div "hero . moveRight ( ) pathFree = hero . canMoveUp ( ) if pathFree == True : hero…" at bounding box center [579, 231] width 244 height 255
type textarea "hero.moveRight(3)"
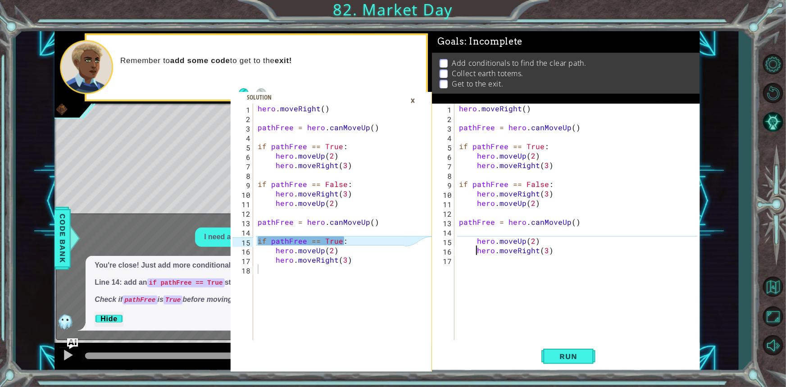
click at [465, 229] on div "hero . moveRight ( ) pathFree = hero . canMoveUp ( ) if pathFree == True : hero…" at bounding box center [579, 231] width 244 height 255
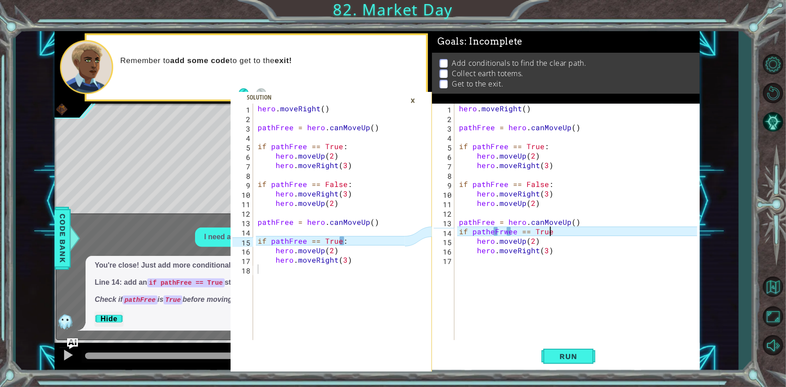
scroll to position [0, 5]
drag, startPoint x: 524, startPoint y: 255, endPoint x: 524, endPoint y: 262, distance: 6.8
click at [524, 261] on div "hero . moveRight ( ) pathFree = hero . canMoveUp ( ) if pathFree == True : hero…" at bounding box center [579, 231] width 244 height 255
type textarea "hero.moveRight(3)"
click at [525, 266] on div "hero . moveRight ( ) pathFree = hero . canMoveUp ( ) if pathFree == True : hero…" at bounding box center [577, 222] width 240 height 236
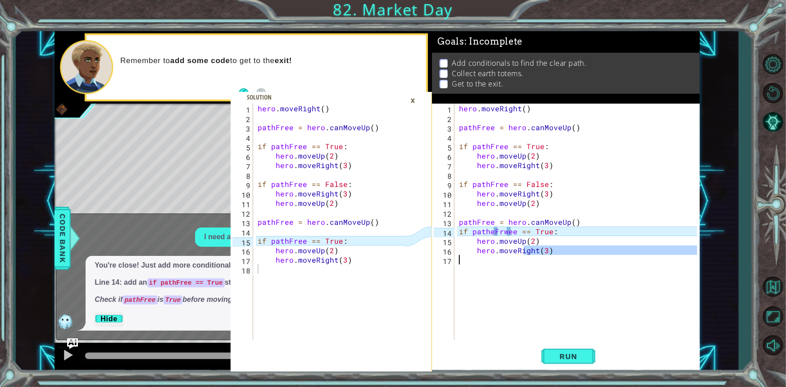
scroll to position [0, 0]
click at [525, 276] on div "hero . moveRight ( ) pathFree = hero . canMoveUp ( ) if pathFree == True : hero…" at bounding box center [579, 231] width 244 height 255
click at [506, 231] on div "hero . moveRight ( ) pathFree = hero . canMoveUp ( ) if pathFree == True : hero…" at bounding box center [579, 231] width 244 height 255
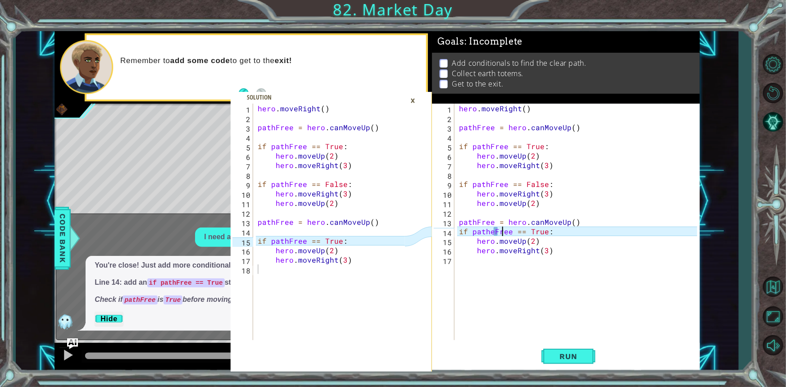
click at [498, 229] on div "hero . moveRight ( ) pathFree = hero . canMoveUp ( ) if pathFree == True : hero…" at bounding box center [579, 231] width 244 height 255
click at [494, 245] on div "path Fr e e press enter" at bounding box center [551, 253] width 170 height 32
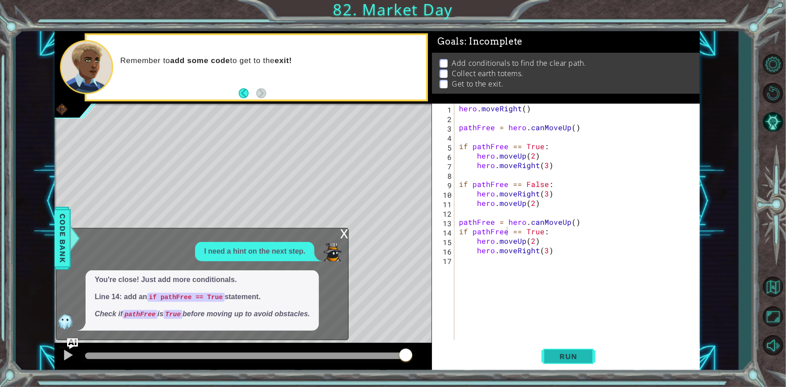
click at [559, 354] on span "Run" at bounding box center [569, 356] width 36 height 9
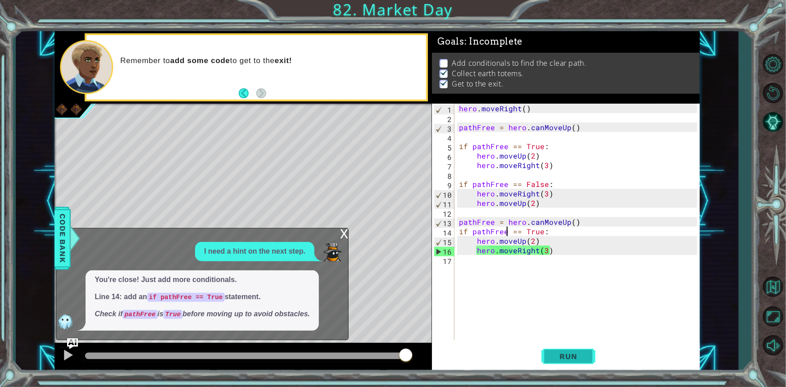
click at [545, 359] on button "Run" at bounding box center [568, 356] width 54 height 27
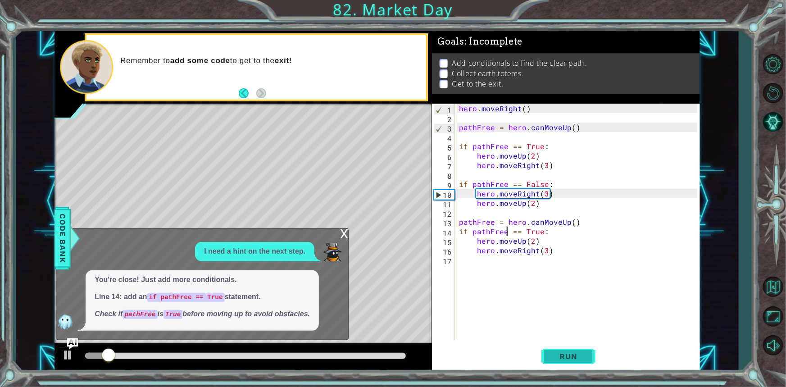
click at [548, 351] on button "Run" at bounding box center [568, 356] width 54 height 27
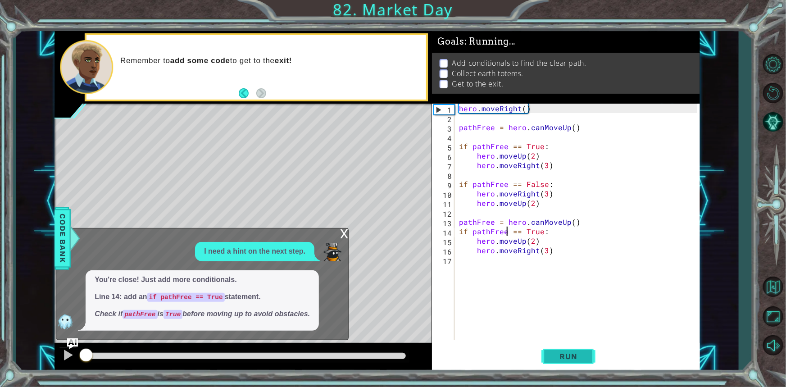
click at [548, 351] on button "Run" at bounding box center [568, 356] width 54 height 27
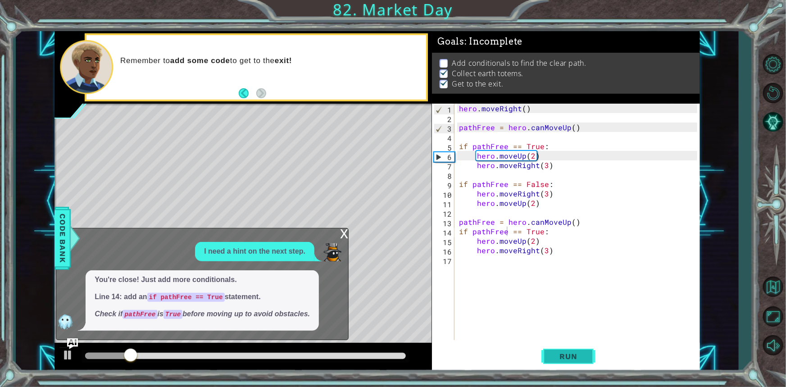
click at [548, 351] on button "Run" at bounding box center [568, 356] width 54 height 27
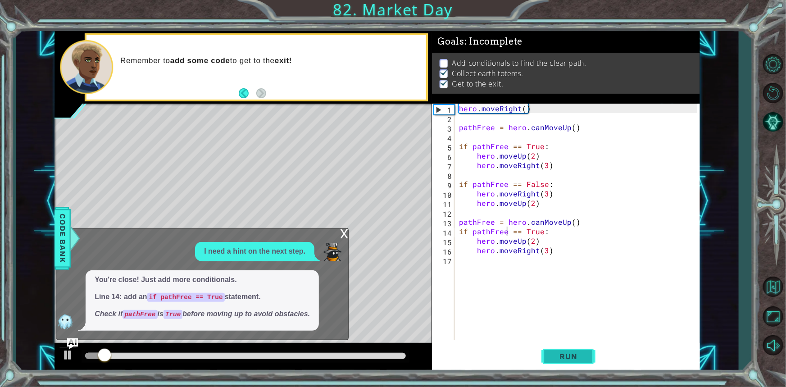
click at [548, 351] on button "Run" at bounding box center [568, 356] width 54 height 27
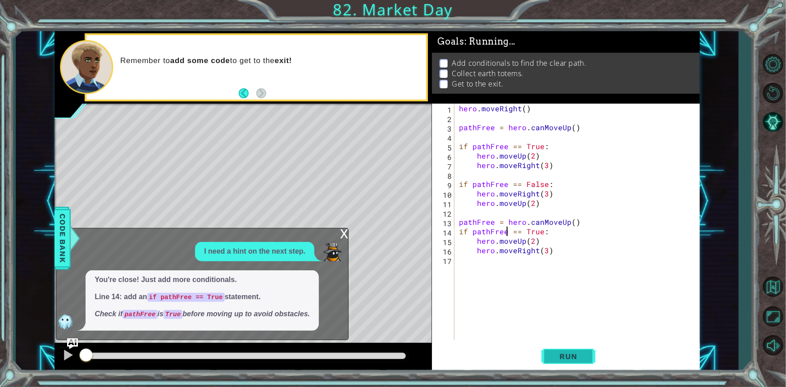
click at [548, 351] on button "Run" at bounding box center [568, 356] width 54 height 27
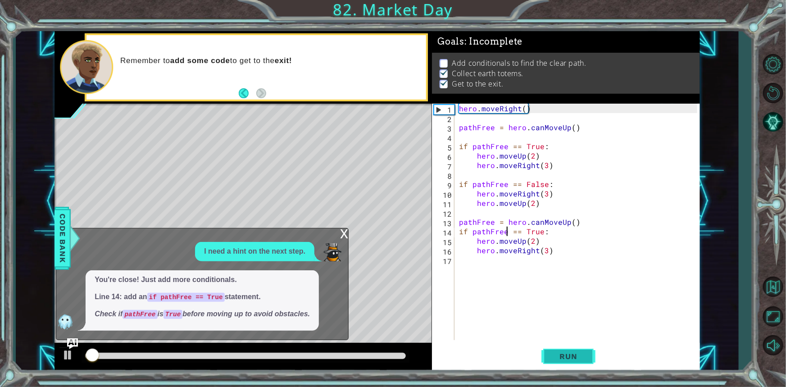
click at [548, 351] on button "Run" at bounding box center [568, 356] width 54 height 27
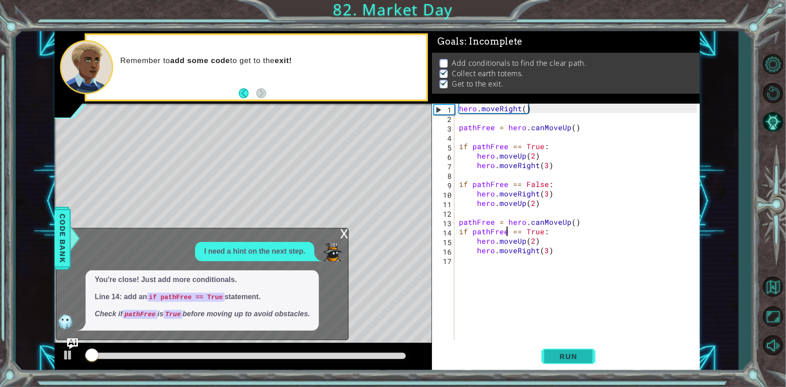
click at [549, 350] on button "Run" at bounding box center [568, 356] width 54 height 27
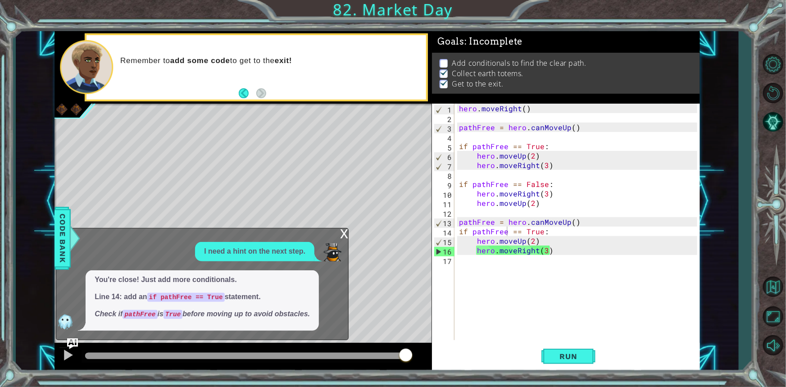
drag, startPoint x: 183, startPoint y: 254, endPoint x: 178, endPoint y: 273, distance: 19.5
click at [178, 273] on div "I need a hint on the next step. You're close! Just add more conditionals. Line …" at bounding box center [199, 286] width 287 height 88
type textarea "pathFree = hero.canMoveUp()"
click at [603, 225] on div "hero . moveRight ( ) pathFree = hero . canMoveUp ( ) if pathFree == True : hero…" at bounding box center [579, 231] width 244 height 255
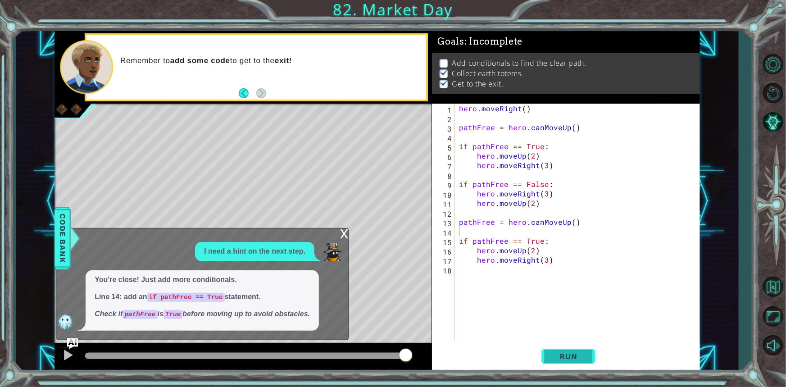
click at [556, 359] on span "Run" at bounding box center [569, 356] width 36 height 9
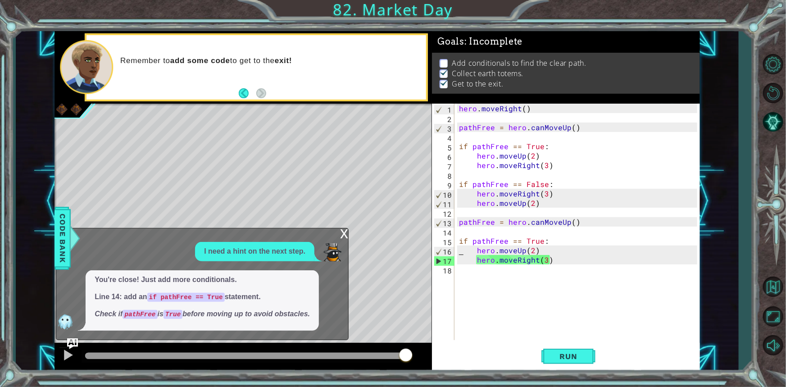
type textarea "if pathFree == True:"
type textarea "hero.moveRight(3)"
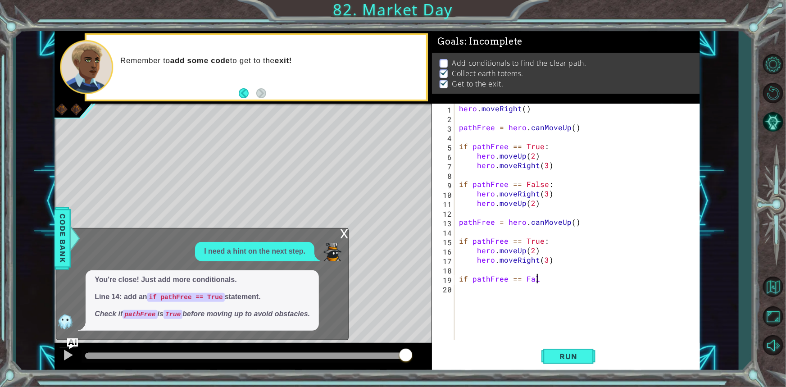
scroll to position [0, 5]
type textarea "if pathFree == False:"
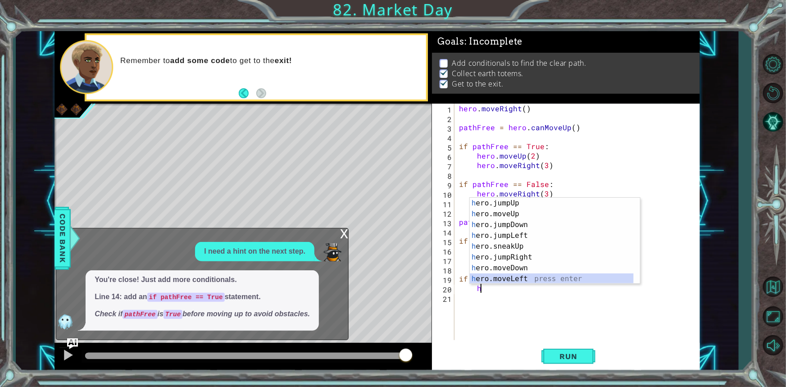
scroll to position [22, 0]
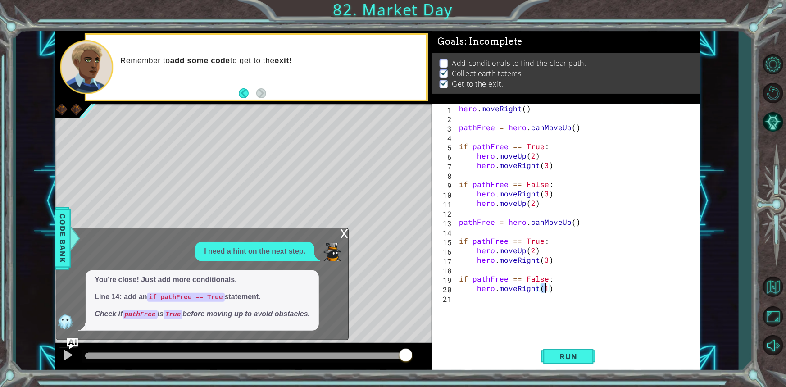
type textarea "hero.moveRight(2)"
click at [576, 356] on span "Run" at bounding box center [569, 356] width 36 height 9
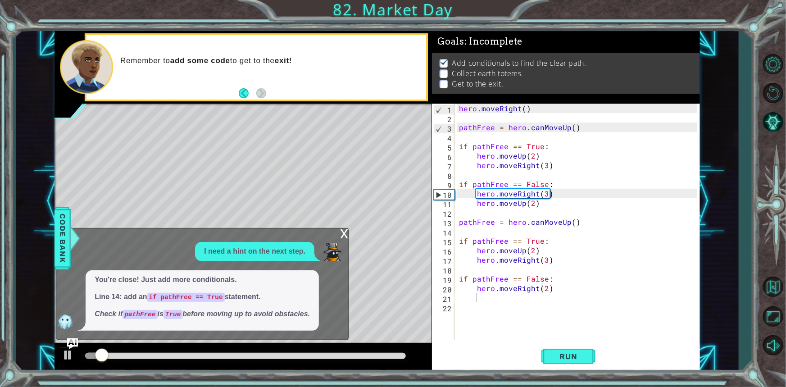
click at [343, 229] on div "x" at bounding box center [344, 232] width 8 height 9
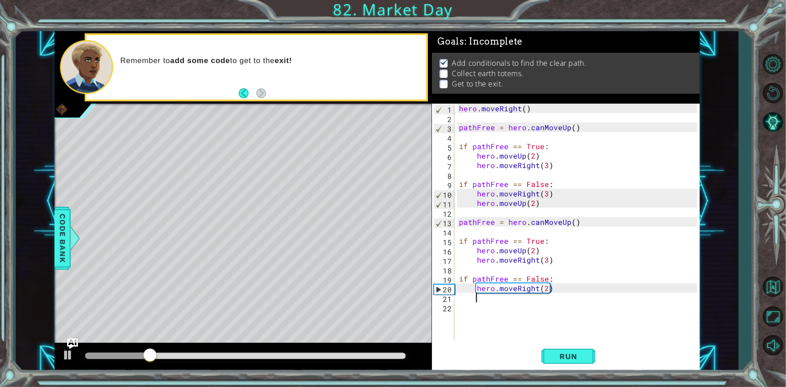
click at [487, 301] on div "hero . moveRight ( ) pathFree = hero . canMoveUp ( ) if pathFree == True : hero…" at bounding box center [579, 231] width 244 height 255
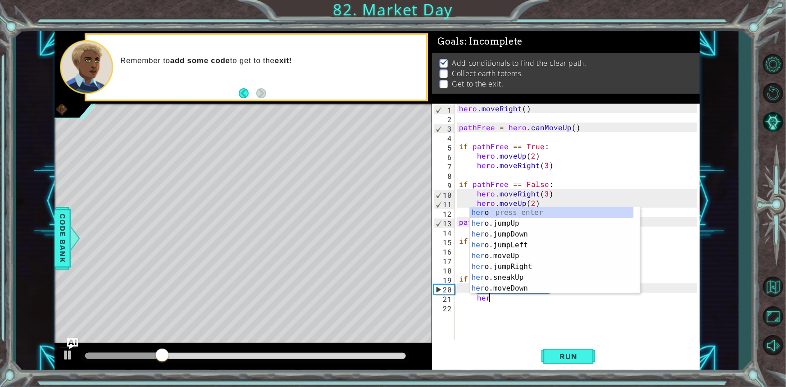
scroll to position [0, 1]
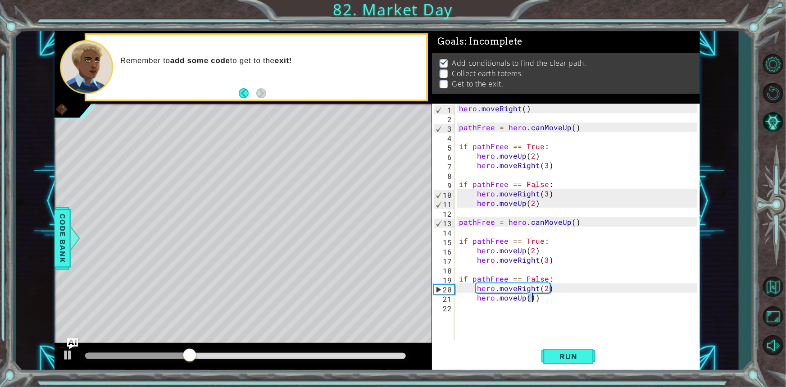
type textarea "hero.moveUp(2)"
type textarea "hero.moveRight(1)"
click at [576, 364] on button "Run" at bounding box center [568, 356] width 54 height 27
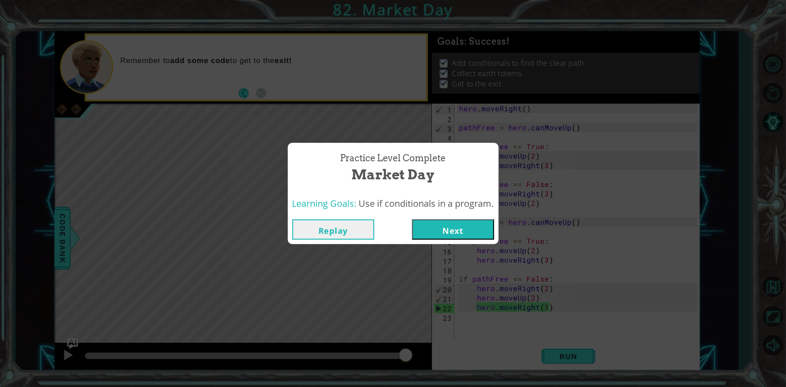
click at [446, 237] on button "Next" at bounding box center [453, 229] width 82 height 20
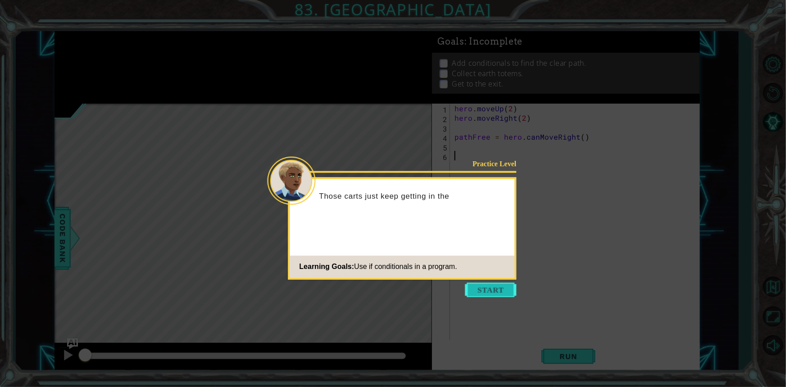
click at [493, 287] on button "Start" at bounding box center [490, 290] width 51 height 14
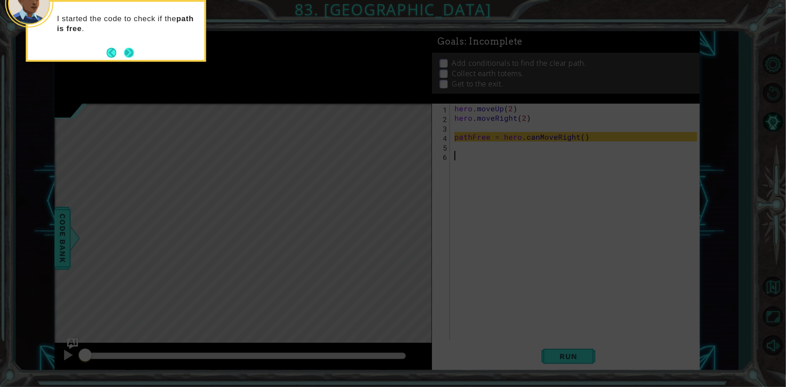
click at [125, 53] on button "Next" at bounding box center [129, 53] width 10 height 10
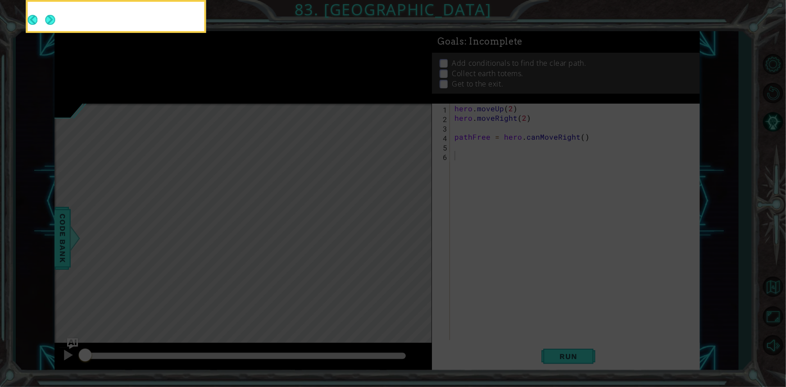
click at [55, 25] on button "Next" at bounding box center [50, 20] width 10 height 10
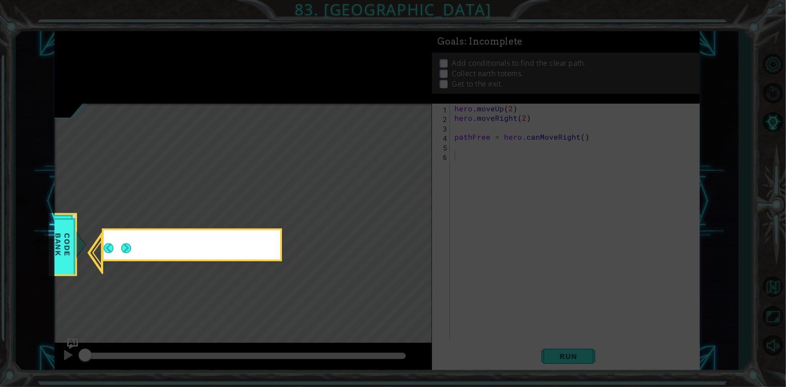
click at [125, 53] on icon at bounding box center [393, 193] width 786 height 387
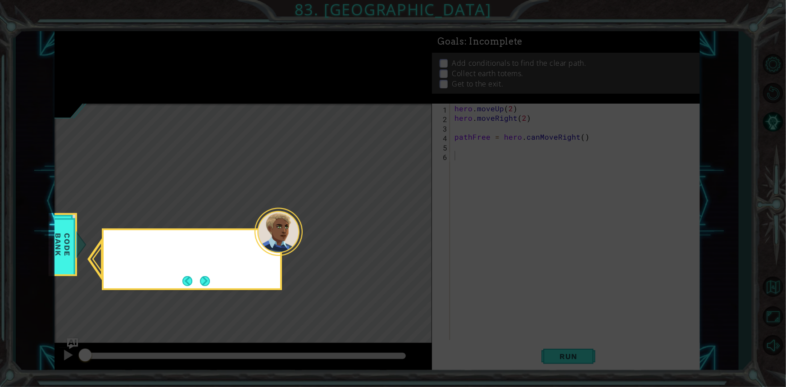
click at [125, 53] on icon at bounding box center [393, 193] width 786 height 387
click at [203, 279] on button "Next" at bounding box center [205, 281] width 10 height 10
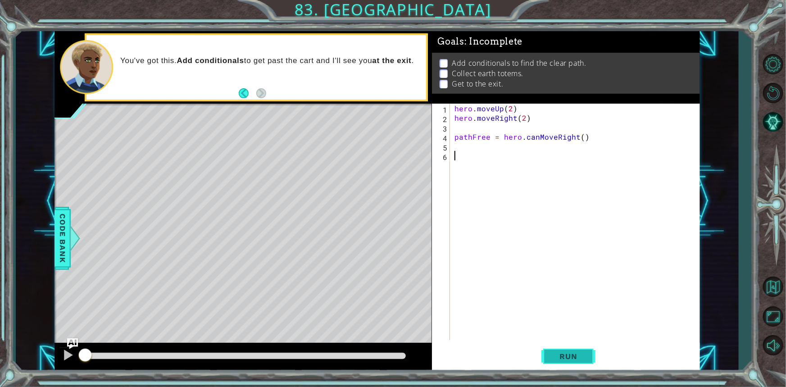
click at [582, 356] on span "Run" at bounding box center [569, 356] width 36 height 9
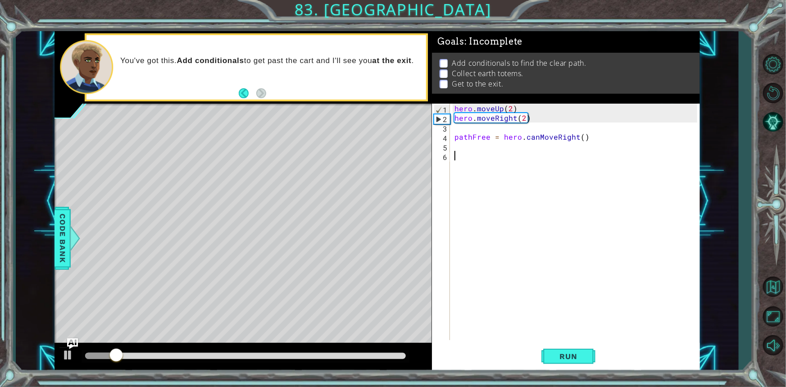
click at [459, 145] on div "hero . moveUp ( 2 ) hero . moveRight ( 2 ) pathFree = hero . canMoveRight ( )" at bounding box center [576, 231] width 249 height 255
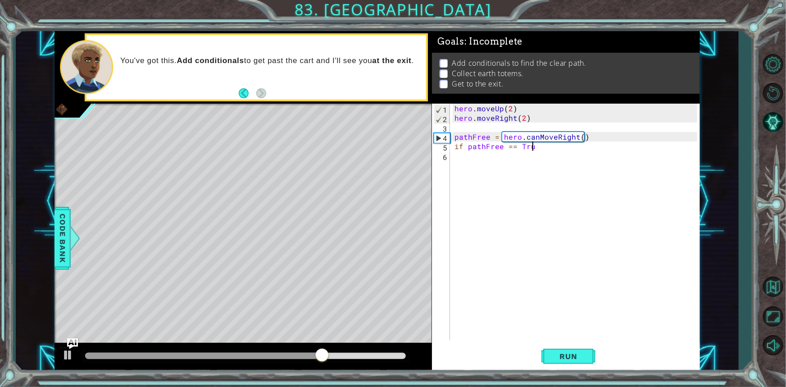
scroll to position [0, 5]
type textarea "if pathFree == True:"
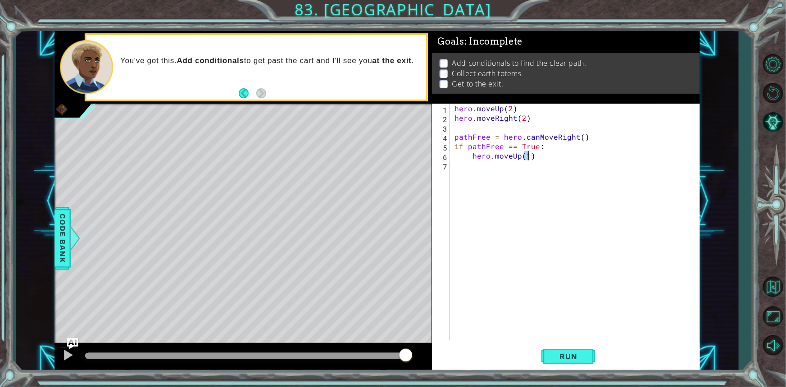
type textarea "hero.moveUp(2)"
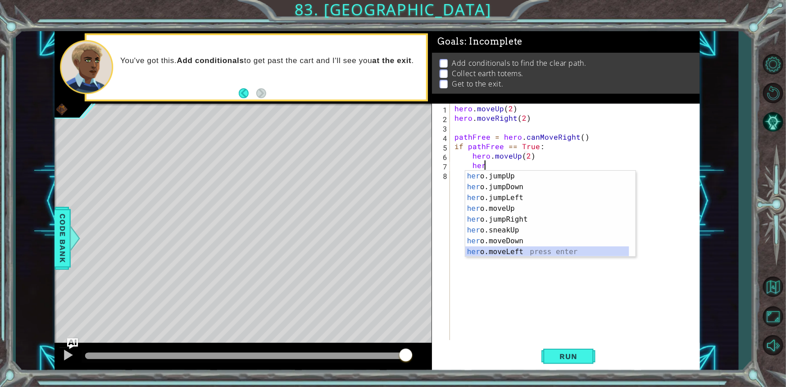
scroll to position [10, 0]
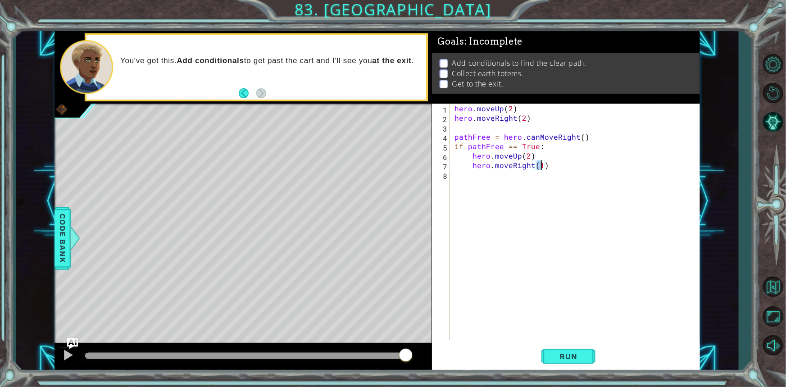
type textarea "hero.moveRight(2)"
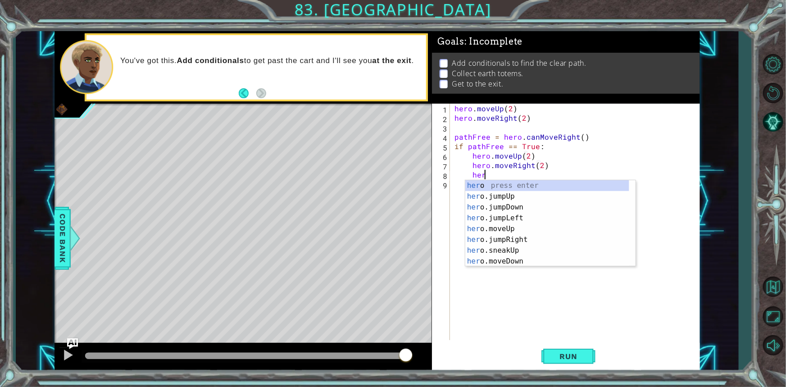
scroll to position [0, 1]
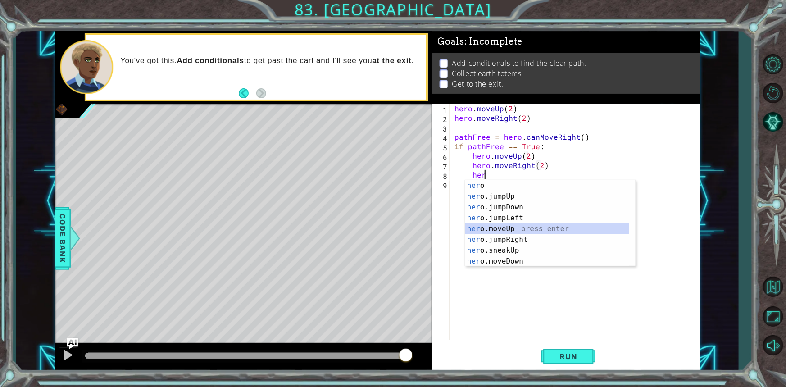
type textarea "hero.moveUp(1)"
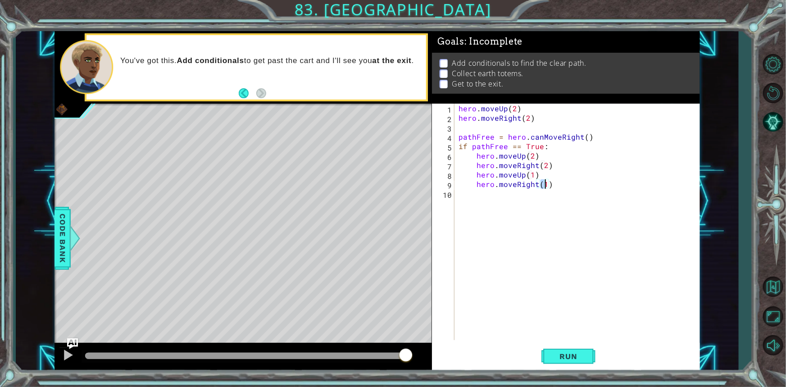
scroll to position [0, 5]
click at [566, 343] on div "hero.moveRight(1) 1 2 3 4 5 6 7 8 9 10 hero . moveUp ( 2 ) hero . moveRight ( 2…" at bounding box center [566, 238] width 268 height 268
click at [573, 360] on span "Run" at bounding box center [569, 356] width 36 height 9
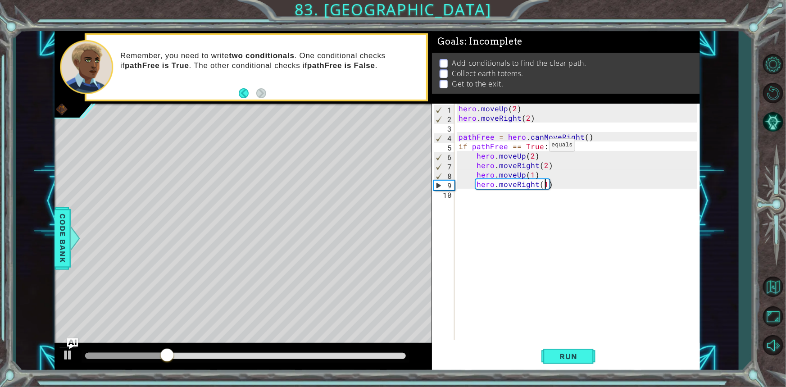
click at [538, 147] on div "hero . moveUp ( 2 ) hero . moveRight ( 2 ) pathFree = hero . canMoveRight ( ) i…" at bounding box center [579, 231] width 245 height 255
click at [540, 146] on div "hero . moveUp ( 2 ) hero . moveRight ( 2 ) pathFree = hero . canMoveRight ( ) i…" at bounding box center [579, 231] width 245 height 255
type textarea "if pathFree == False:"
click at [563, 365] on button "Run" at bounding box center [568, 356] width 54 height 27
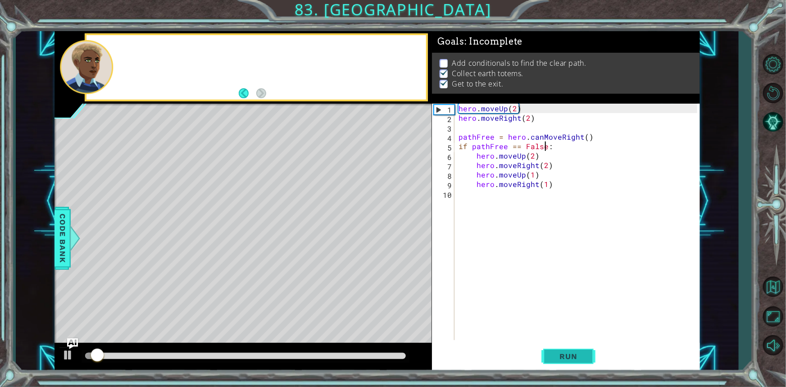
scroll to position [0, 0]
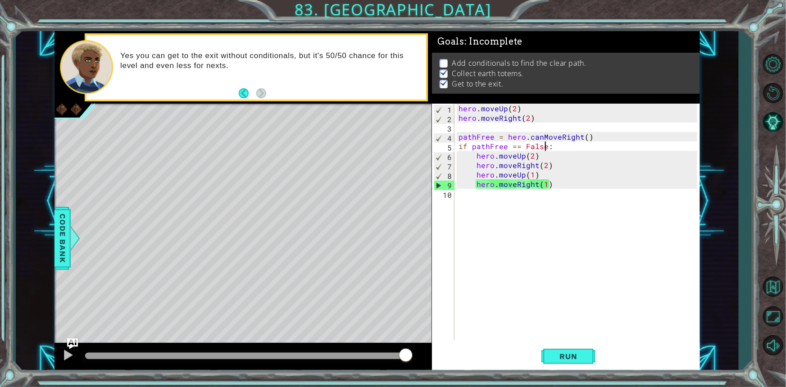
click at [577, 189] on div "hero . moveUp ( 2 ) hero . moveRight ( 2 ) pathFree = hero . canMoveRight ( ) i…" at bounding box center [579, 231] width 245 height 255
click at [570, 182] on div "hero . moveUp ( 2 ) hero . moveRight ( 2 ) pathFree = hero . canMoveRight ( ) i…" at bounding box center [579, 231] width 245 height 255
type textarea "hero.moveRight(1)"
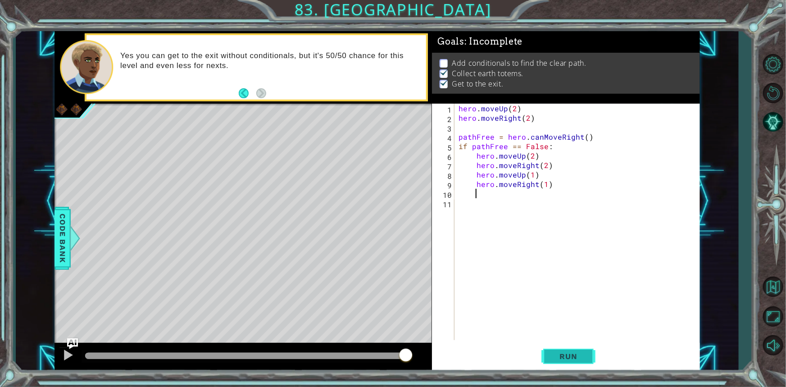
click at [572, 351] on button "Run" at bounding box center [568, 356] width 54 height 27
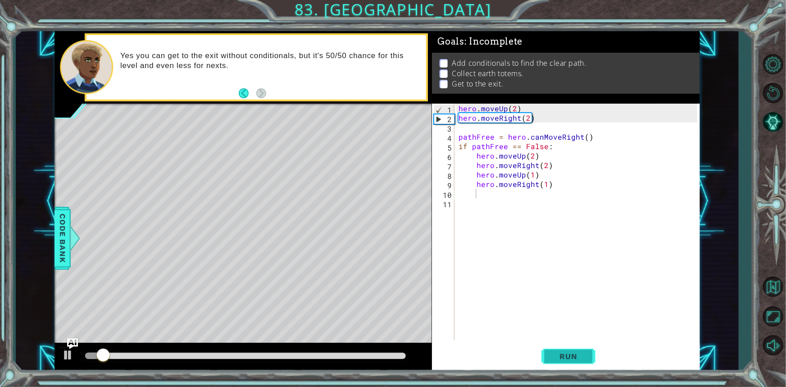
drag, startPoint x: 606, startPoint y: 349, endPoint x: 570, endPoint y: 366, distance: 39.5
click at [570, 366] on div "Run" at bounding box center [568, 356] width 268 height 27
click at [568, 360] on span "Run" at bounding box center [569, 356] width 36 height 9
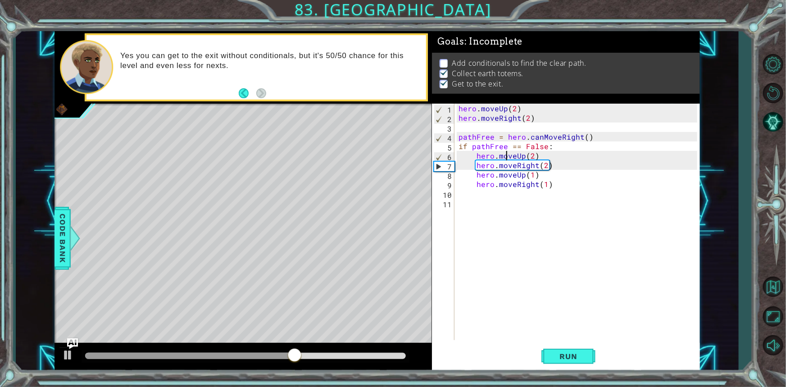
click at [508, 158] on div "hero . moveUp ( 2 ) hero . moveRight ( 2 ) pathFree = hero . canMoveRight ( ) i…" at bounding box center [579, 231] width 245 height 255
type textarea "hero.moveUp(2)"
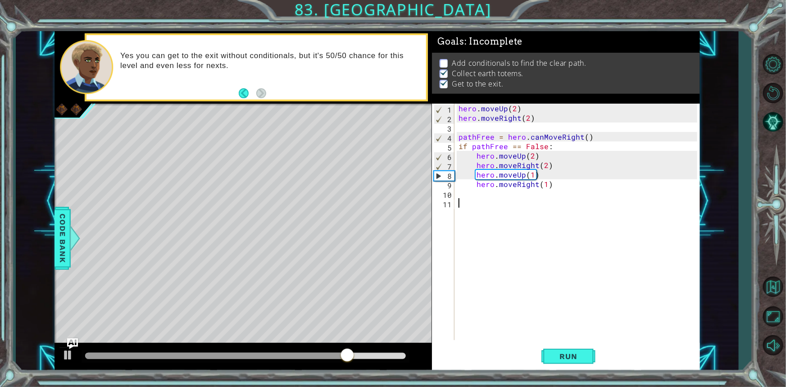
click at [556, 238] on div "hero . moveUp ( 2 ) hero . moveRight ( 2 ) pathFree = hero . canMoveRight ( ) i…" at bounding box center [579, 231] width 245 height 255
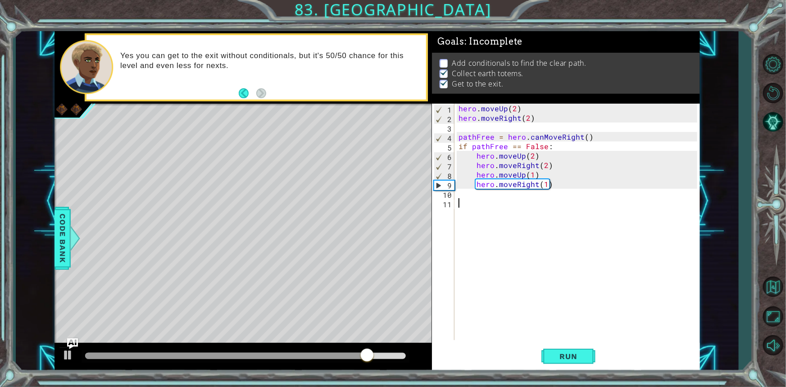
click at [498, 202] on div "hero . moveUp ( 2 ) hero . moveRight ( 2 ) pathFree = hero . canMoveRight ( ) i…" at bounding box center [579, 231] width 245 height 255
click at [463, 189] on div "hero . moveUp ( 2 ) hero . moveRight ( 2 ) pathFree = hero . canMoveRight ( ) i…" at bounding box center [579, 231] width 245 height 255
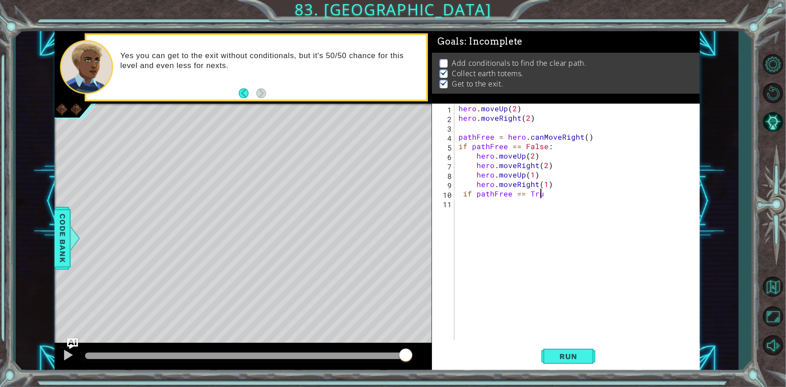
scroll to position [0, 5]
drag, startPoint x: 548, startPoint y: 341, endPoint x: 573, endPoint y: 350, distance: 25.8
click at [550, 341] on div "if pathFree == True: 1 2 3 4 5 6 7 8 9 10 11 hero . moveUp ( 2 ) hero . moveRig…" at bounding box center [566, 238] width 268 height 268
click at [578, 355] on span "Run" at bounding box center [569, 356] width 36 height 9
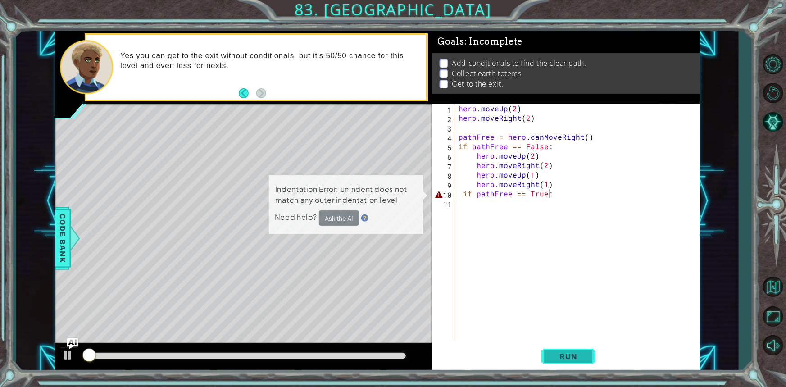
click at [578, 355] on span "Run" at bounding box center [569, 356] width 36 height 9
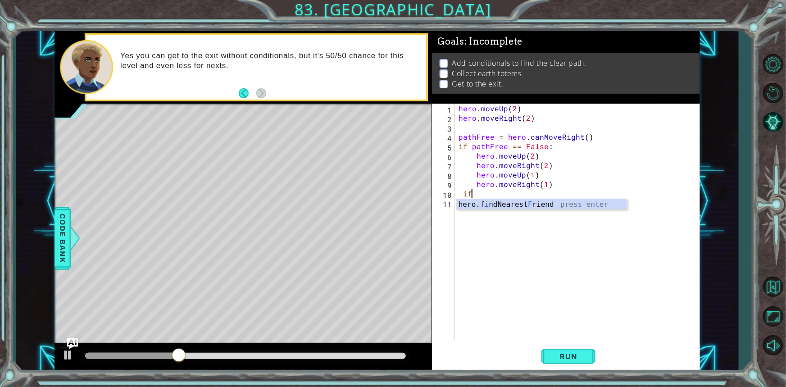
type textarea "i"
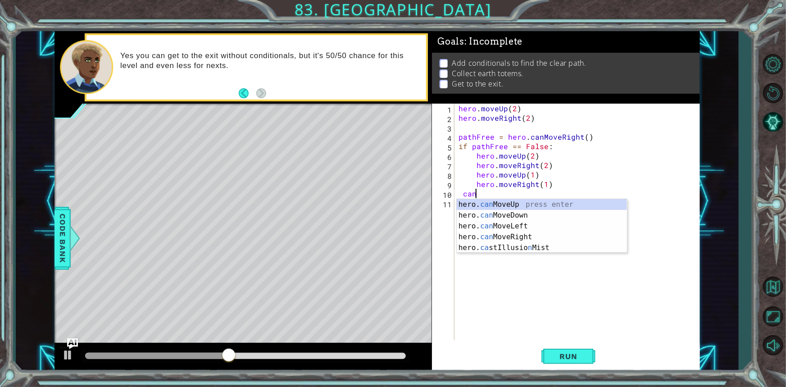
type textarea "canm"
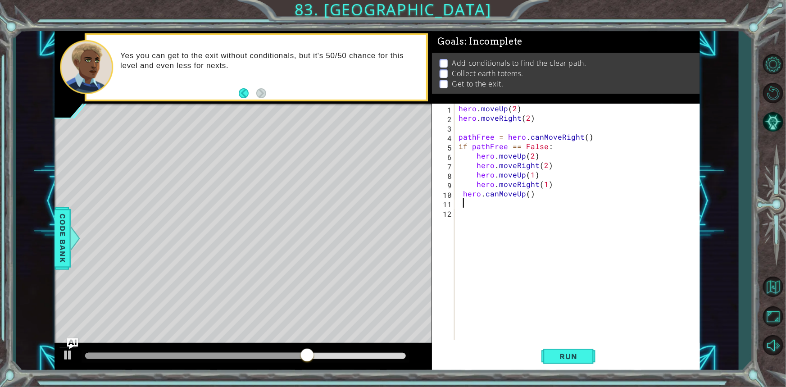
click at [506, 197] on div "hero . moveUp ( 2 ) hero . moveRight ( 2 ) pathFree = hero . canMoveRight ( ) i…" at bounding box center [579, 231] width 245 height 255
click at [498, 182] on div "hero . moveUp ( 2 ) hero . moveRight ( 2 ) pathFree = hero . canMoveRight ( ) i…" at bounding box center [579, 231] width 245 height 255
click at [497, 197] on div "hero . moveUp ( 2 ) hero . moveRight ( 2 ) pathFree = hero . canMoveRight ( ) i…" at bounding box center [579, 231] width 245 height 255
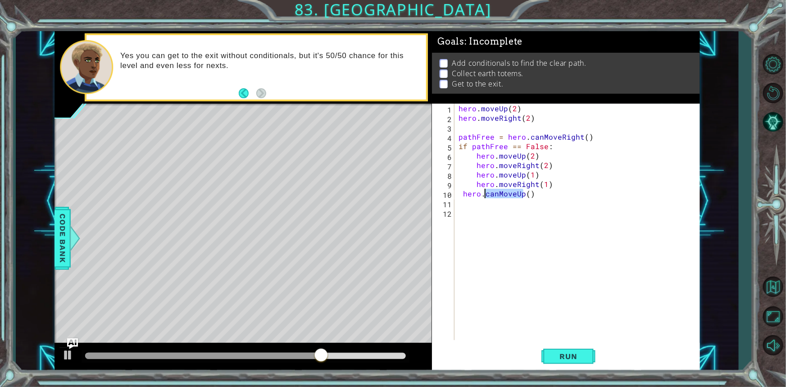
click at [497, 197] on div "hero . moveUp ( 2 ) hero . moveRight ( 2 ) pathFree = hero . canMoveRight ( ) i…" at bounding box center [579, 231] width 245 height 255
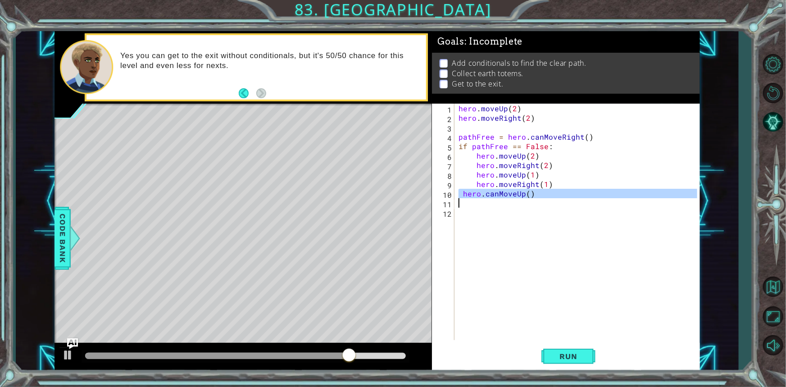
click at [457, 107] on div "hero . moveUp ( 2 ) hero . moveRight ( 2 ) pathFree = hero . canMoveRight ( ) i…" at bounding box center [577, 222] width 240 height 236
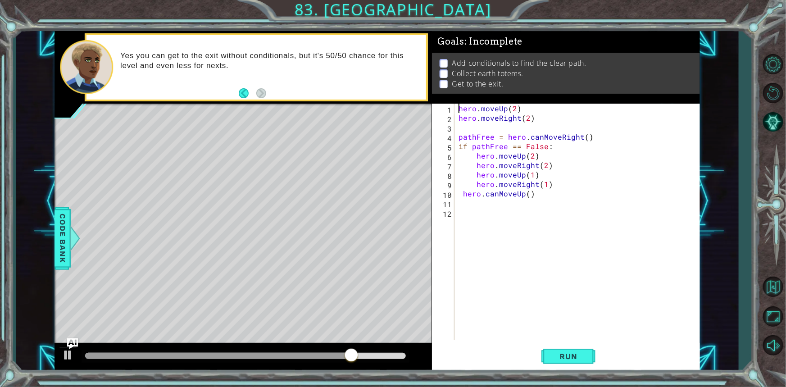
type textarea "hero.moveUp(2)"
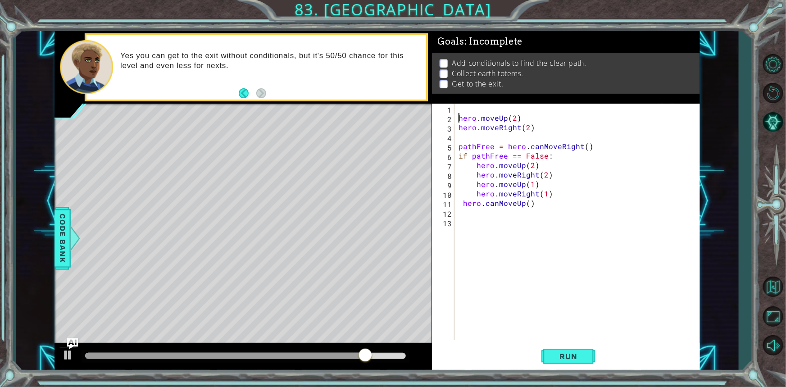
click at [457, 107] on div "hero . moveUp ( 2 ) hero . moveRight ( 2 ) pathFree = hero . canMoveRight ( ) i…" at bounding box center [577, 222] width 240 height 236
paste textarea "i"
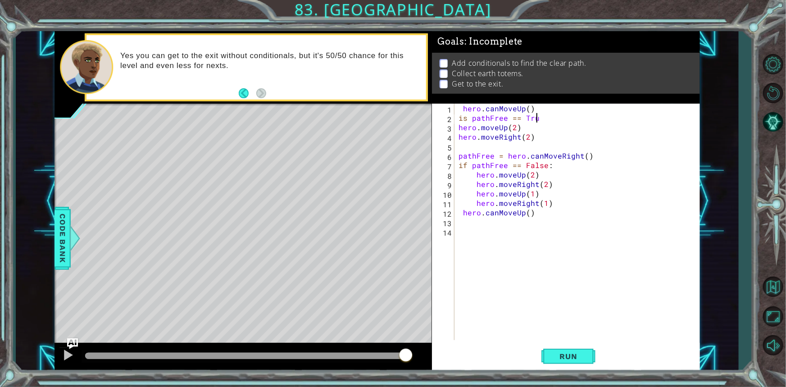
scroll to position [0, 5]
type textarea "is pathFree == True:"
click at [537, 218] on div "hero . canMoveUp ( ) is pathFree == True : hero . moveUp ( 2 ) hero . moveRight…" at bounding box center [579, 231] width 245 height 255
click at [542, 212] on div "hero . canMoveUp ( ) is pathFree == True : hero . moveUp ( 2 ) hero . moveRight…" at bounding box center [579, 231] width 245 height 255
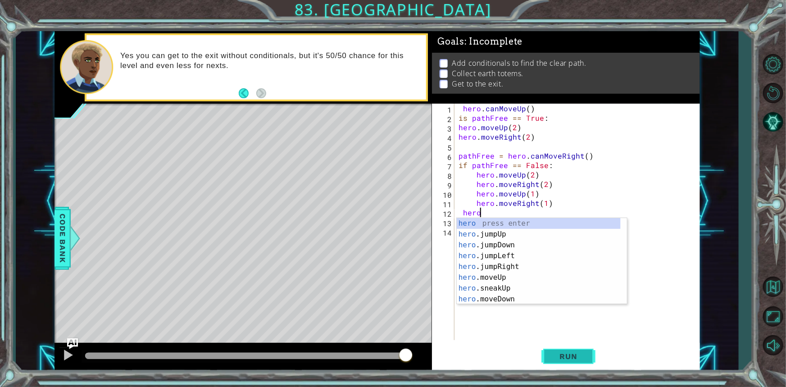
type textarea "h"
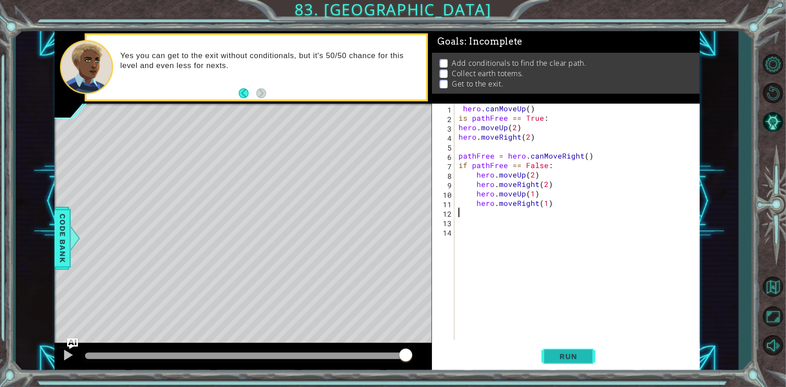
click at [564, 356] on span "Run" at bounding box center [569, 356] width 36 height 9
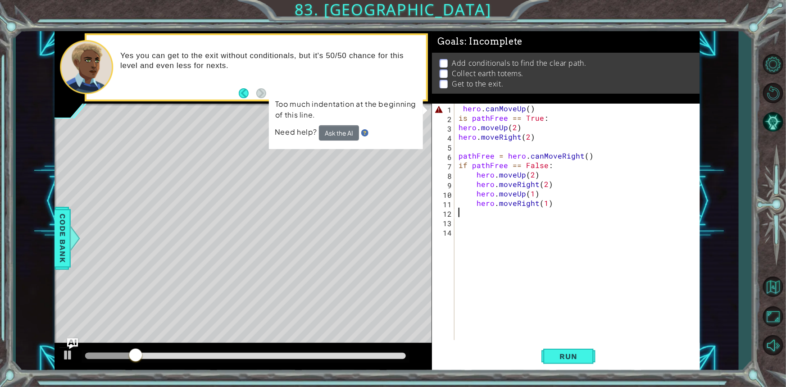
click at [457, 128] on div "hero . canMoveUp ( ) is pathFree == True : hero . moveUp ( 2 ) hero . moveRight…" at bounding box center [579, 231] width 245 height 255
click at [534, 104] on div "hero . canMoveUp ( ) is pathFree == True : hero . moveUp ( 2 ) hero . moveRight…" at bounding box center [579, 231] width 245 height 255
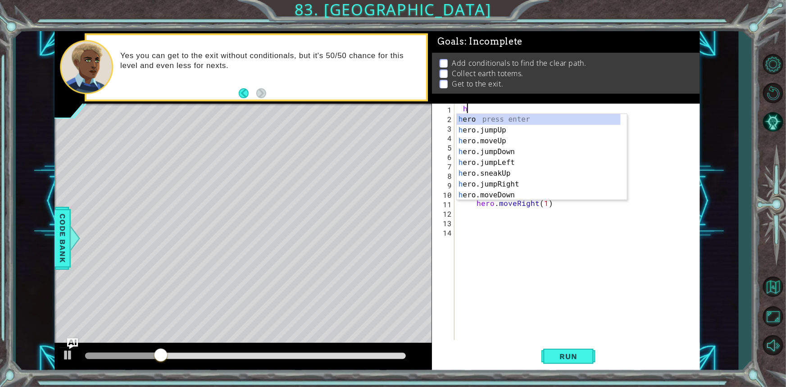
type textarea "h"
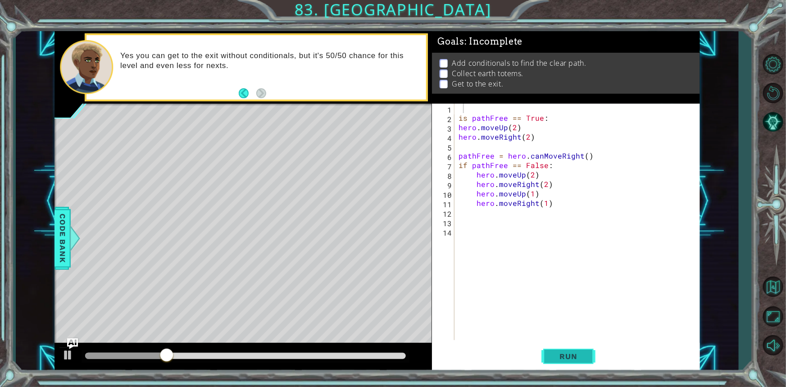
click at [557, 352] on span "Run" at bounding box center [569, 356] width 36 height 9
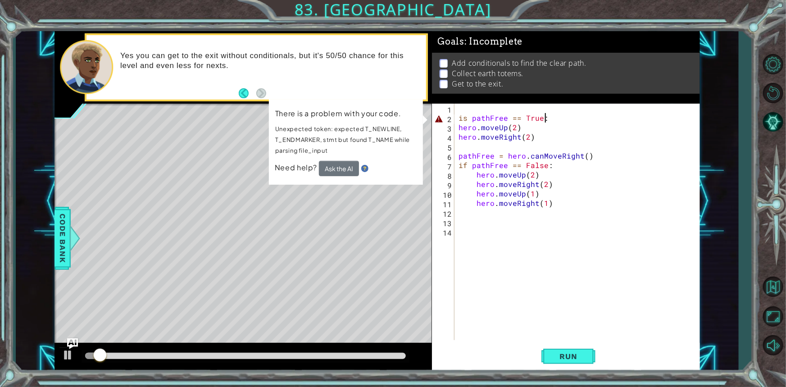
click at [563, 115] on div "is pathFree == True : hero . moveUp ( 2 ) hero . moveRight ( 2 ) pathFree = her…" at bounding box center [579, 231] width 245 height 255
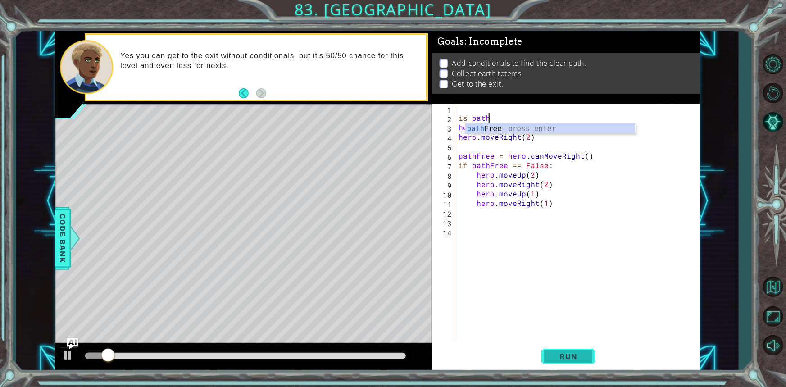
type textarea "i"
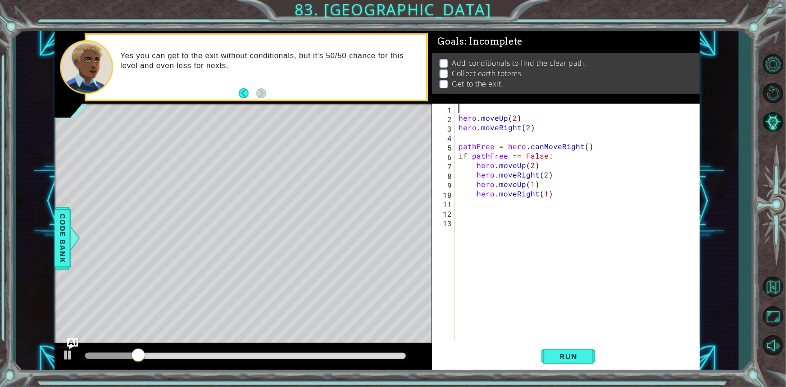
click at [457, 118] on div "hero . moveUp ( 2 ) hero . moveRight ( 2 ) pathFree = hero . canMoveRight ( ) i…" at bounding box center [579, 231] width 245 height 255
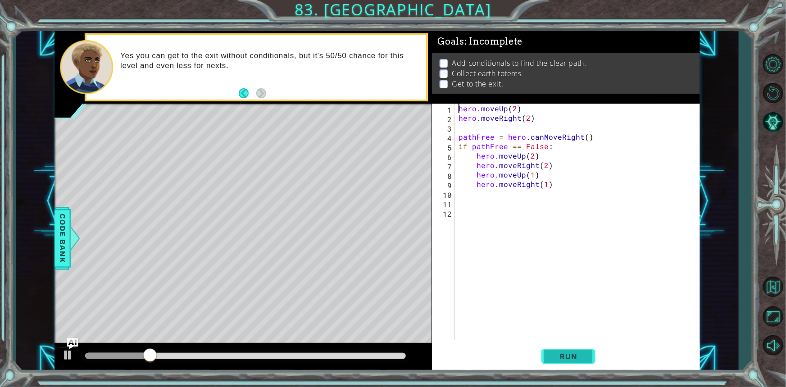
click at [579, 352] on span "Run" at bounding box center [569, 356] width 36 height 9
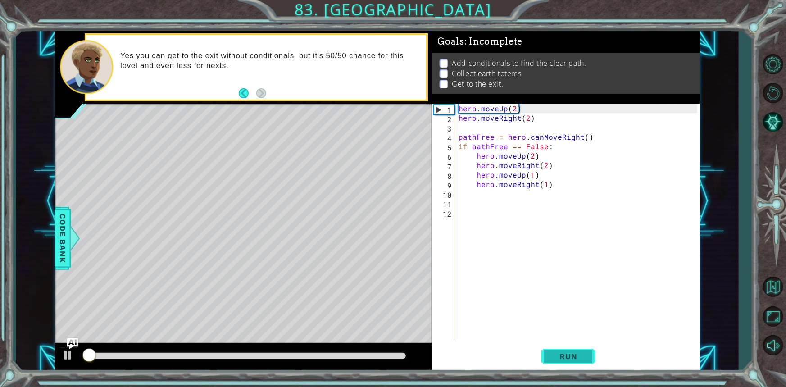
click at [579, 352] on span "Run" at bounding box center [569, 356] width 36 height 9
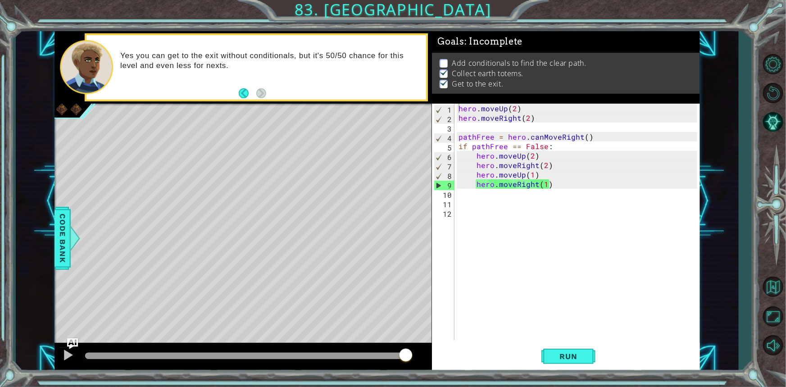
drag, startPoint x: 62, startPoint y: 61, endPoint x: 104, endPoint y: 60, distance: 42.3
drag, startPoint x: 104, startPoint y: 60, endPoint x: 532, endPoint y: 120, distance: 431.9
click at [532, 120] on div "1 ההההההההההההההההההההההההההההההההההההההההההההההההההההההההההההההההההההההההההההה…" at bounding box center [376, 201] width 645 height 340
click at [551, 136] on div "hero . moveUp ( 2 ) hero . moveRight ( 2 ) pathFree = hero . canMoveRight ( ) i…" at bounding box center [579, 231] width 245 height 255
click at [579, 135] on div "hero . moveUp ( 2 ) hero . moveRight ( 2 ) pathFree = hero . canMoveRight ( ) i…" at bounding box center [579, 231] width 245 height 255
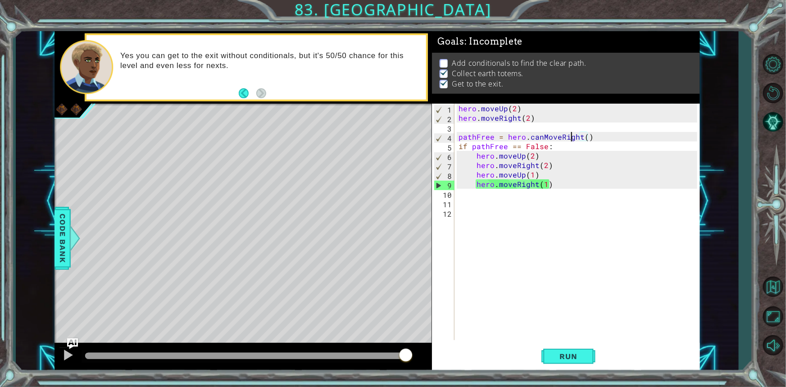
click at [570, 136] on div "hero . moveUp ( 2 ) hero . moveRight ( 2 ) pathFree = hero . canMoveRight ( ) i…" at bounding box center [579, 231] width 245 height 255
click at [563, 136] on div "hero . moveUp ( 2 ) hero . moveRight ( 2 ) pathFree = hero . canMoveRight ( ) i…" at bounding box center [579, 231] width 245 height 255
click at [597, 137] on div "hero . moveUp ( 2 ) hero . moveRight ( 2 ) pathFree = hero . canMoveRight ( ) i…" at bounding box center [579, 231] width 245 height 255
click at [522, 161] on div "hero . moveUp ( 2 ) hero . moveRight ( 2 ) pathFree = hero . canMoveRight ( ) i…" at bounding box center [579, 231] width 245 height 255
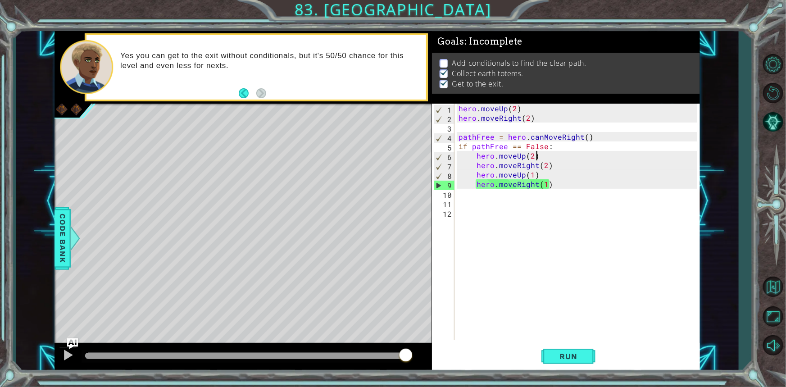
click at [556, 153] on div "hero . moveUp ( 2 ) hero . moveRight ( 2 ) pathFree = hero . canMoveRight ( ) i…" at bounding box center [579, 231] width 245 height 255
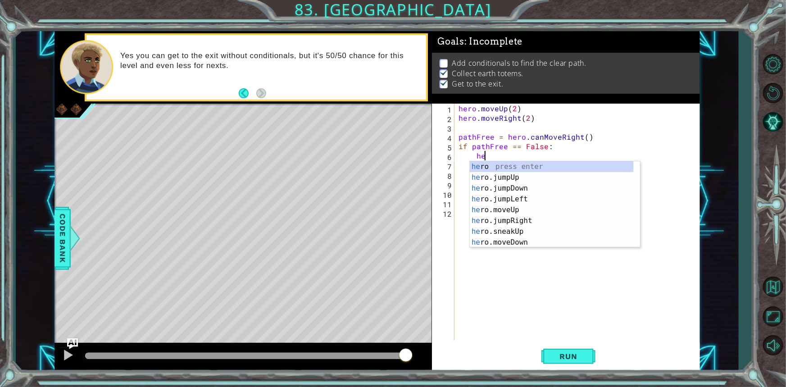
type textarea "h"
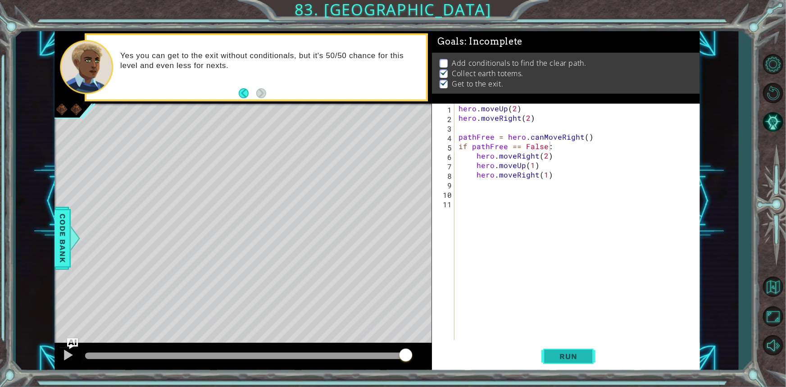
click at [576, 358] on span "Run" at bounding box center [569, 356] width 36 height 9
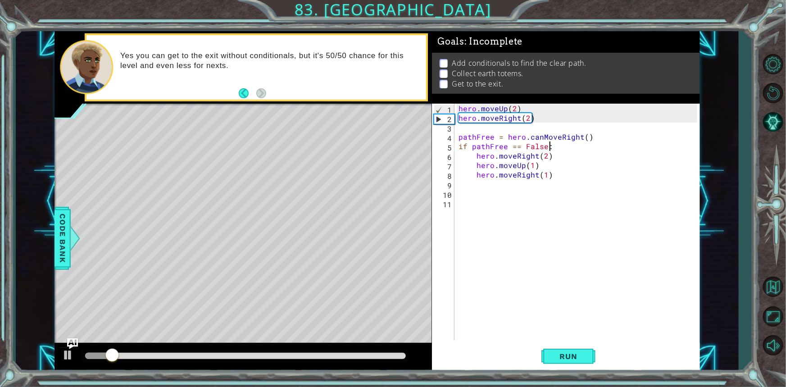
click at [553, 146] on div "hero . moveUp ( 2 ) hero . moveRight ( 2 ) pathFree = hero . canMoveRight ( ) i…" at bounding box center [579, 231] width 245 height 255
click at [548, 146] on div "hero . moveUp ( 2 ) hero . moveRight ( 2 ) pathFree = hero . canMoveRight ( ) i…" at bounding box center [579, 231] width 245 height 255
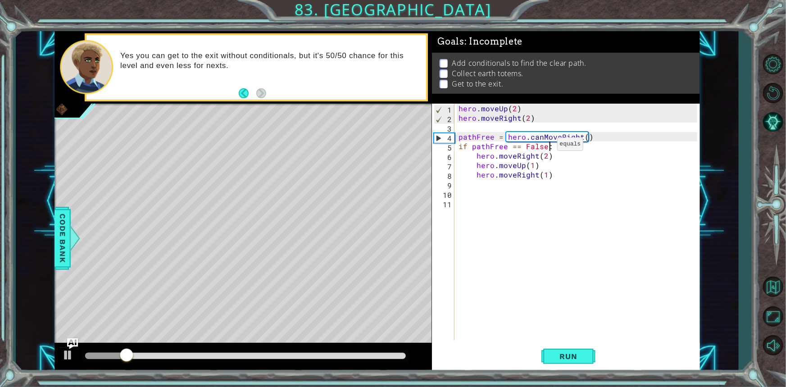
click at [545, 146] on div "hero . moveUp ( 2 ) hero . moveRight ( 2 ) pathFree = hero . canMoveRight ( ) i…" at bounding box center [579, 231] width 245 height 255
type textarea "if pathFree == True:"
click at [570, 372] on div "1 ההההההההההההההההההההההההההההההההההההההההההההההההההההההההההההההההההההההההההההה…" at bounding box center [393, 193] width 786 height 387
click at [565, 359] on span "Run" at bounding box center [569, 356] width 36 height 9
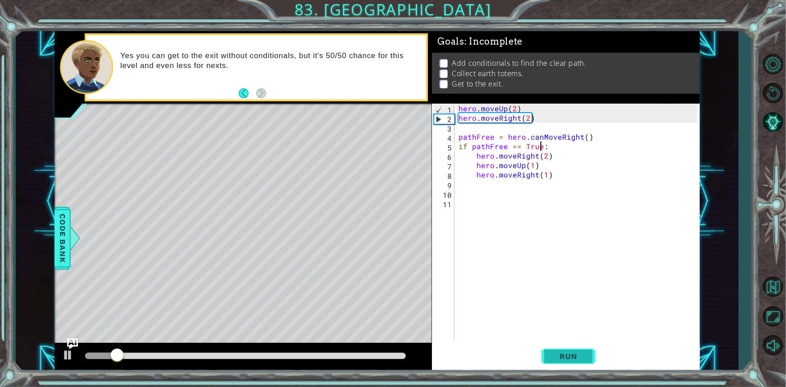
click at [576, 369] on button "Run" at bounding box center [568, 356] width 54 height 27
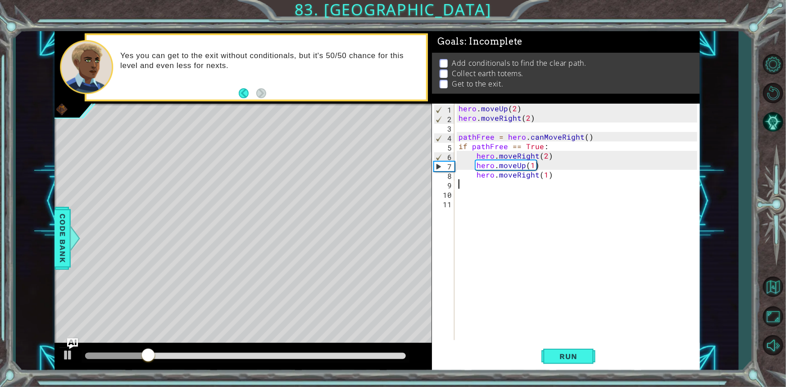
click at [548, 180] on div "hero . moveUp ( 2 ) hero . moveRight ( 2 ) pathFree = hero . canMoveRight ( ) i…" at bounding box center [579, 231] width 245 height 255
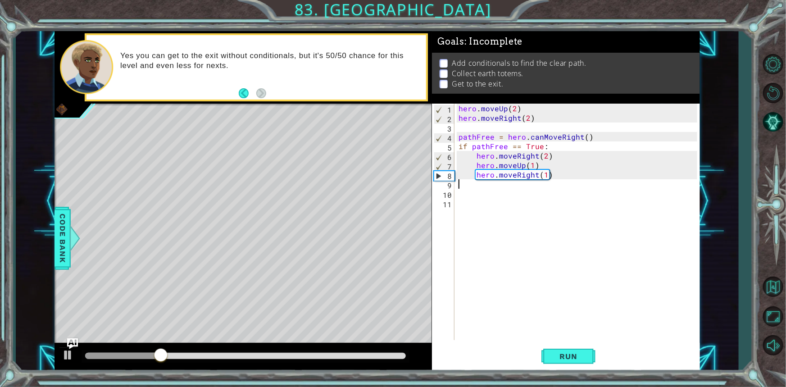
click at [550, 176] on div "hero . moveUp ( 2 ) hero . moveRight ( 2 ) pathFree = hero . canMoveRight ( ) i…" at bounding box center [579, 231] width 245 height 255
click at [533, 166] on div "hero . moveUp ( 2 ) hero . moveRight ( 2 ) pathFree = hero . canMoveRight ( ) i…" at bounding box center [579, 231] width 245 height 255
click at [560, 361] on button "Run" at bounding box center [568, 356] width 54 height 27
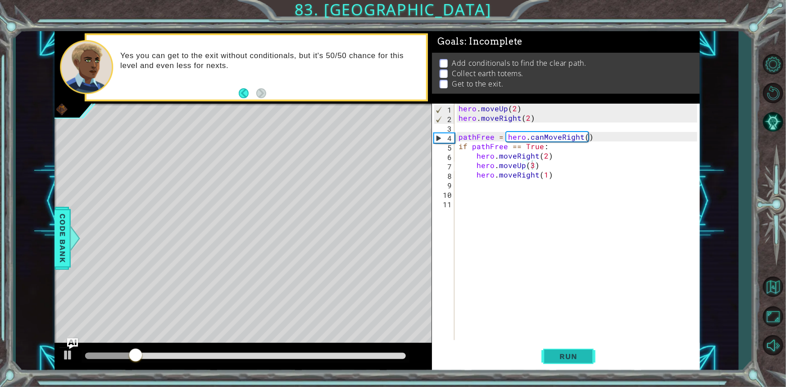
click at [580, 358] on span "Run" at bounding box center [569, 356] width 36 height 9
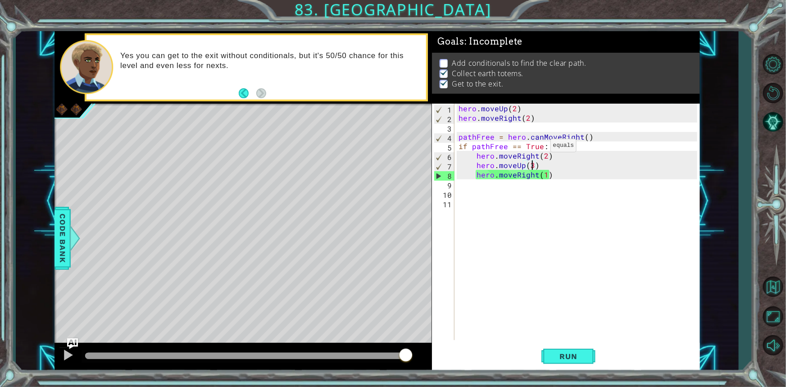
click at [539, 147] on div "hero . moveUp ( 2 ) hero . moveRight ( 2 ) pathFree = hero . canMoveRight ( ) i…" at bounding box center [579, 231] width 245 height 255
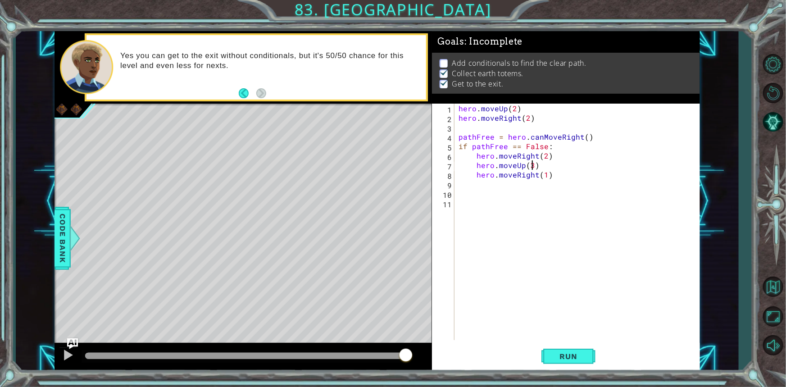
click at [531, 168] on div "hero . moveUp ( 2 ) hero . moveRight ( 2 ) pathFree = hero . canMoveRight ( ) i…" at bounding box center [579, 231] width 245 height 255
click at [545, 362] on button "Run" at bounding box center [568, 356] width 54 height 27
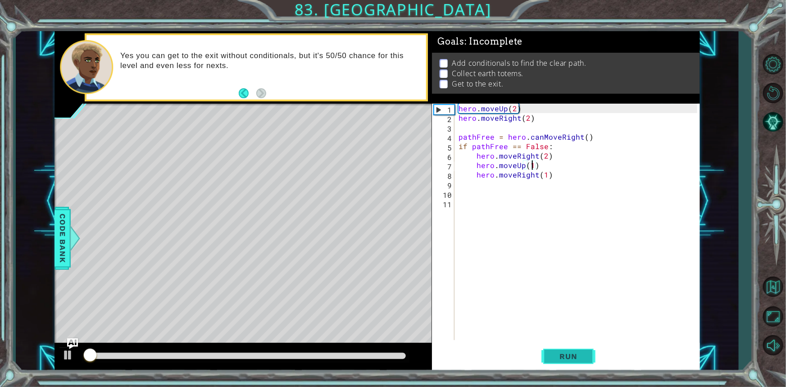
click at [545, 362] on button "Run" at bounding box center [568, 356] width 54 height 27
drag, startPoint x: 527, startPoint y: 144, endPoint x: 527, endPoint y: 159, distance: 15.3
click at [527, 151] on div "hero . moveUp ( 2 ) hero . moveRight ( 2 ) pathFree = hero . canMoveRight ( ) i…" at bounding box center [579, 231] width 245 height 255
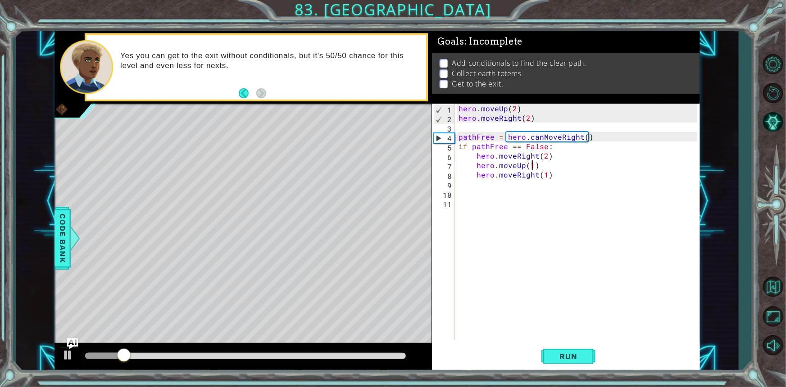
click at [531, 163] on div "hero . moveUp ( 2 ) hero . moveRight ( 2 ) pathFree = hero . canMoveRight ( ) i…" at bounding box center [579, 231] width 245 height 255
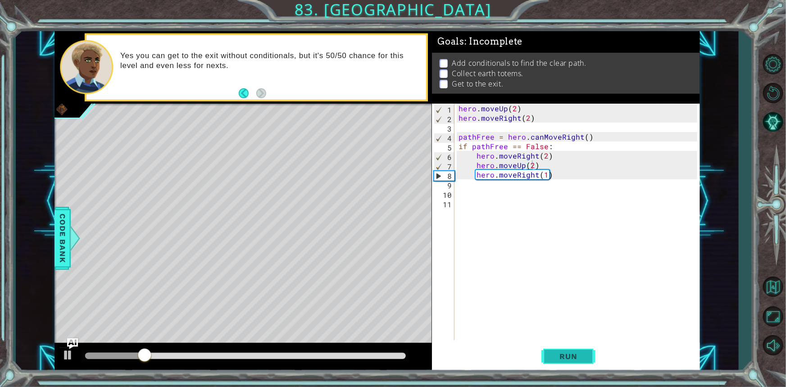
click at [580, 347] on button "Run" at bounding box center [568, 356] width 54 height 27
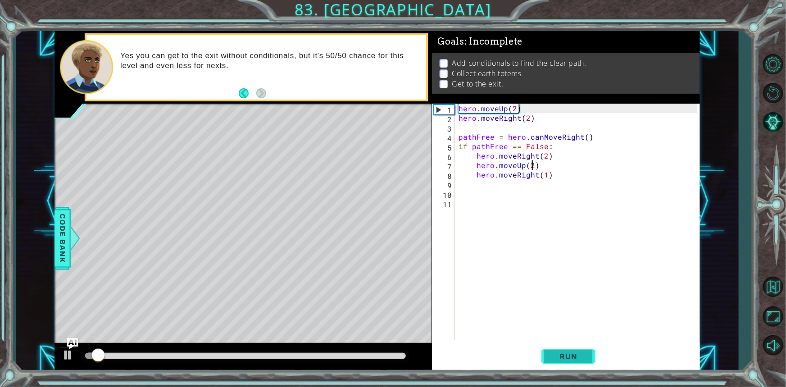
click at [575, 349] on button "Run" at bounding box center [568, 356] width 54 height 27
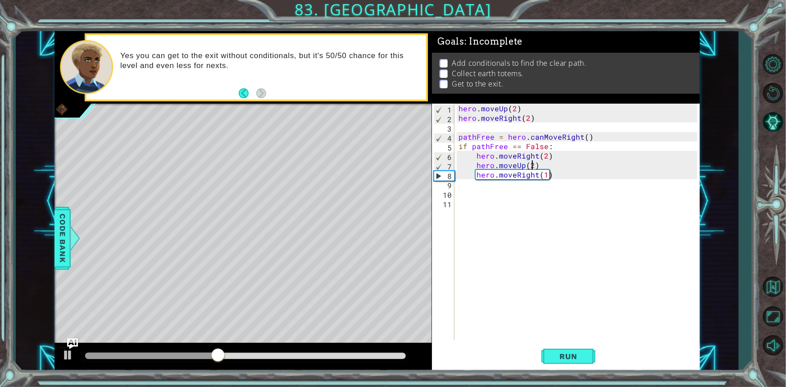
click at [554, 158] on div "hero . moveUp ( 2 ) hero . moveRight ( 2 ) pathFree = hero . canMoveRight ( ) i…" at bounding box center [579, 231] width 245 height 255
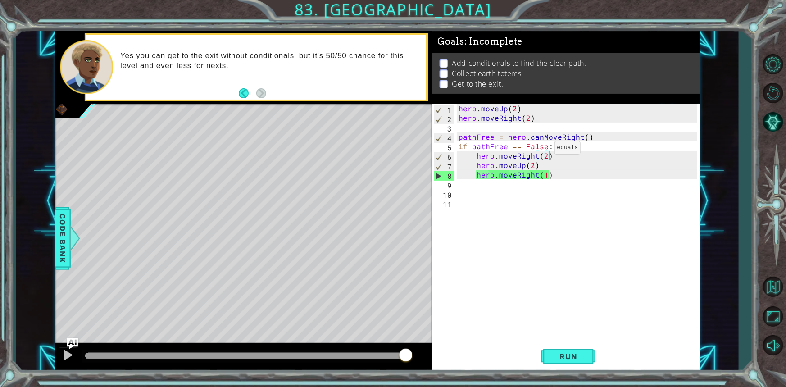
click at [543, 149] on div "hero . moveUp ( 2 ) hero . moveRight ( 2 ) pathFree = hero . canMoveRight ( ) i…" at bounding box center [579, 231] width 245 height 255
click at [543, 165] on div "hero . moveUp ( 2 ) hero . moveRight ( 2 ) pathFree = hero . canMoveRight ( ) i…" at bounding box center [579, 231] width 245 height 255
click at [541, 156] on div "hero . moveUp ( 2 ) hero . moveRight ( 2 ) pathFree = hero . canMoveRight ( ) i…" at bounding box center [579, 231] width 245 height 255
click at [562, 154] on div "hero . moveUp ( 2 ) hero . moveRight ( 2 ) pathFree = hero . canMoveRight ( ) i…" at bounding box center [579, 231] width 245 height 255
click at [529, 161] on div "hero . moveUp ( 2 ) hero . moveRight ( 2 ) pathFree = hero . canMoveRight ( ) i…" at bounding box center [579, 231] width 245 height 255
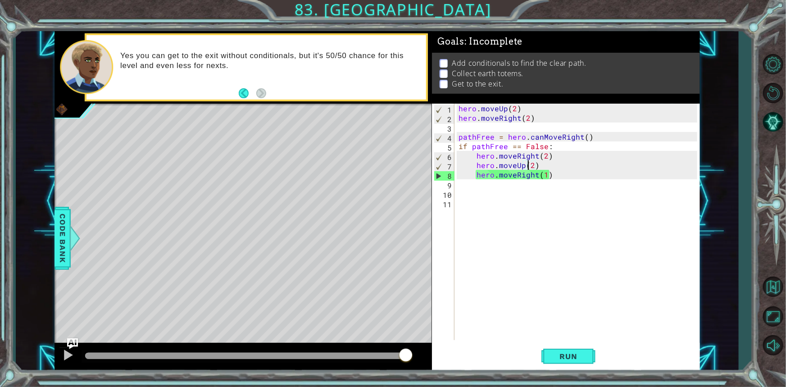
click at [534, 170] on div "hero . moveUp ( 2 ) hero . moveRight ( 2 ) pathFree = hero . canMoveRight ( ) i…" at bounding box center [579, 231] width 245 height 255
click at [529, 164] on div "hero . moveUp ( 2 ) hero . moveRight ( 2 ) pathFree = hero . canMoveRight ( ) i…" at bounding box center [579, 231] width 245 height 255
click at [531, 164] on div "hero . moveUp ( 2 ) hero . moveRight ( 2 ) pathFree = hero . canMoveRight ( ) i…" at bounding box center [579, 231] width 245 height 255
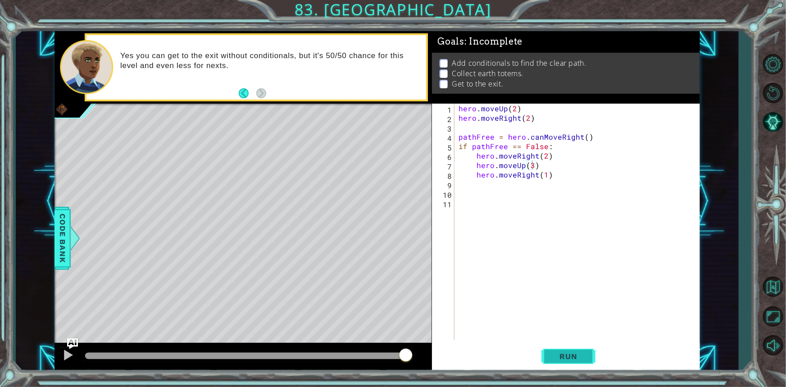
click at [572, 345] on button "Run" at bounding box center [568, 356] width 54 height 27
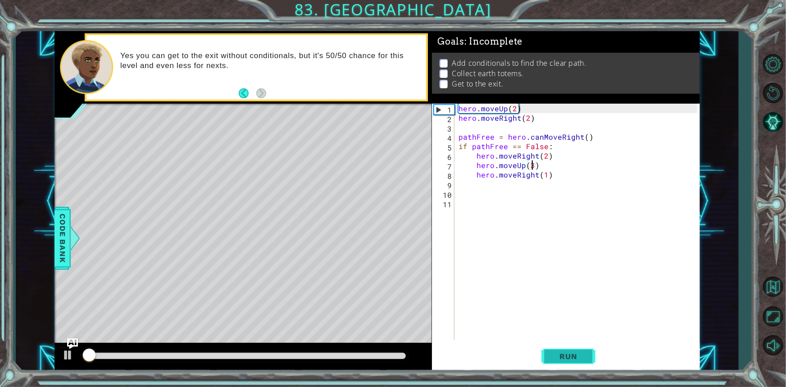
click at [572, 345] on button "Run" at bounding box center [568, 356] width 54 height 27
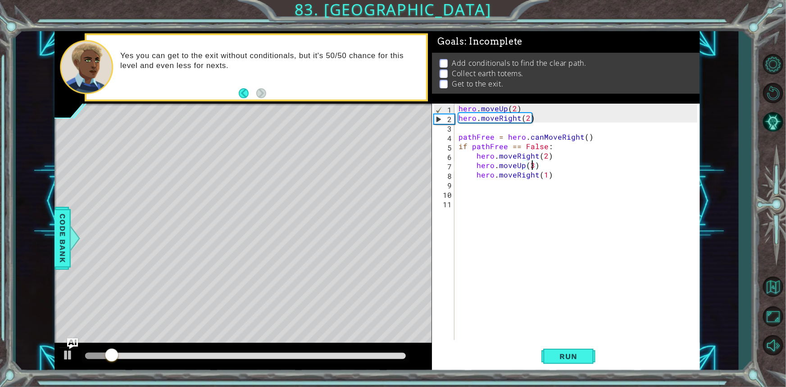
click at [548, 143] on div "hero . moveUp ( 2 ) hero . moveRight ( 2 ) pathFree = hero . canMoveRight ( ) i…" at bounding box center [579, 231] width 245 height 255
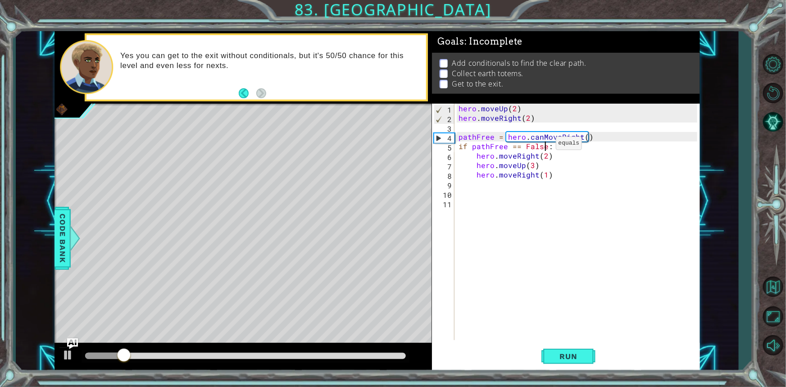
click at [544, 145] on div "hero . moveUp ( 2 ) hero . moveRight ( 2 ) pathFree = hero . canMoveRight ( ) i…" at bounding box center [579, 231] width 245 height 255
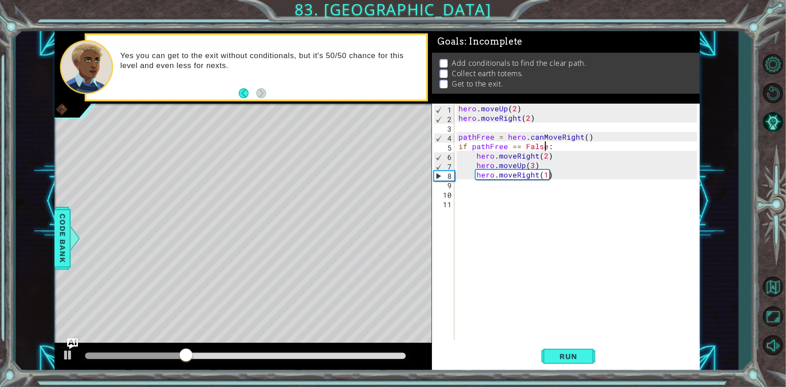
click at [542, 155] on div "hero . moveUp ( 2 ) hero . moveRight ( 2 ) pathFree = hero . canMoveRight ( ) i…" at bounding box center [579, 231] width 245 height 255
click at [559, 361] on button "Run" at bounding box center [568, 356] width 54 height 27
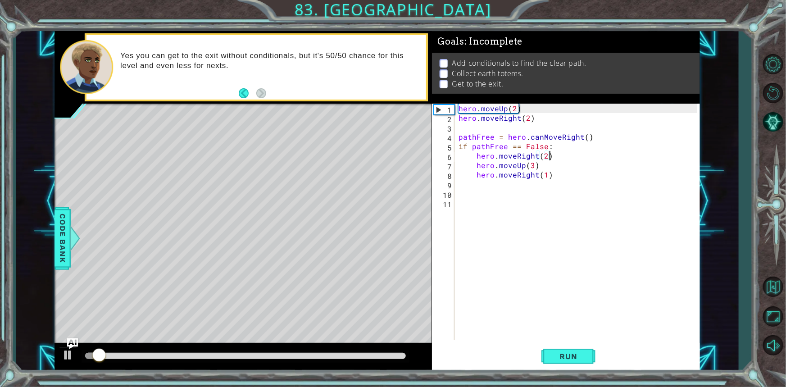
click at [556, 158] on div "hero . moveUp ( 2 ) hero . moveRight ( 2 ) pathFree = hero . canMoveRight ( ) i…" at bounding box center [579, 231] width 245 height 255
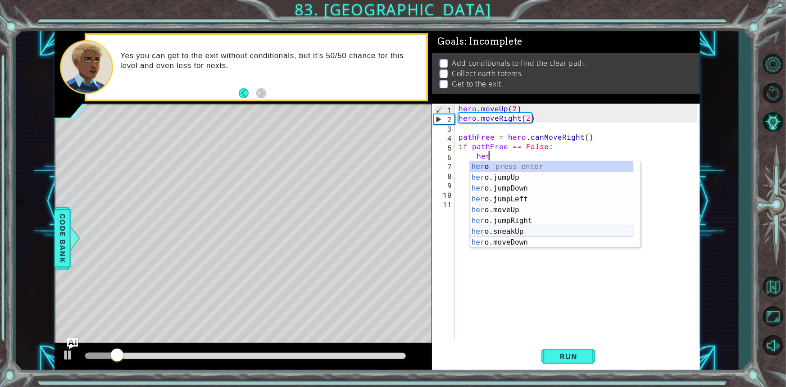
type textarea "h"
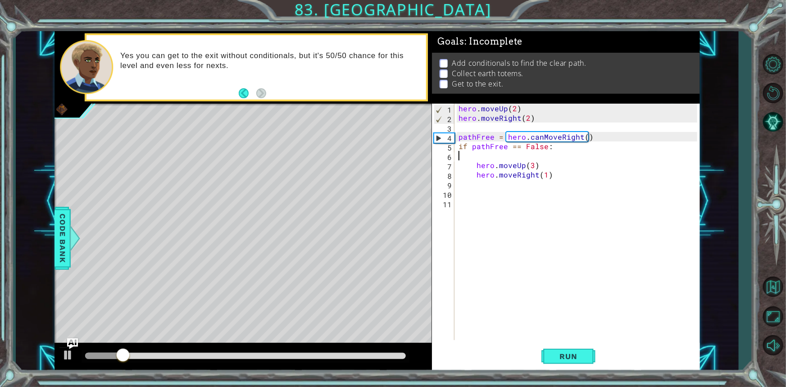
scroll to position [0, 0]
click at [567, 352] on span "Run" at bounding box center [569, 356] width 36 height 9
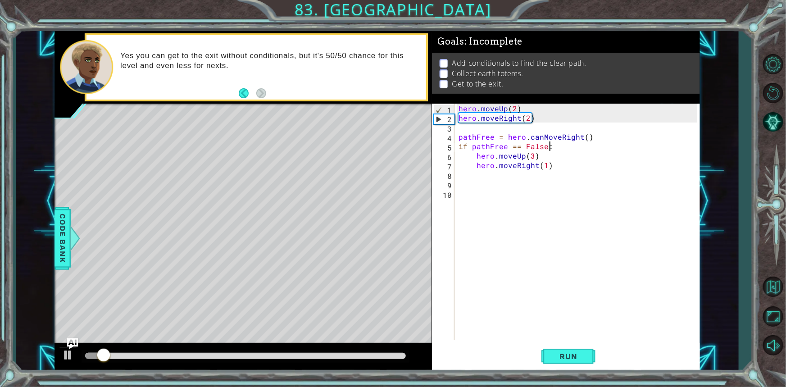
click at [531, 153] on div "hero . moveUp ( 2 ) hero . moveRight ( 2 ) pathFree = hero . canMoveRight ( ) i…" at bounding box center [579, 231] width 245 height 255
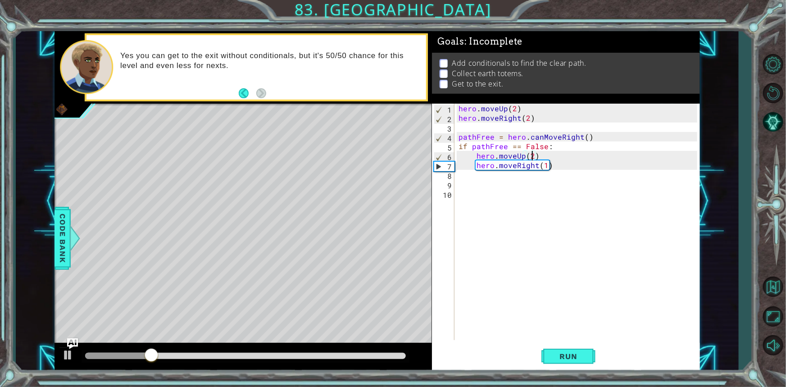
click at [546, 164] on div "hero . moveUp ( 2 ) hero . moveRight ( 2 ) pathFree = hero . canMoveRight ( ) i…" at bounding box center [579, 231] width 245 height 255
type textarea "hero.moveRight(2)"
click at [585, 362] on button "Run" at bounding box center [568, 356] width 54 height 27
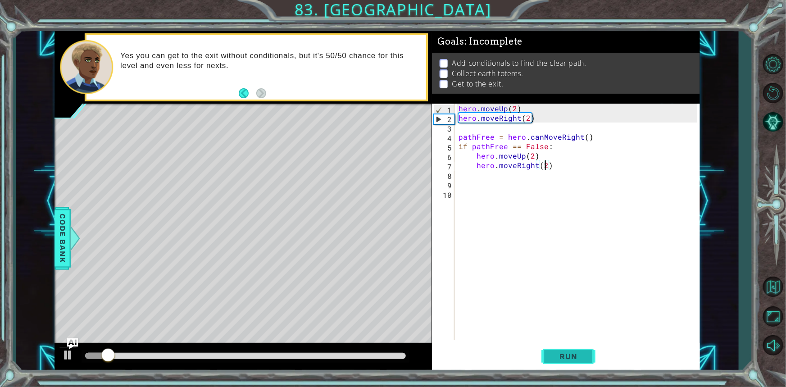
click at [572, 352] on span "Run" at bounding box center [569, 356] width 36 height 9
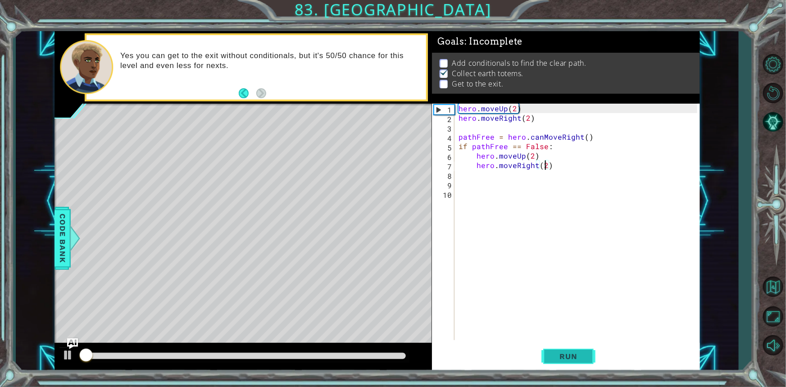
click at [572, 352] on span "Run" at bounding box center [569, 356] width 36 height 9
click at [527, 176] on div "hero . moveUp ( 2 ) hero . moveRight ( 2 ) pathFree = hero . canMoveRight ( ) i…" at bounding box center [579, 231] width 245 height 255
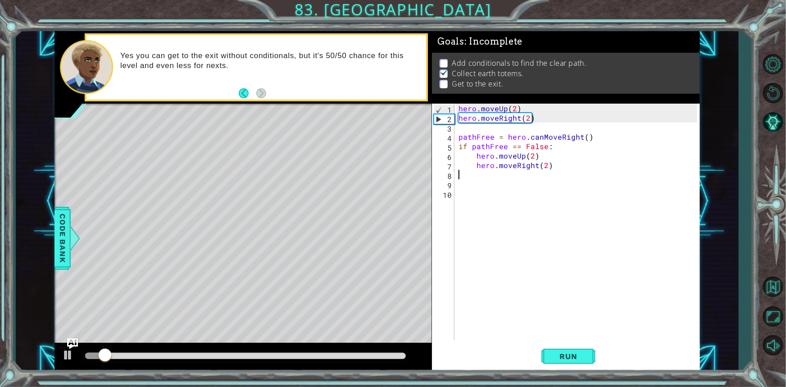
click at [564, 154] on div "hero . moveUp ( 2 ) hero . moveRight ( 2 ) pathFree = hero . canMoveRight ( ) i…" at bounding box center [579, 231] width 245 height 255
click at [563, 163] on div "hero . moveUp ( 2 ) hero . moveRight ( 2 ) pathFree = hero . canMoveRight ( ) i…" at bounding box center [579, 231] width 245 height 255
type textarea "hero.moveRight(2)"
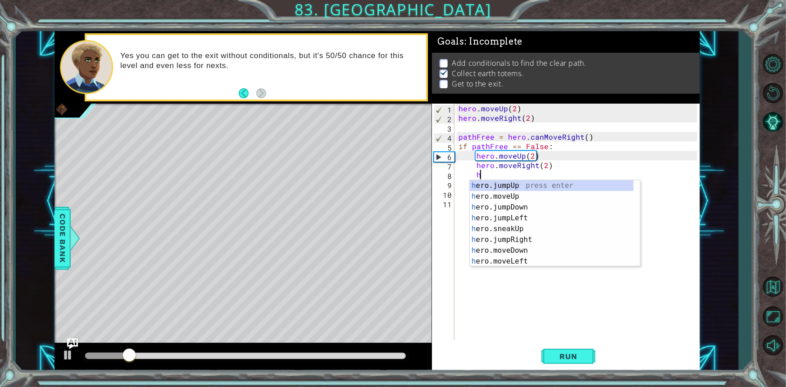
scroll to position [0, 1]
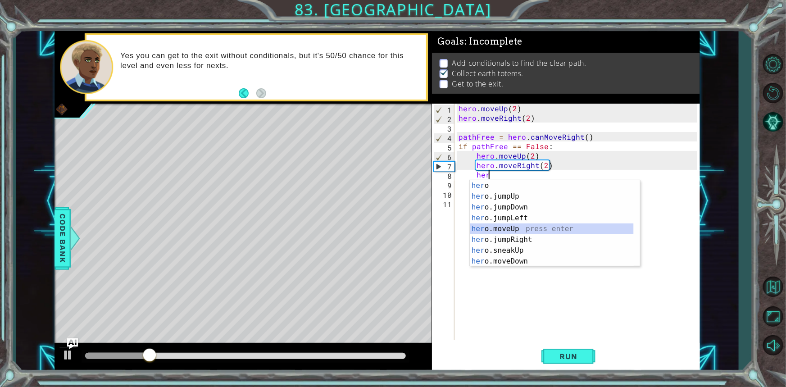
type textarea "hero.moveUp(1)"
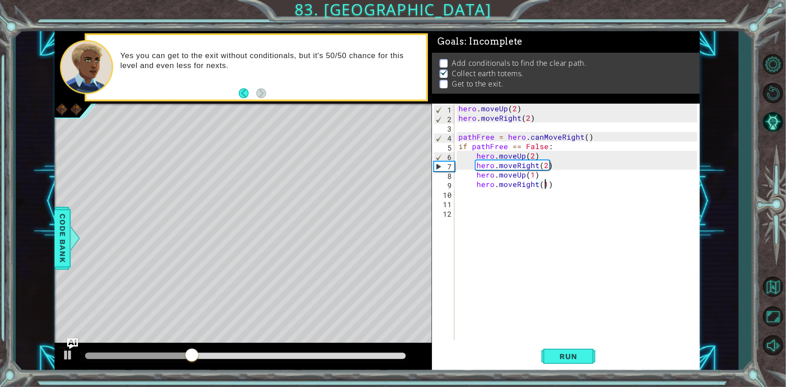
scroll to position [0, 5]
type textarea "hero.moveRight(1)"
click at [583, 350] on button "Run" at bounding box center [568, 356] width 54 height 27
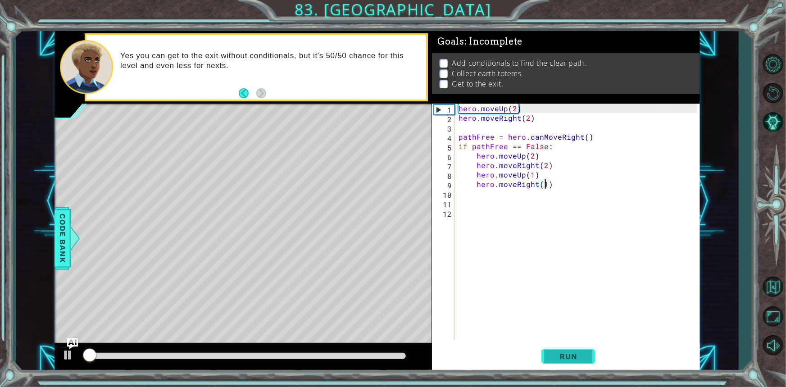
click at [583, 350] on button "Run" at bounding box center [568, 356] width 54 height 27
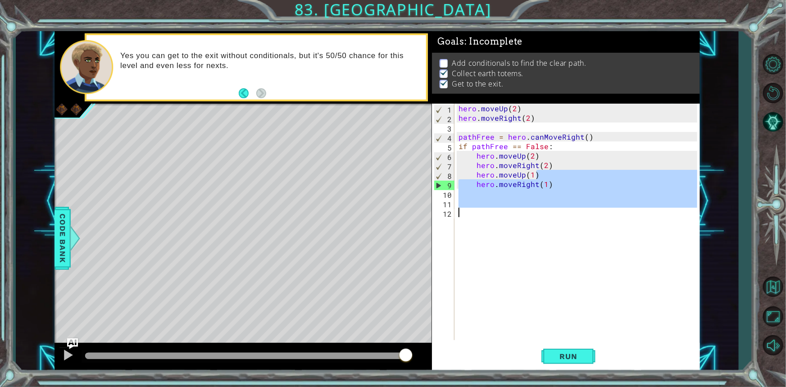
drag, startPoint x: 538, startPoint y: 177, endPoint x: 532, endPoint y: 250, distance: 73.1
click at [532, 250] on div "hero . moveUp ( 2 ) hero . moveRight ( 2 ) pathFree = hero . canMoveRight ( ) i…" at bounding box center [579, 231] width 245 height 255
click at [532, 250] on div "hero . moveUp ( 2 ) hero . moveRight ( 2 ) pathFree = hero . canMoveRight ( ) i…" at bounding box center [577, 222] width 240 height 236
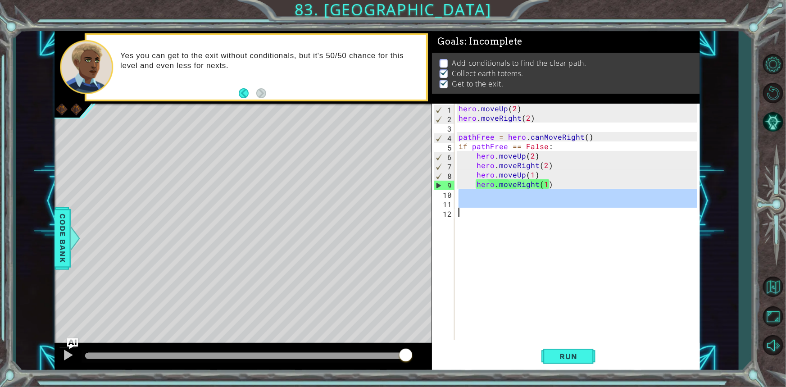
drag, startPoint x: 559, startPoint y: 195, endPoint x: 461, endPoint y: 217, distance: 100.7
click at [461, 217] on div "hero . moveUp ( 2 ) hero . moveRight ( 2 ) pathFree = hero . canMoveRight ( ) i…" at bounding box center [579, 231] width 245 height 255
click at [461, 217] on div "hero . moveUp ( 2 ) hero . moveRight ( 2 ) pathFree = hero . canMoveRight ( ) i…" at bounding box center [577, 222] width 240 height 236
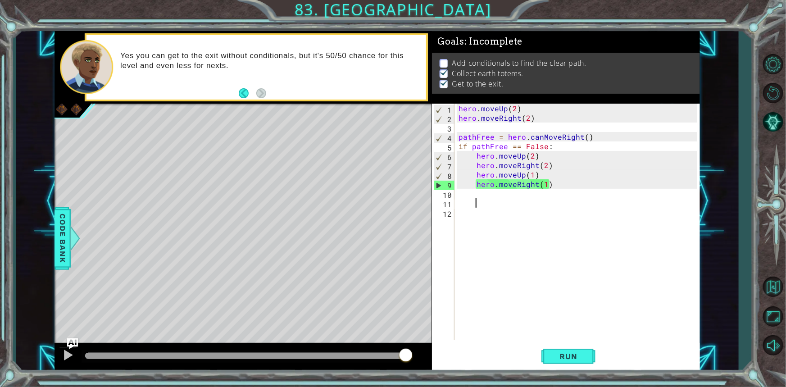
click at [535, 198] on div "hero . moveUp ( 2 ) hero . moveRight ( 2 ) pathFree = hero . canMoveRight ( ) i…" at bounding box center [579, 231] width 245 height 255
click at [488, 192] on div "hero . moveUp ( 2 ) hero . moveRight ( 2 ) pathFree = hero . canMoveRight ( ) i…" at bounding box center [579, 231] width 245 height 255
drag, startPoint x: 511, startPoint y: 192, endPoint x: 538, endPoint y: 192, distance: 27.5
click at [513, 192] on div "hero . moveUp ( 2 ) hero . moveRight ( 2 ) pathFree = hero . canMoveRight ( ) i…" at bounding box center [579, 231] width 245 height 255
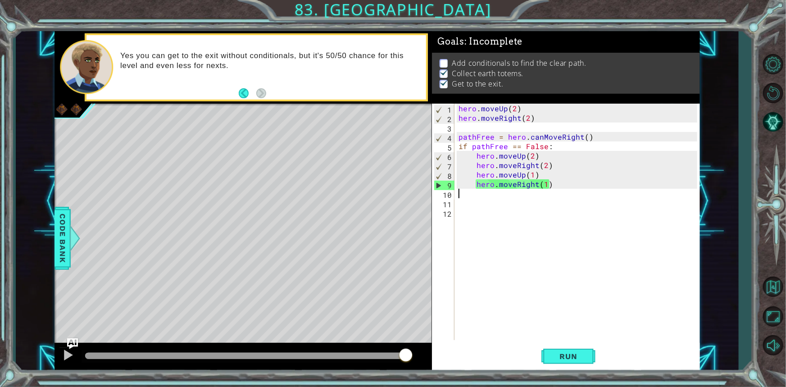
click at [542, 192] on div "hero . moveUp ( 2 ) hero . moveRight ( 2 ) pathFree = hero . canMoveRight ( ) i…" at bounding box center [579, 231] width 245 height 255
click at [561, 192] on div "hero . moveUp ( 2 ) hero . moveRight ( 2 ) pathFree = hero . canMoveRight ( ) i…" at bounding box center [579, 231] width 245 height 255
click at [596, 194] on div "hero . moveUp ( 2 ) hero . moveRight ( 2 ) pathFree = hero . canMoveRight ( ) i…" at bounding box center [579, 231] width 245 height 255
click at [569, 181] on div "hero . moveUp ( 2 ) hero . moveRight ( 2 ) pathFree = hero . canMoveRight ( ) i…" at bounding box center [579, 231] width 245 height 255
type textarea "hero.moveRight(1)"
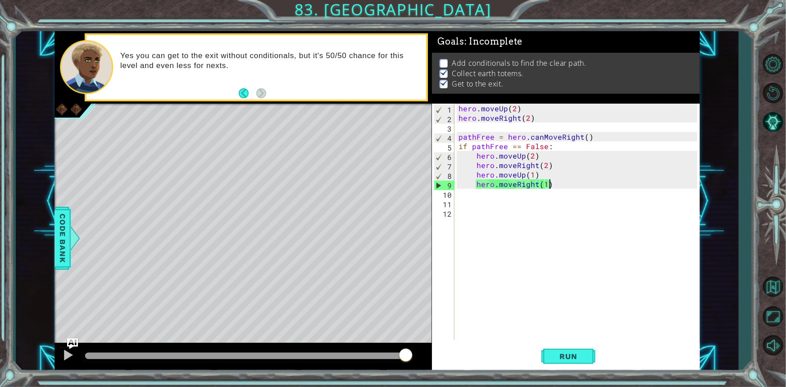
click at [556, 206] on div "hero . moveUp ( 2 ) hero . moveRight ( 2 ) pathFree = hero . canMoveRight ( ) i…" at bounding box center [579, 231] width 245 height 255
click at [542, 147] on div "hero . moveUp ( 2 ) hero . moveRight ( 2 ) pathFree = hero . canMoveRight ( ) i…" at bounding box center [579, 231] width 245 height 255
click at [547, 142] on div "hero . moveUp ( 2 ) hero . moveRight ( 2 ) pathFree = hero . canMoveRight ( ) i…" at bounding box center [579, 231] width 245 height 255
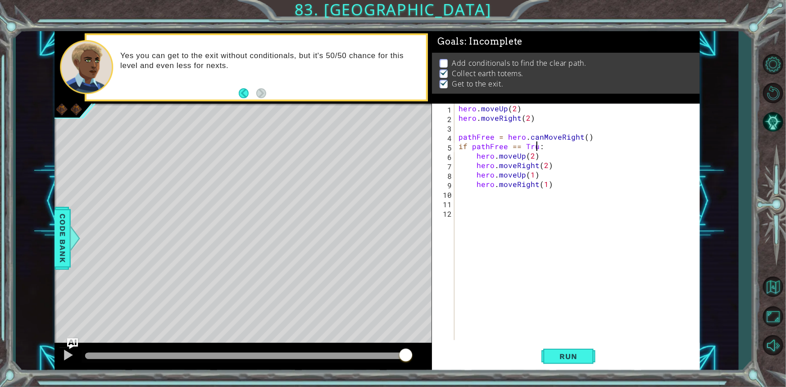
scroll to position [0, 5]
click at [547, 162] on div "hero . moveUp ( 2 ) hero . moveRight ( 2 ) pathFree = hero . canMoveRight ( ) i…" at bounding box center [579, 231] width 245 height 255
click at [546, 153] on div "hero . moveUp ( 2 ) hero . moveRight ( 2 ) pathFree = hero . canMoveRight ( ) i…" at bounding box center [579, 231] width 245 height 255
type textarea "hero.moveUp(2)"
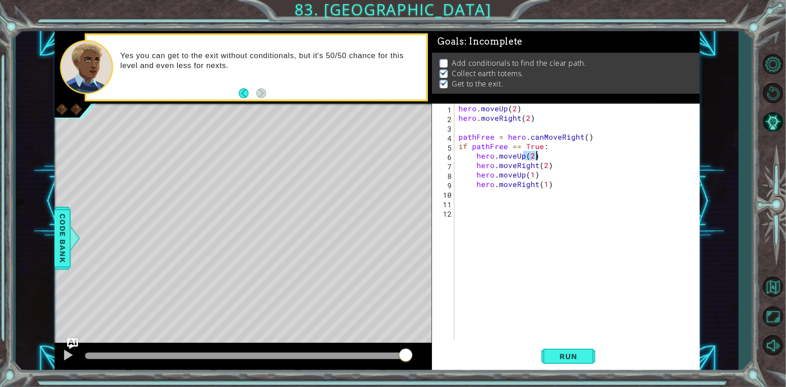
click at [546, 153] on div "hero . moveUp ( 2 ) hero . moveRight ( 2 ) pathFree = hero . canMoveRight ( ) i…" at bounding box center [577, 222] width 240 height 236
click at [546, 153] on div "hero . moveUp ( 2 ) hero . moveRight ( 2 ) pathFree = hero . canMoveRight ( ) i…" at bounding box center [579, 231] width 245 height 255
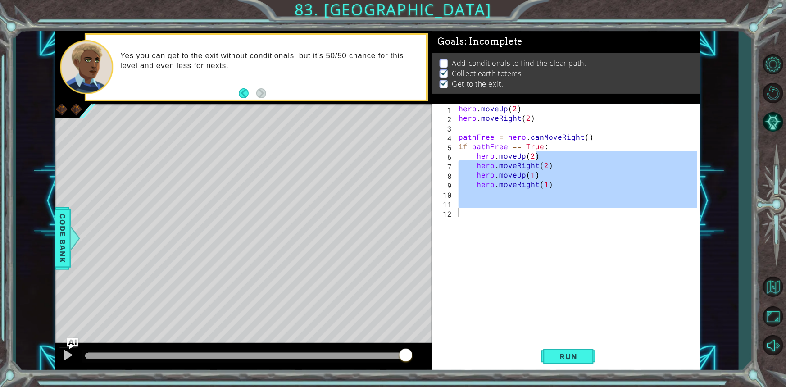
drag, startPoint x: 546, startPoint y: 153, endPoint x: 563, endPoint y: 217, distance: 66.5
click at [563, 217] on div "hero . moveUp ( 2 ) hero . moveRight ( 2 ) pathFree = hero . canMoveRight ( ) i…" at bounding box center [579, 231] width 245 height 255
click at [563, 217] on div "hero . moveUp ( 2 ) hero . moveRight ( 2 ) pathFree = hero . canMoveRight ( ) i…" at bounding box center [577, 222] width 240 height 236
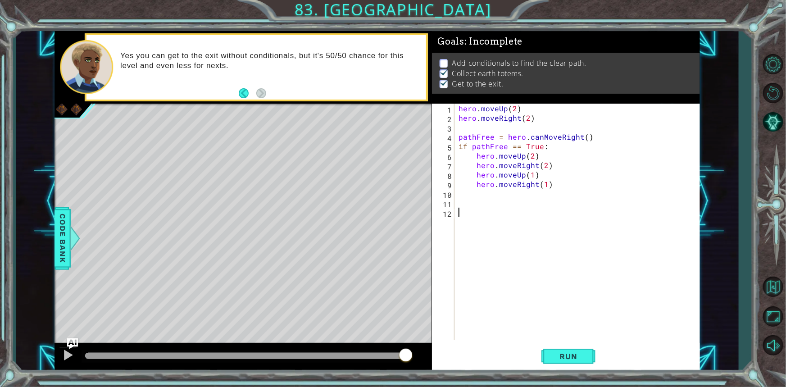
drag, startPoint x: 563, startPoint y: 217, endPoint x: 537, endPoint y: 212, distance: 26.3
click at [537, 212] on div "hero . moveUp ( 2 ) hero . moveRight ( 2 ) pathFree = hero . canMoveRight ( ) i…" at bounding box center [579, 231] width 245 height 255
click at [524, 156] on div "hero . moveUp ( 2 ) hero . moveRight ( 2 ) pathFree = hero . canMoveRight ( ) i…" at bounding box center [579, 231] width 245 height 255
click at [536, 151] on div "hero . moveUp ( 2 ) hero . moveRight ( 2 ) pathFree = hero . canMoveRight ( ) i…" at bounding box center [579, 231] width 245 height 255
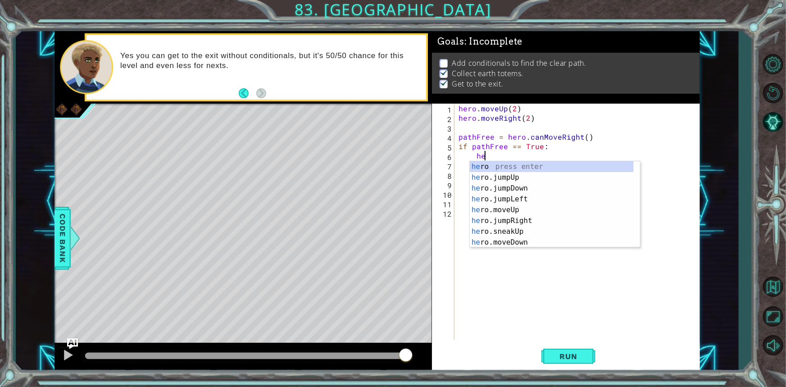
type textarea "h"
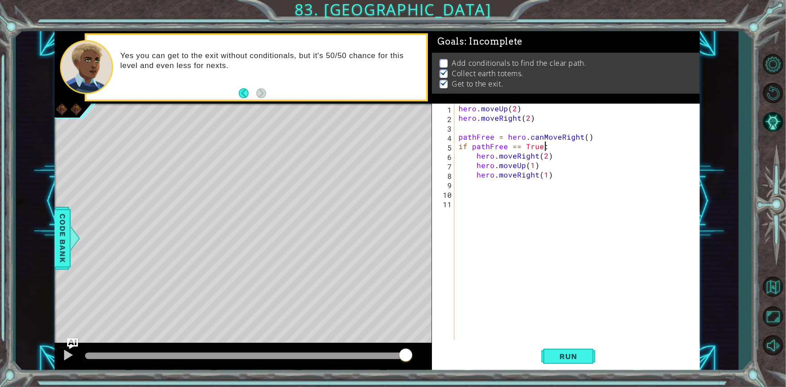
click at [565, 167] on div "hero . moveUp ( 2 ) hero . moveRight ( 2 ) pathFree = hero . canMoveRight ( ) i…" at bounding box center [579, 231] width 245 height 255
click at [532, 169] on div "hero . moveUp ( 2 ) hero . moveRight ( 2 ) pathFree = hero . canMoveRight ( ) i…" at bounding box center [579, 231] width 245 height 255
click at [569, 177] on div "hero . moveUp ( 2 ) hero . moveRight ( 2 ) pathFree = hero . canMoveRight ( ) i…" at bounding box center [579, 231] width 245 height 255
type textarea "hero.moveRight(1)"
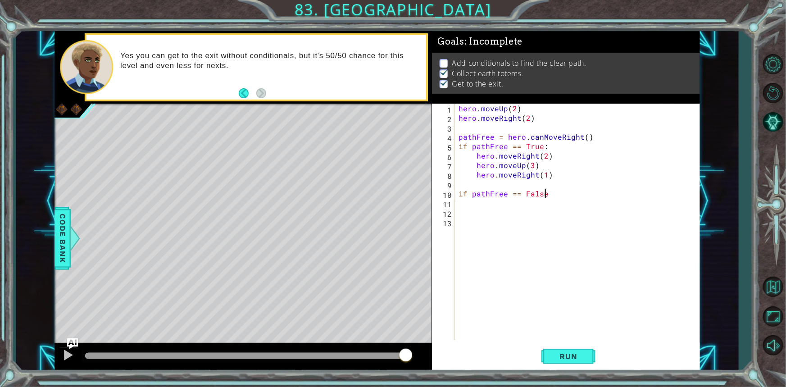
type textarea "if pathFree == False:"
type textarea "hero.moveUp(2)"
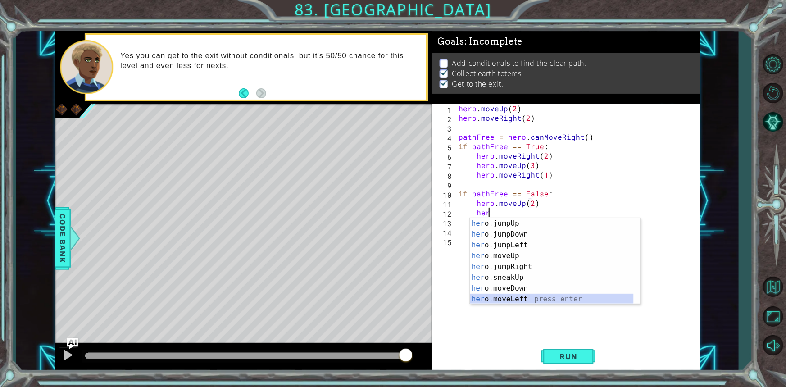
scroll to position [22, 0]
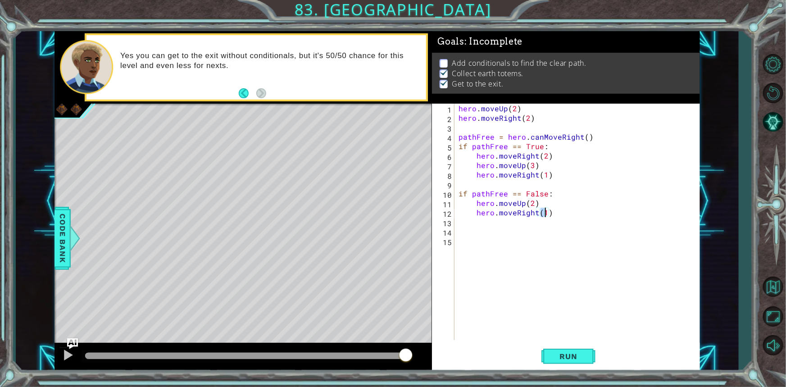
type textarea "hero.moveRight(2)"
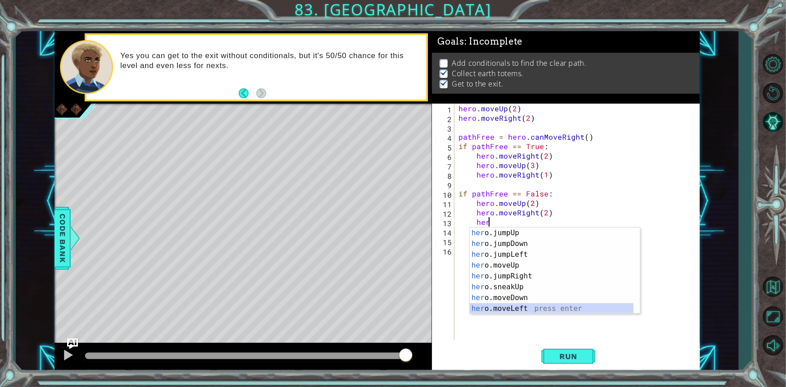
scroll to position [10, 0]
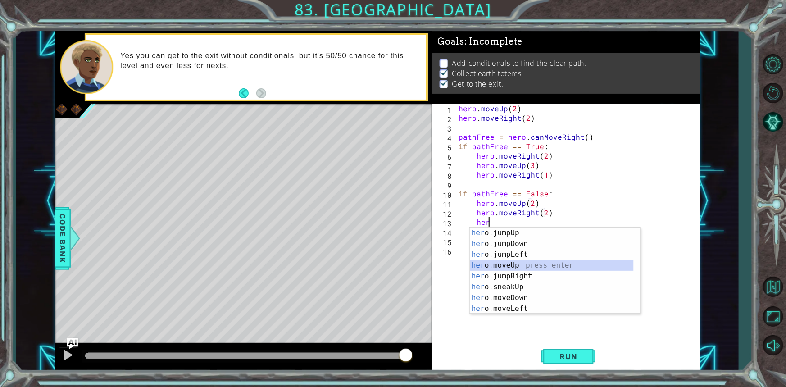
type textarea "hero.moveUp(1)"
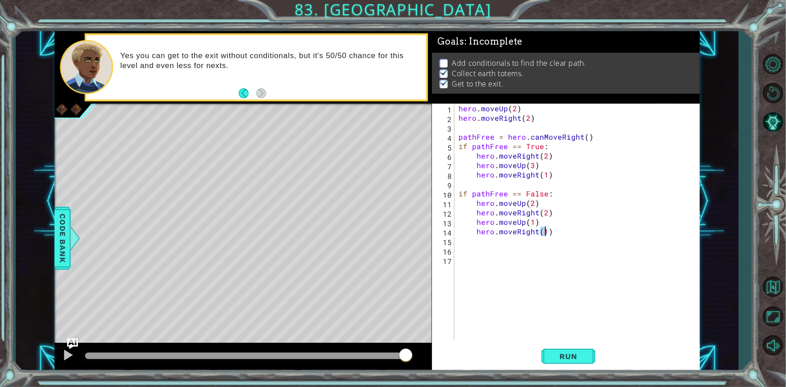
scroll to position [0, 5]
type textarea "hero.moveRight(1)"
click at [585, 357] on span "Run" at bounding box center [569, 356] width 36 height 9
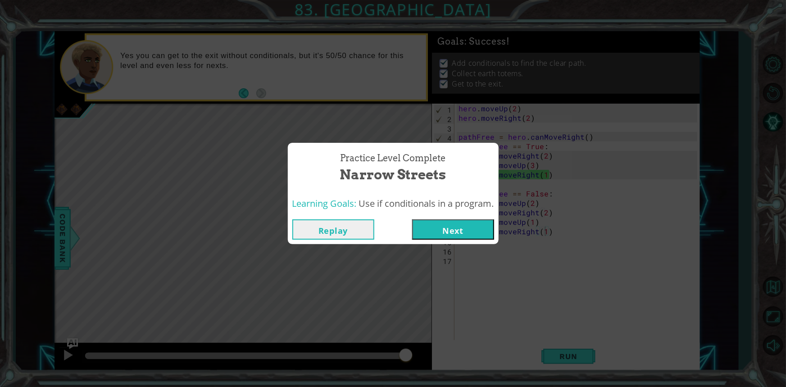
click at [428, 225] on button "Next" at bounding box center [453, 229] width 82 height 20
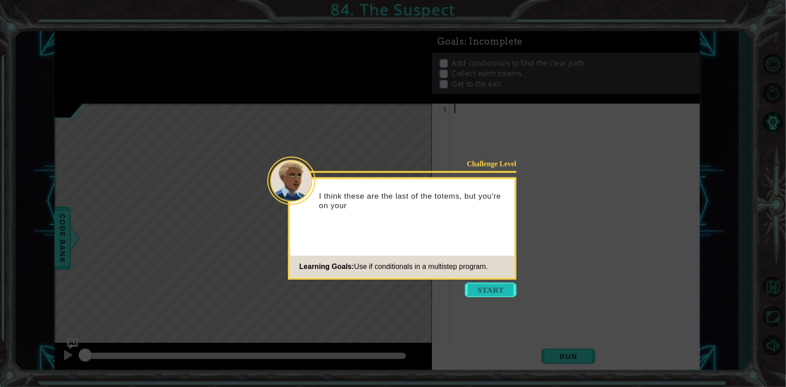
click at [489, 287] on button "Start" at bounding box center [490, 290] width 51 height 14
